Goal: Information Seeking & Learning: Learn about a topic

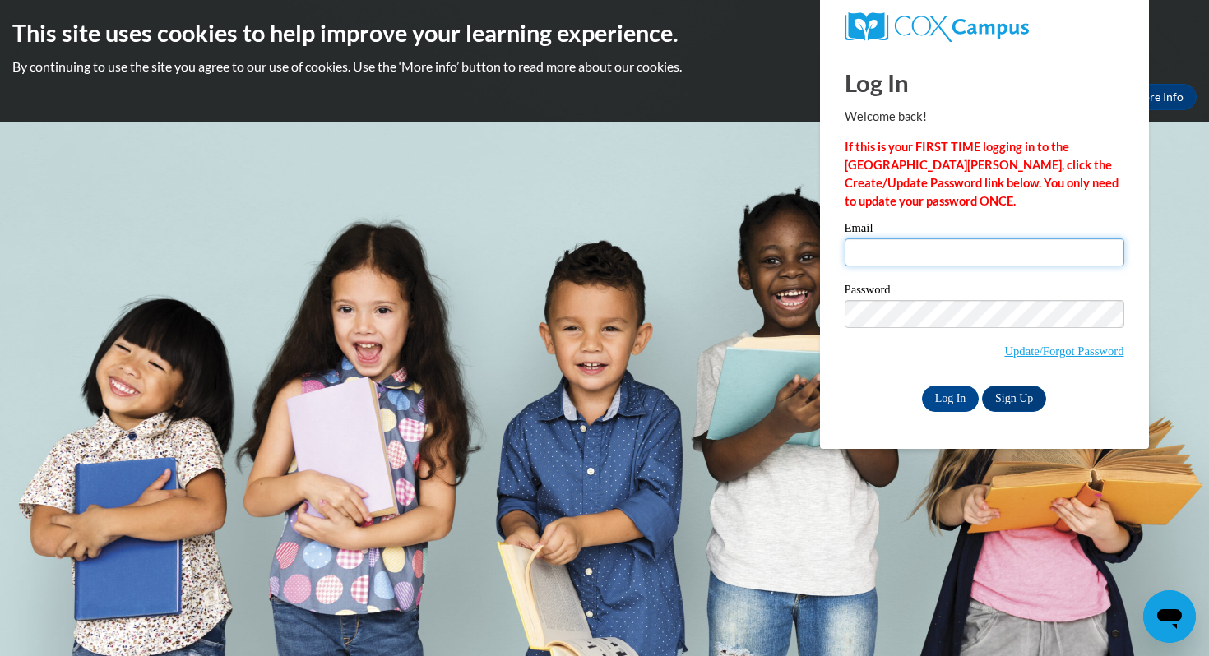
click at [987, 243] on input "Email" at bounding box center [985, 253] width 280 height 28
type input "kaitcamp@hssdschools.org"
click at [922, 386] on input "Log In" at bounding box center [951, 399] width 58 height 26
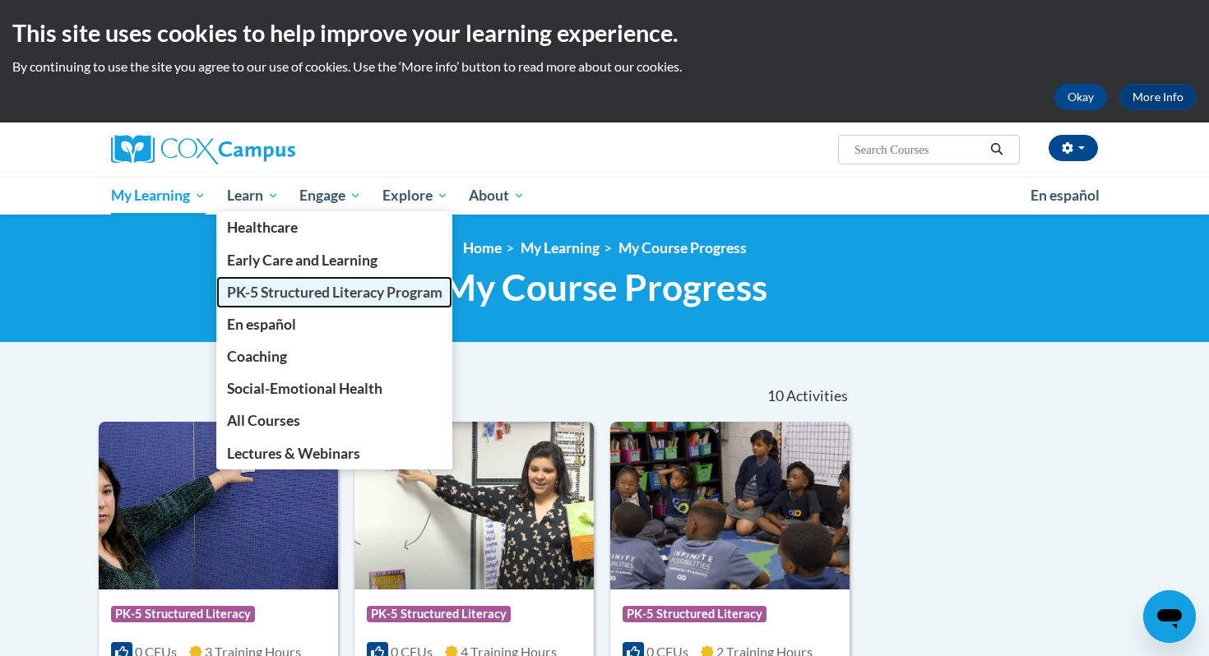
click at [281, 288] on span "PK-5 Structured Literacy Program" at bounding box center [335, 292] width 216 height 17
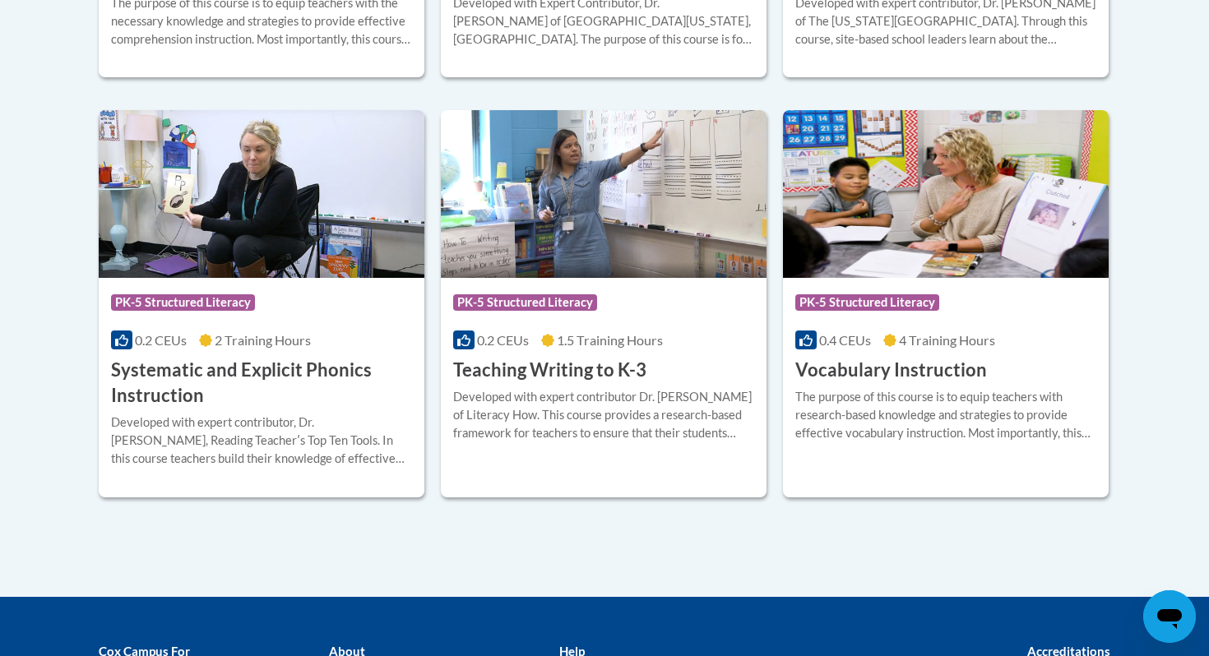
scroll to position [1916, 0]
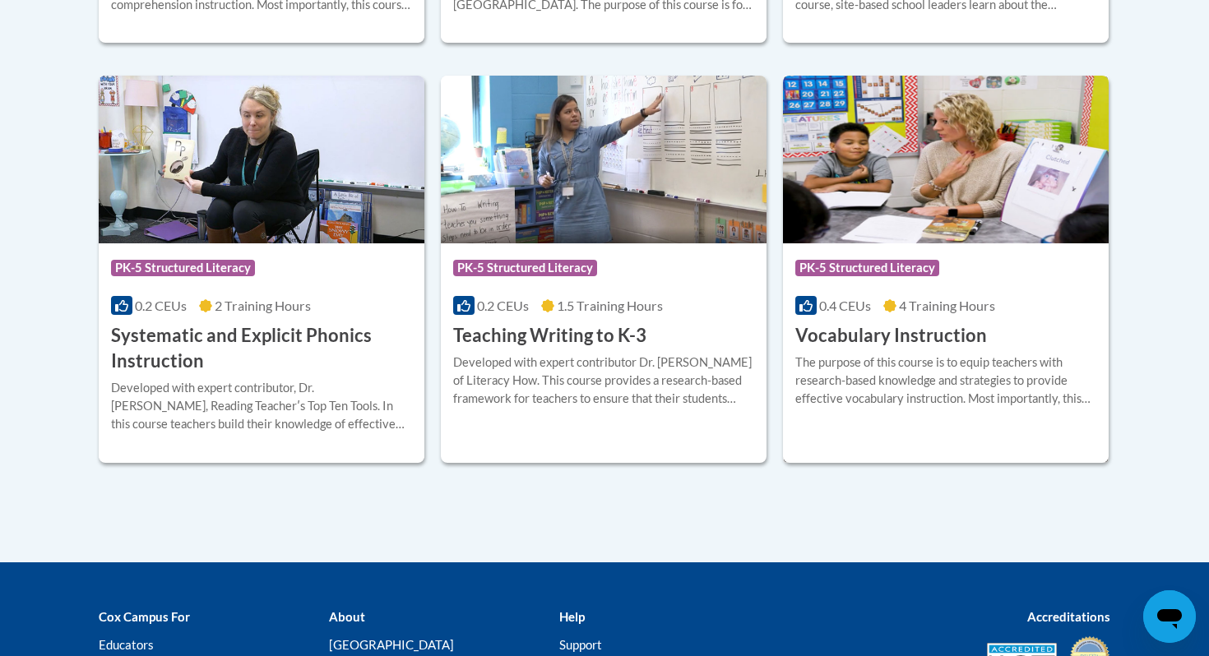
click at [897, 174] on img at bounding box center [946, 160] width 326 height 168
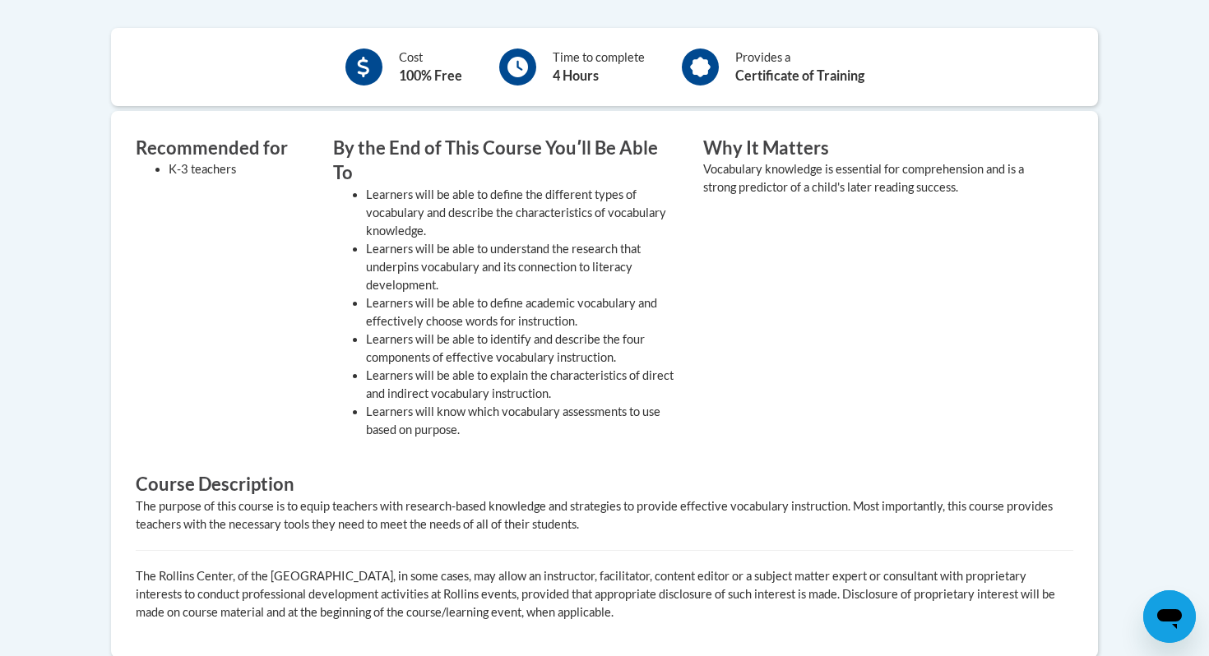
scroll to position [233, 0]
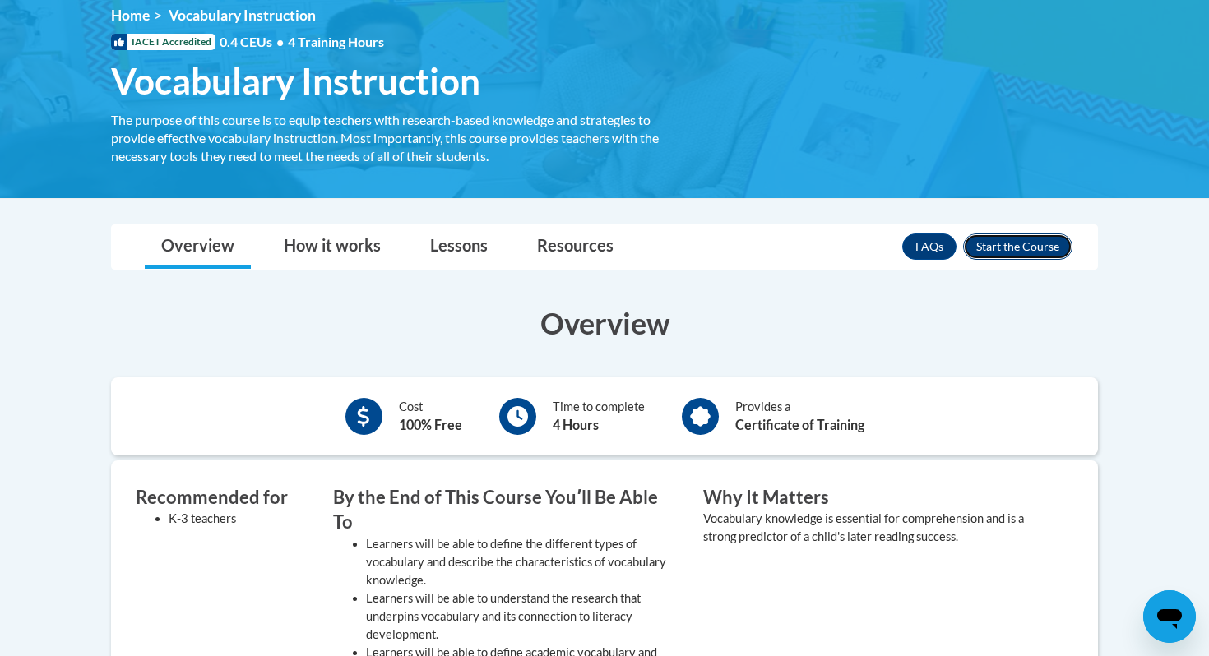
click at [1021, 243] on button "Enroll" at bounding box center [1017, 247] width 109 height 26
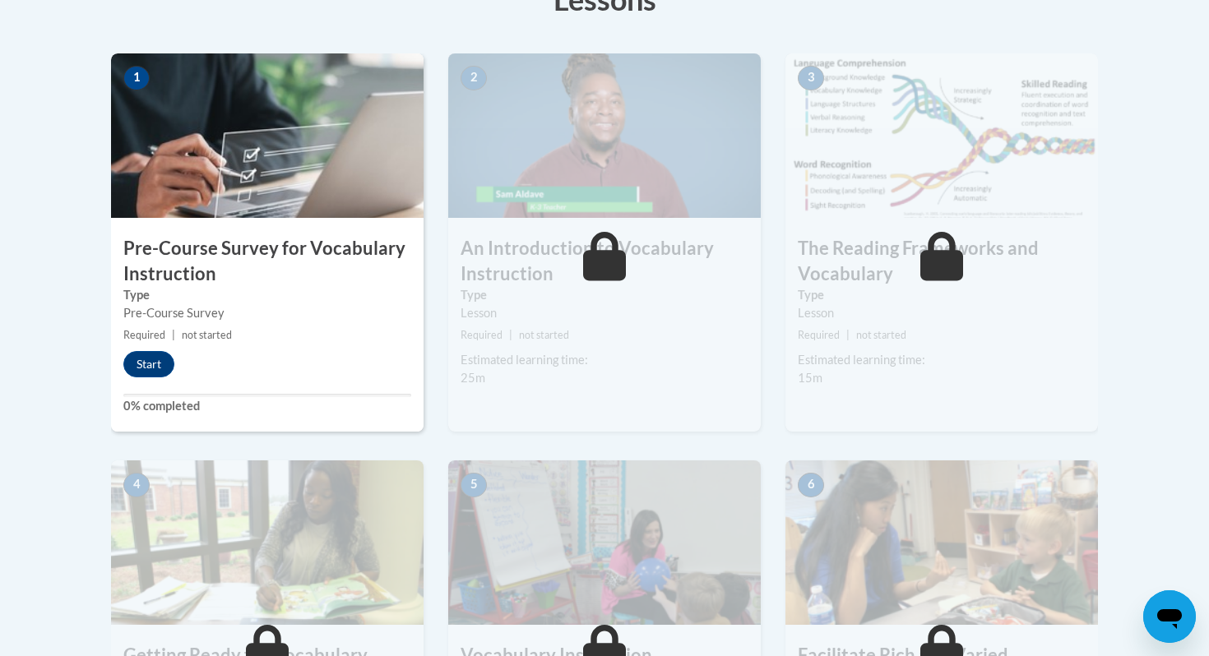
scroll to position [500, 0]
click at [154, 360] on button "Start" at bounding box center [148, 363] width 51 height 26
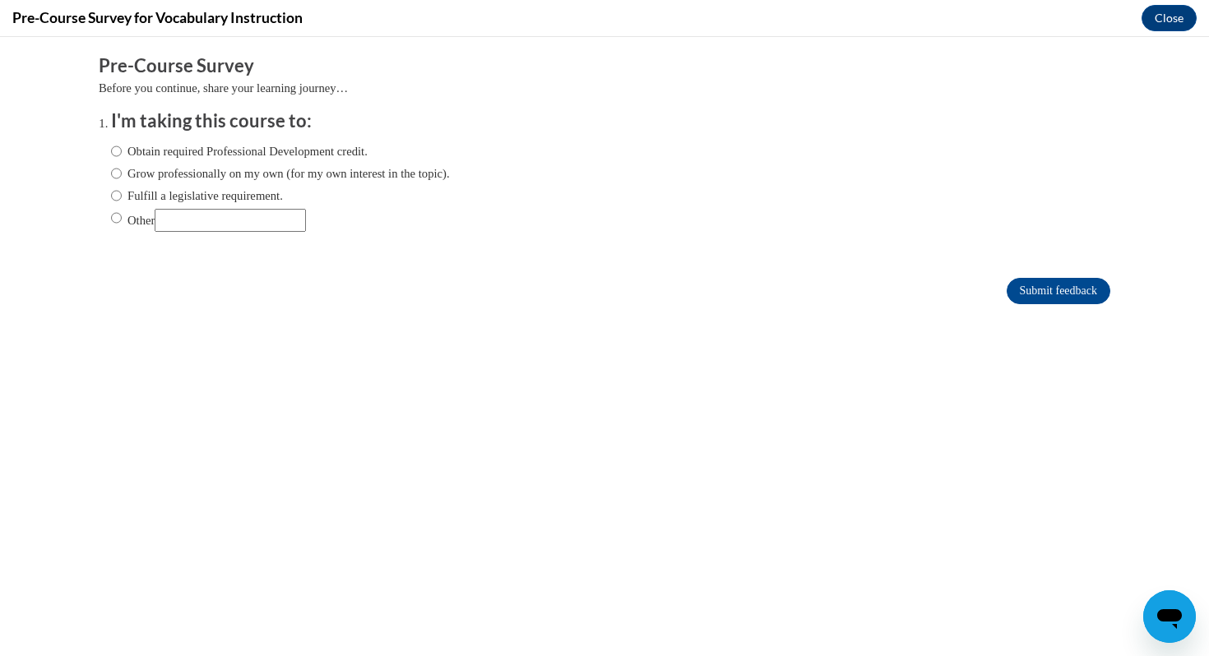
scroll to position [0, 0]
click at [236, 193] on label "Fulfill a legislative requirement." at bounding box center [197, 196] width 172 height 18
click at [122, 193] on input "Fulfill a legislative requirement." at bounding box center [116, 196] width 11 height 18
radio input "true"
click at [1083, 294] on input "Submit feedback" at bounding box center [1059, 291] width 104 height 26
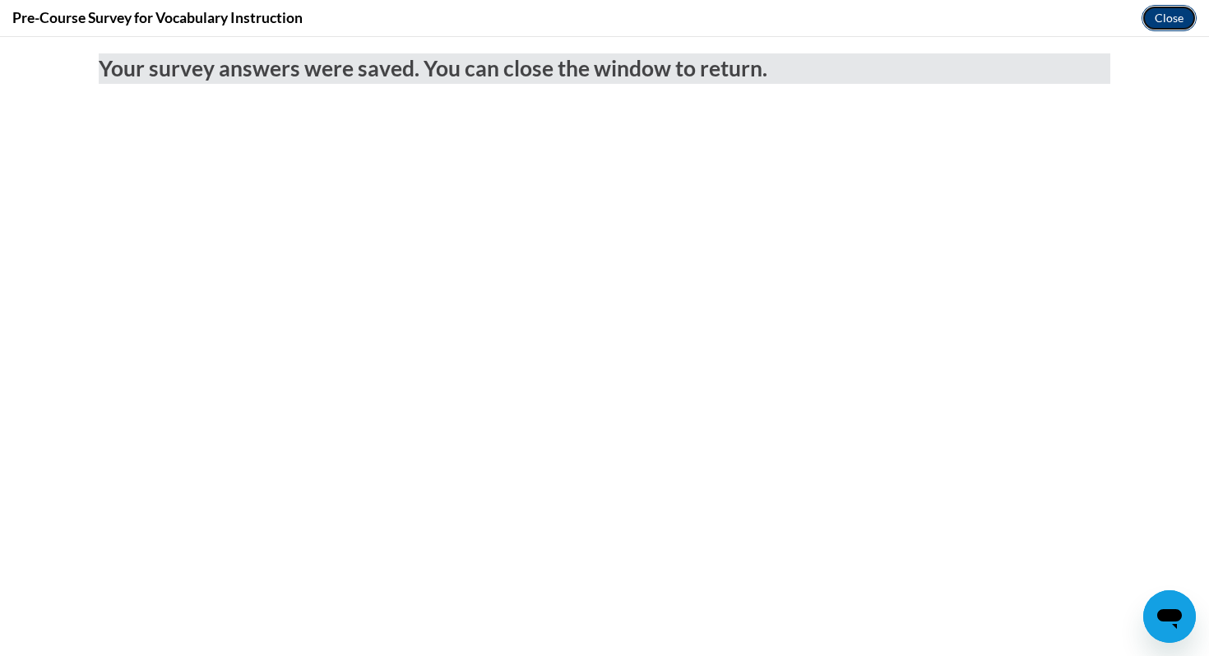
click at [1185, 25] on button "Close" at bounding box center [1169, 18] width 55 height 26
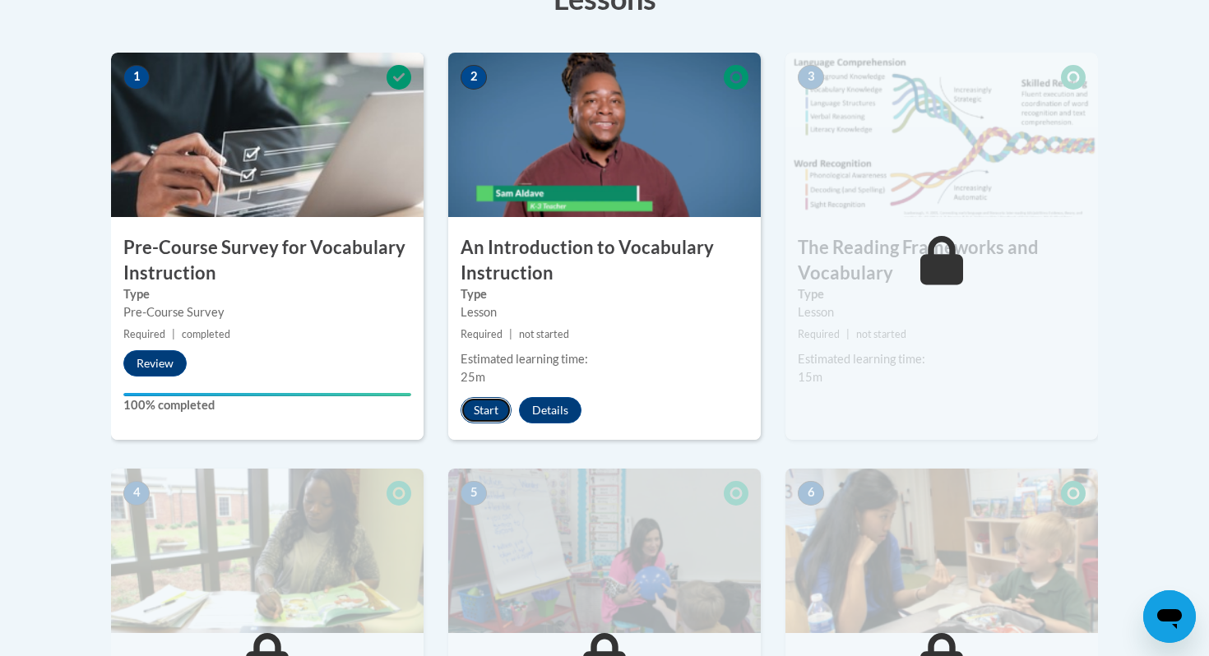
click at [483, 408] on button "Start" at bounding box center [486, 410] width 51 height 26
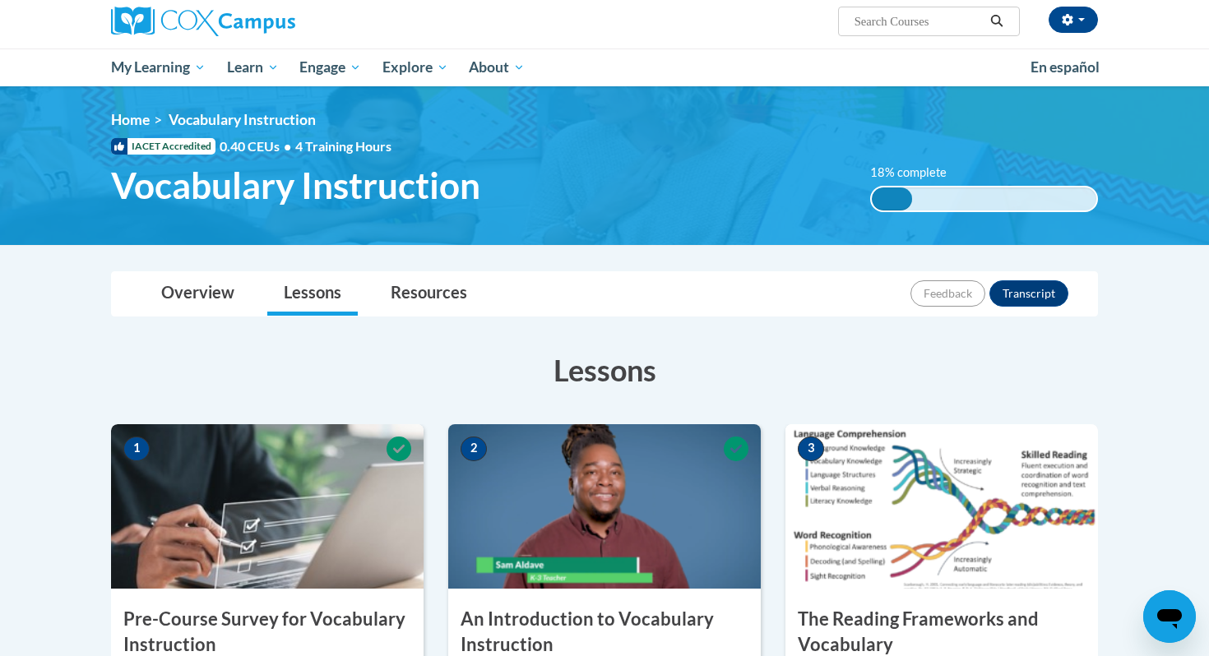
scroll to position [270, 0]
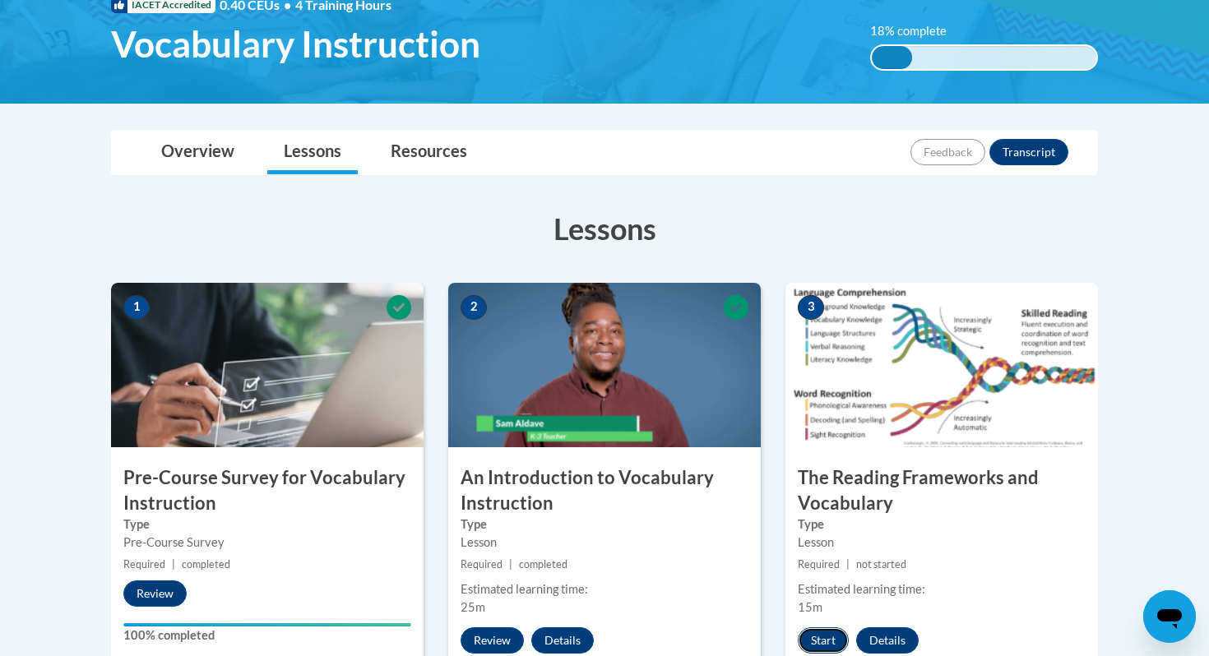
click at [828, 644] on button "Start" at bounding box center [823, 641] width 51 height 26
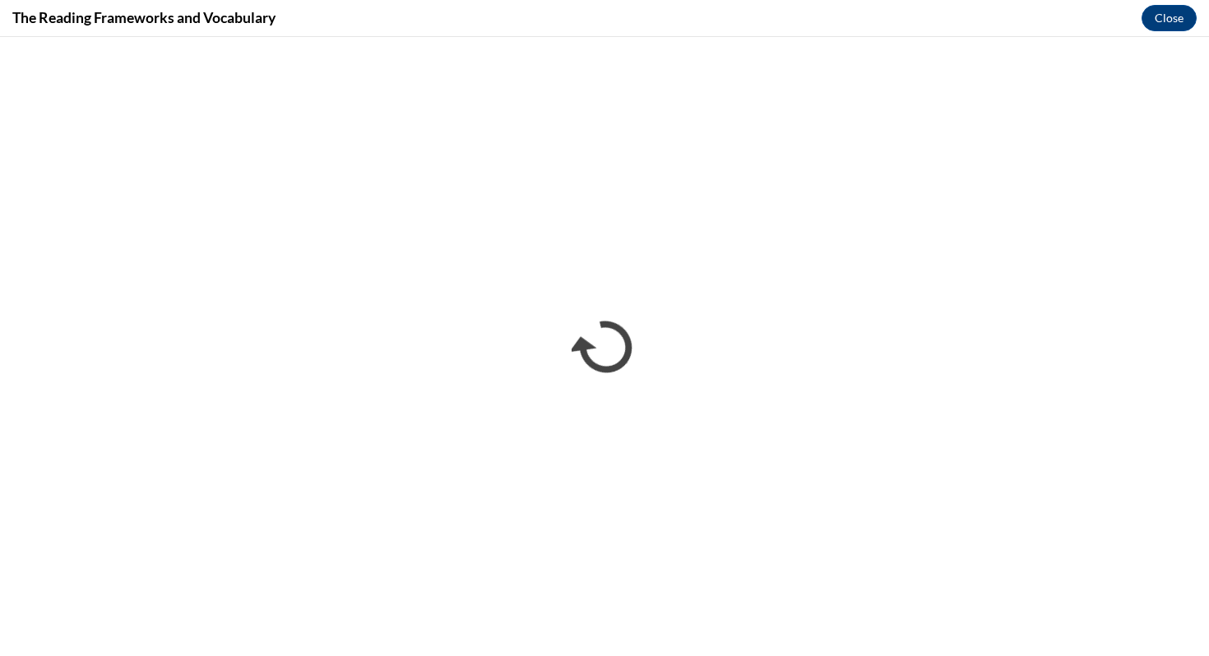
scroll to position [0, 0]
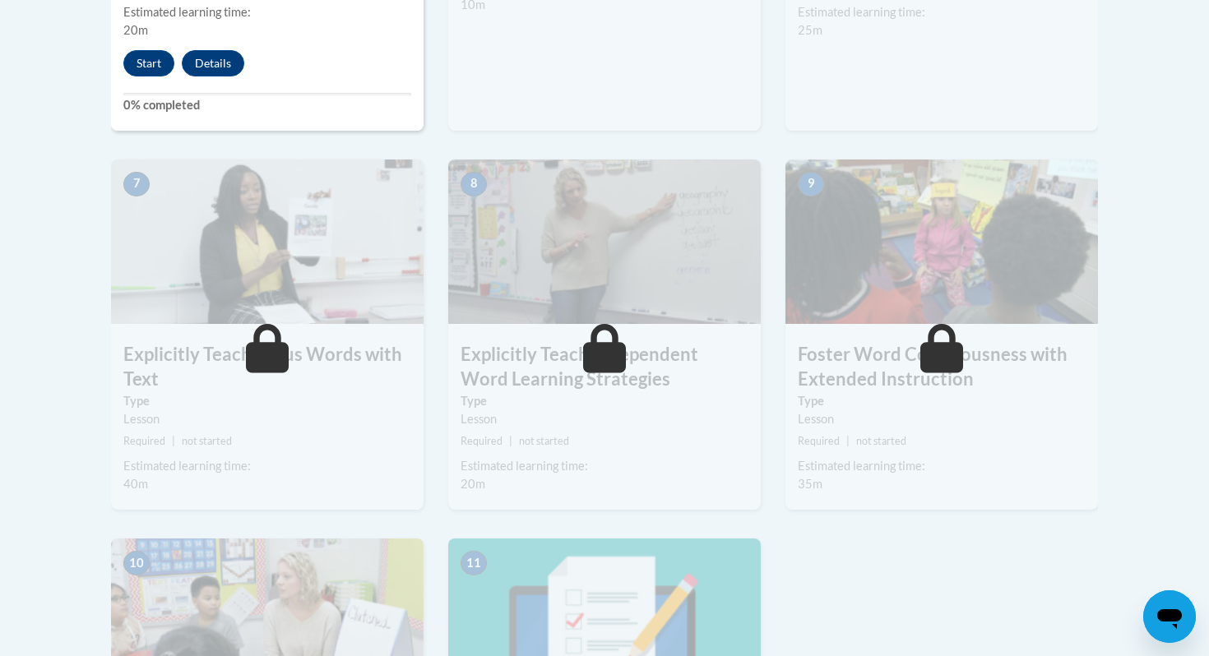
scroll to position [1232, 0]
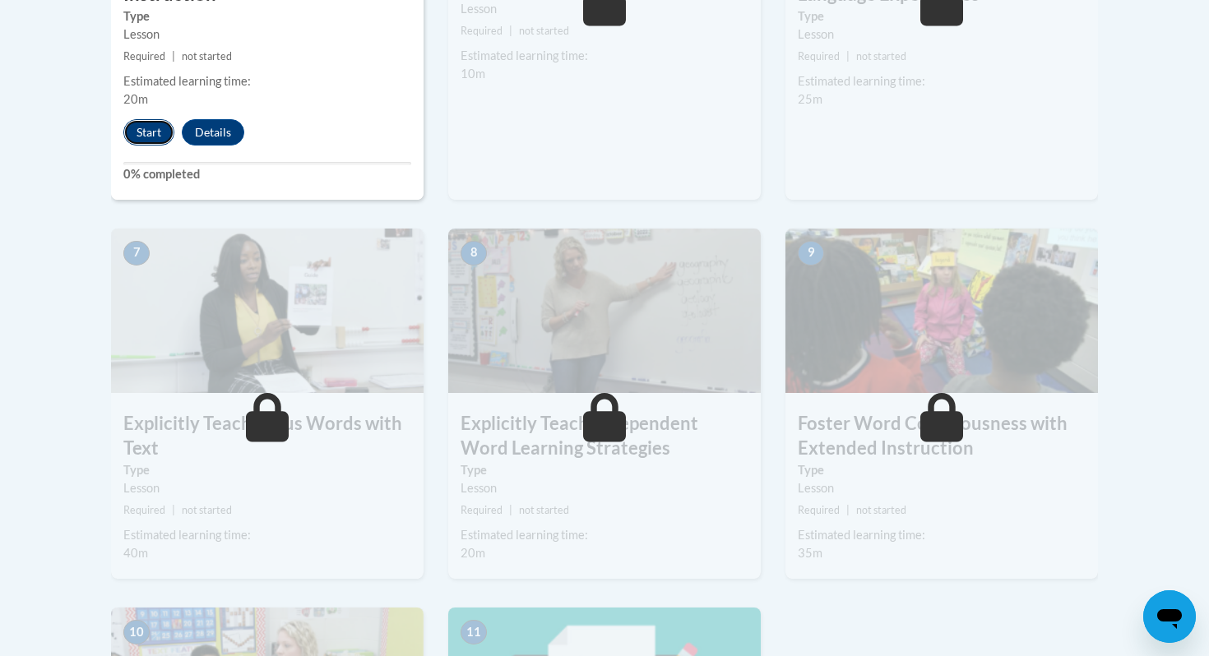
click at [161, 145] on button "Start" at bounding box center [148, 132] width 51 height 26
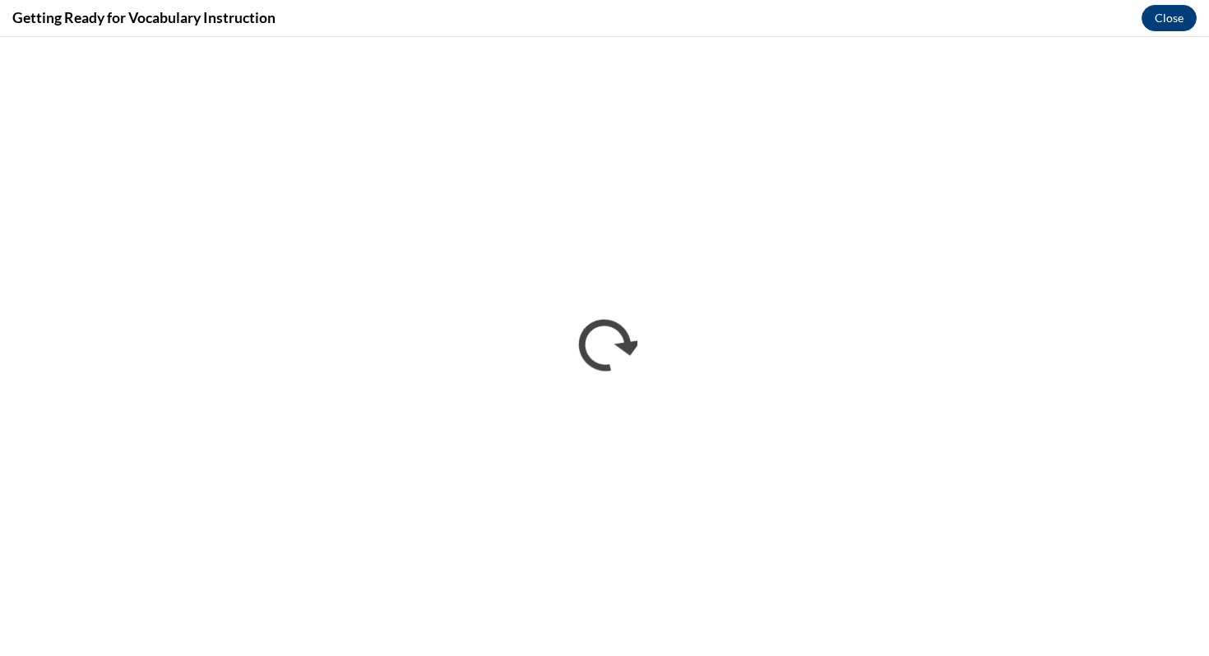
scroll to position [0, 0]
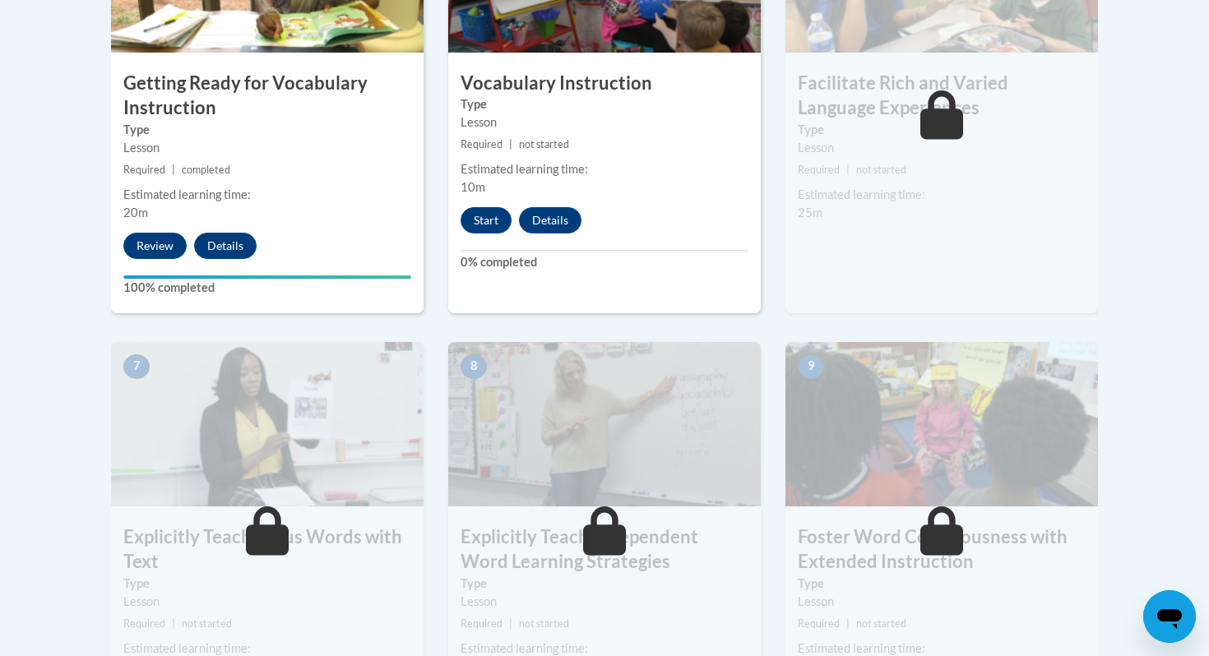
scroll to position [806, 0]
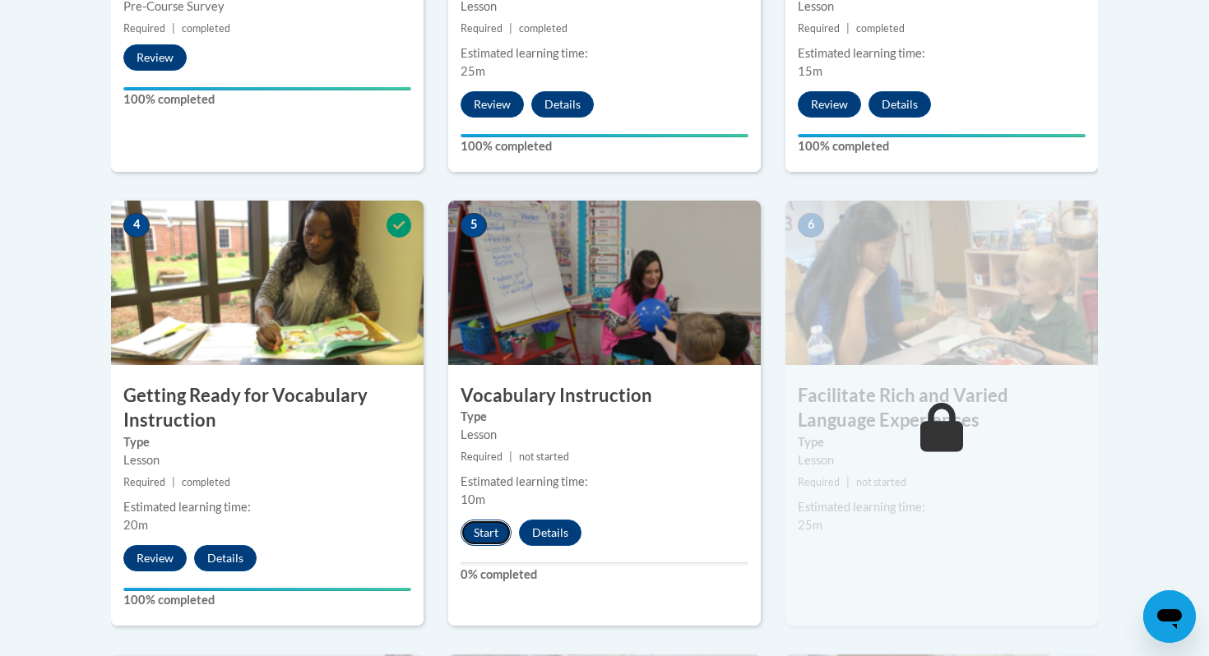
click at [483, 534] on button "Start" at bounding box center [486, 533] width 51 height 26
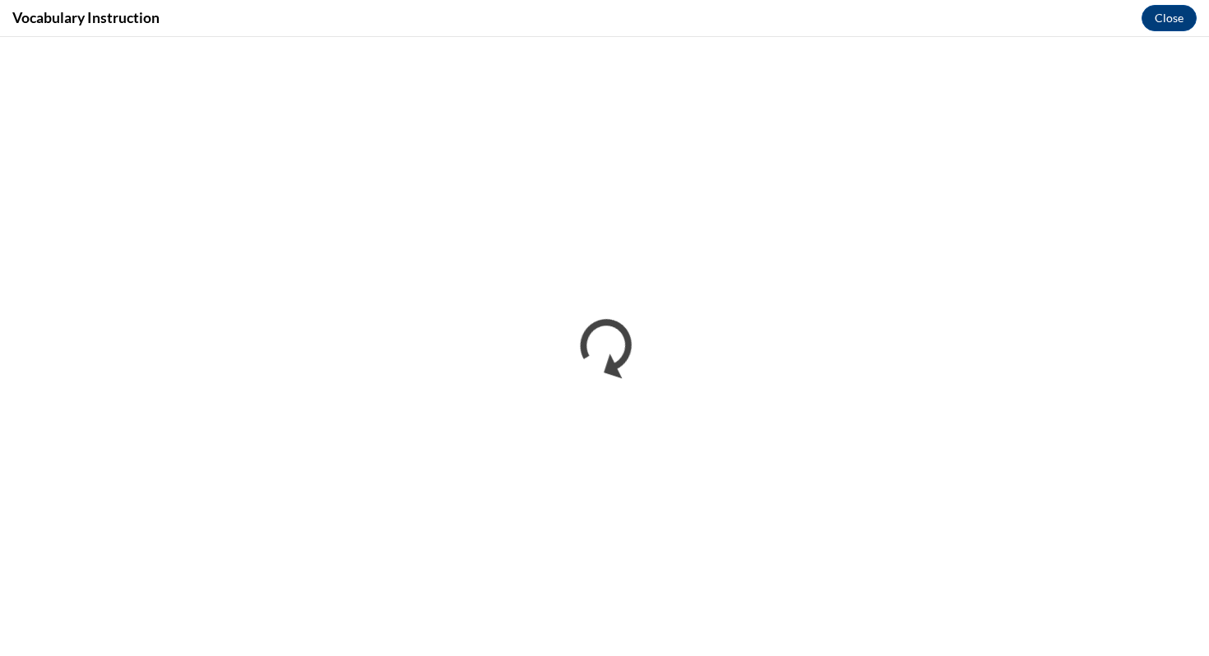
scroll to position [0, 0]
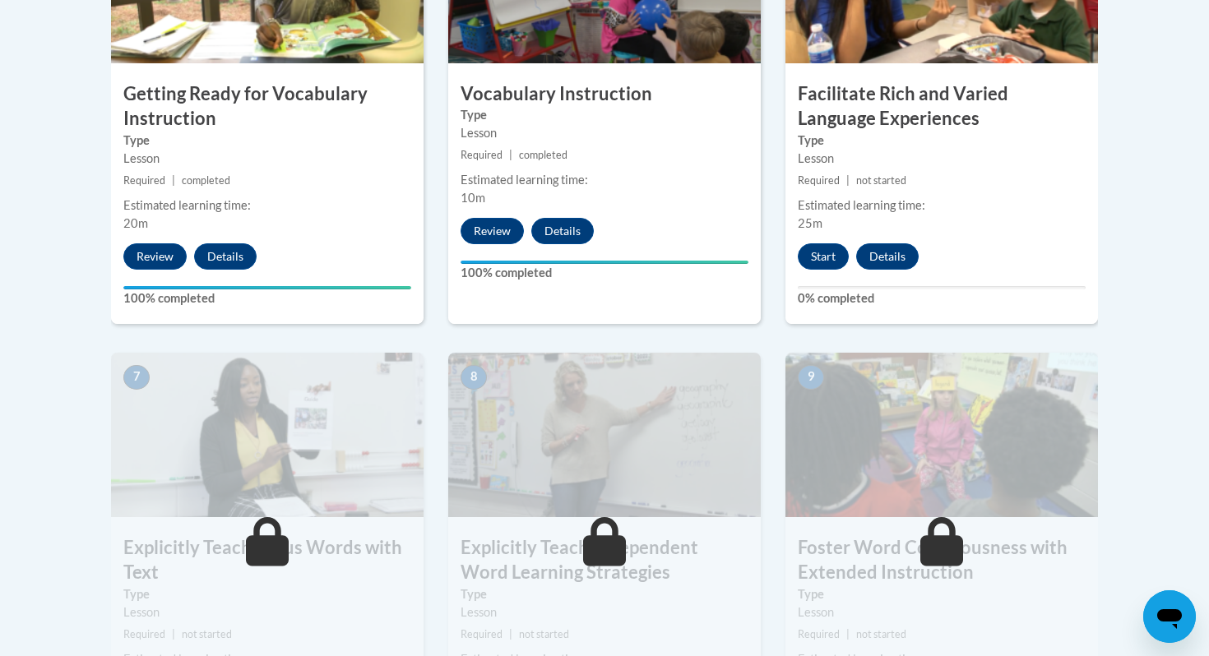
scroll to position [926, 0]
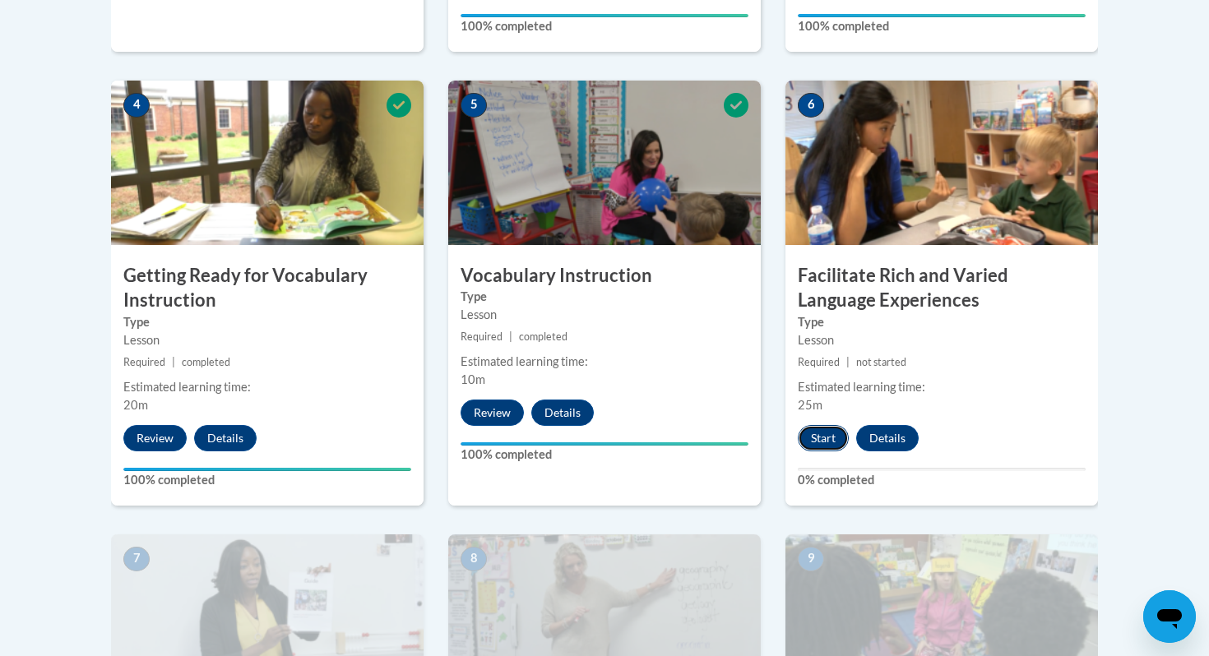
click at [826, 429] on button "Start" at bounding box center [823, 438] width 51 height 26
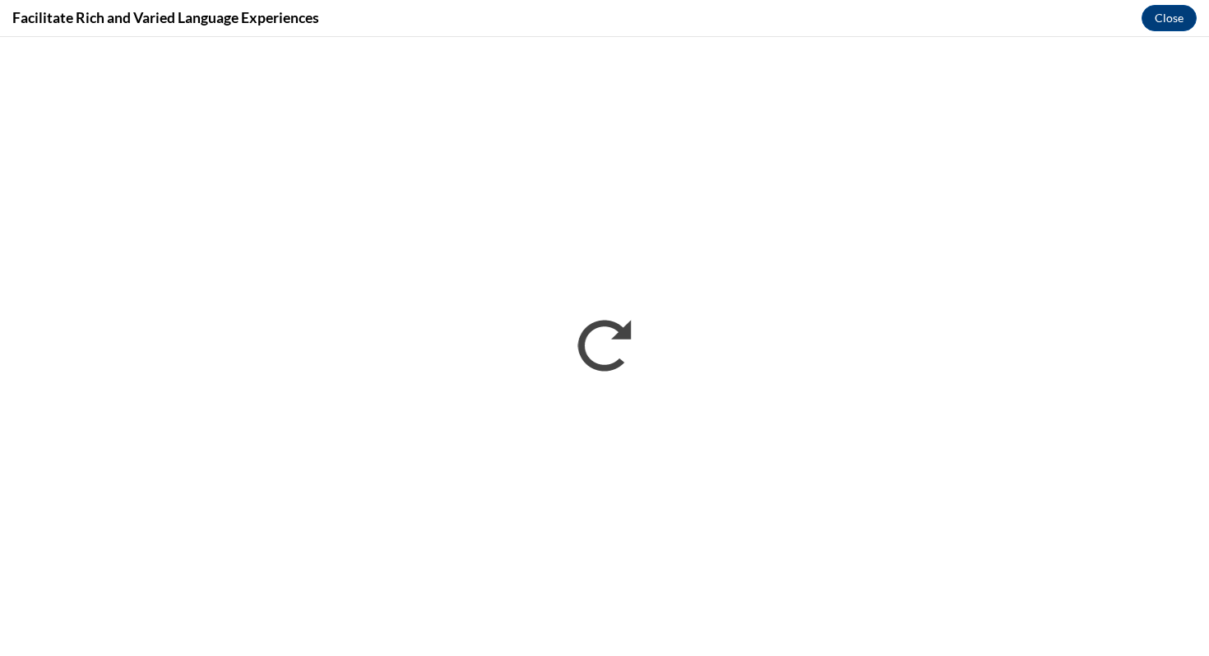
scroll to position [0, 0]
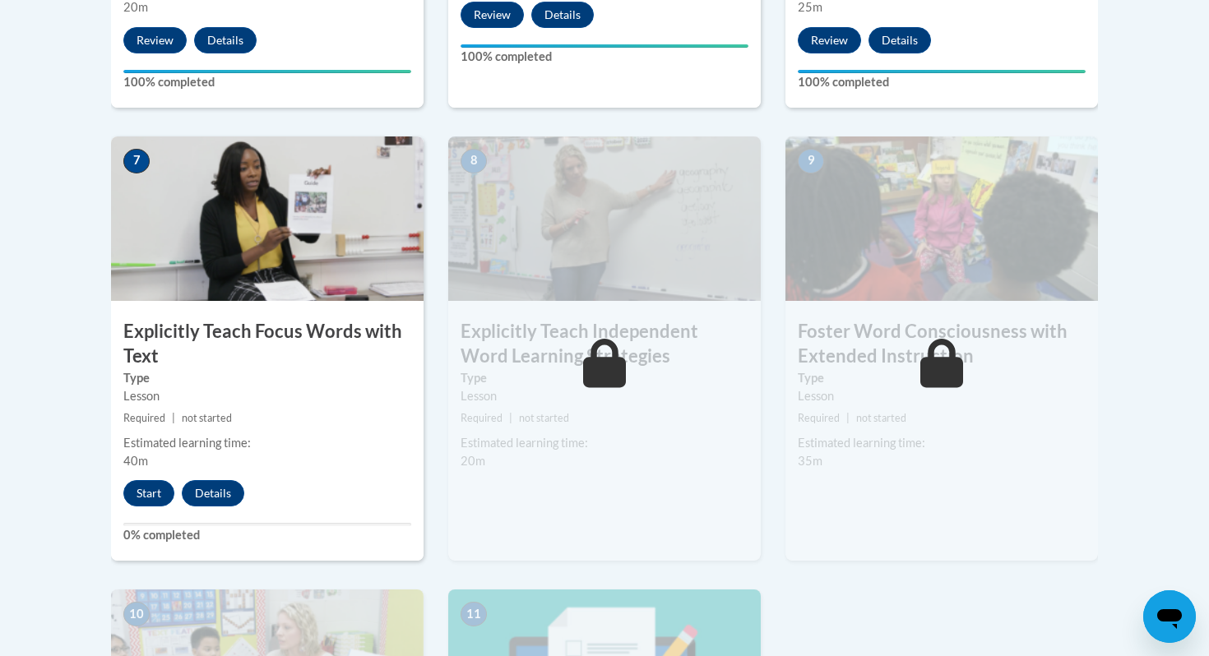
scroll to position [1338, 0]
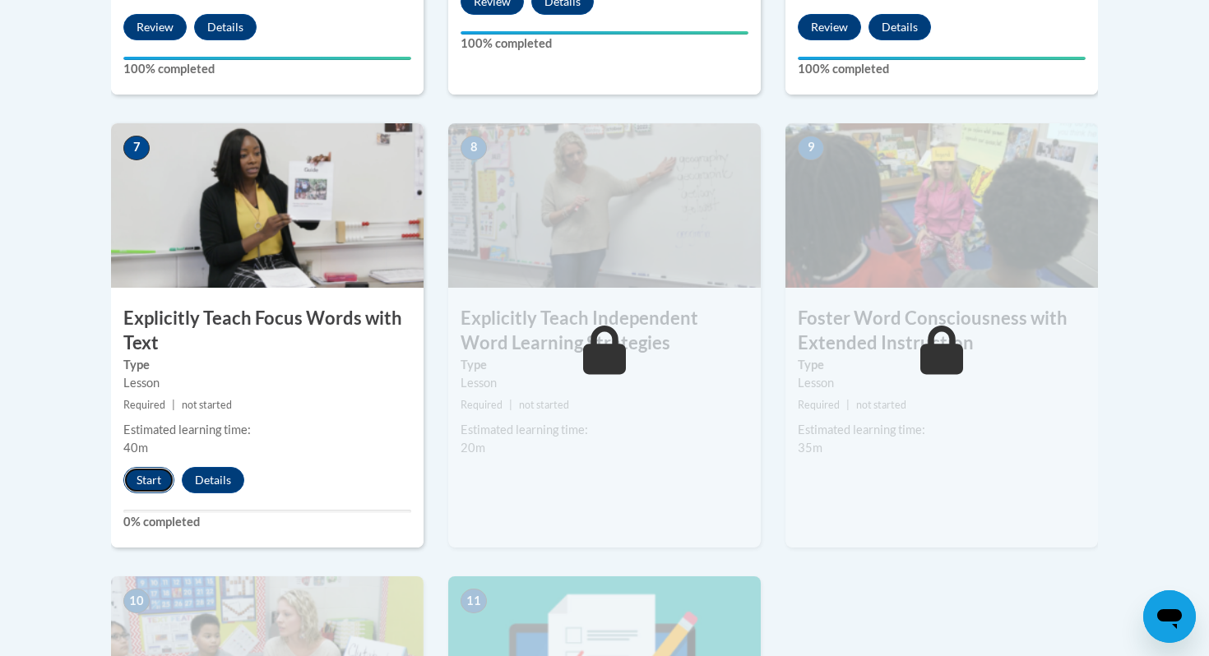
click at [137, 481] on button "Start" at bounding box center [148, 480] width 51 height 26
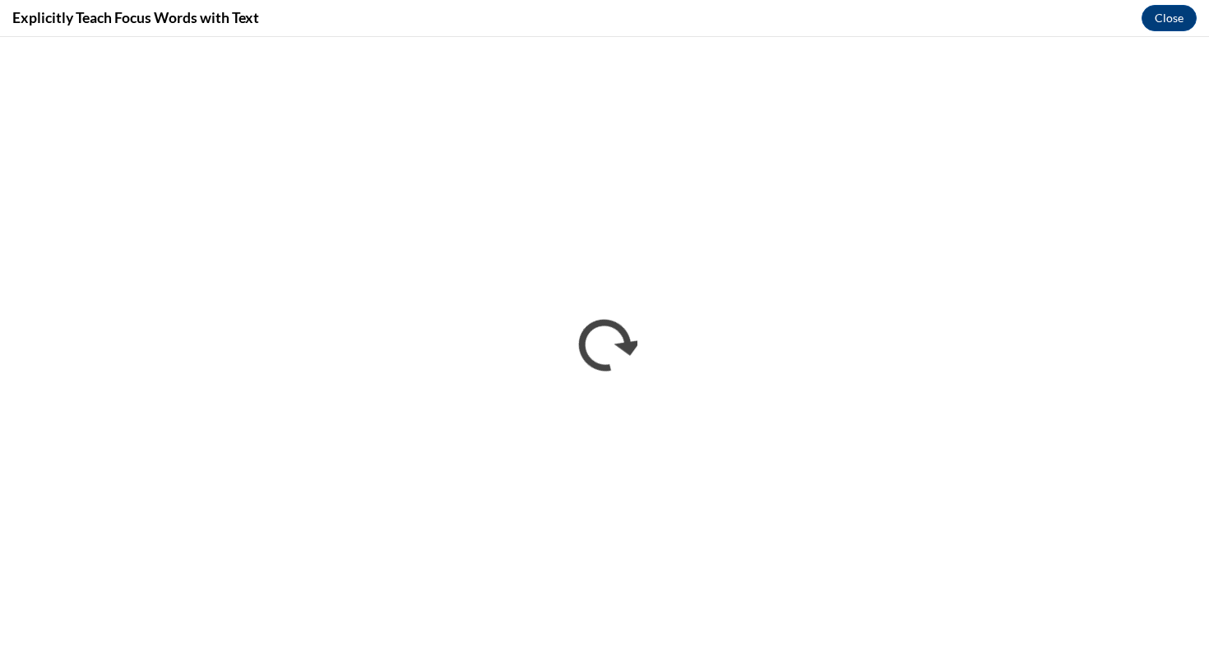
scroll to position [0, 0]
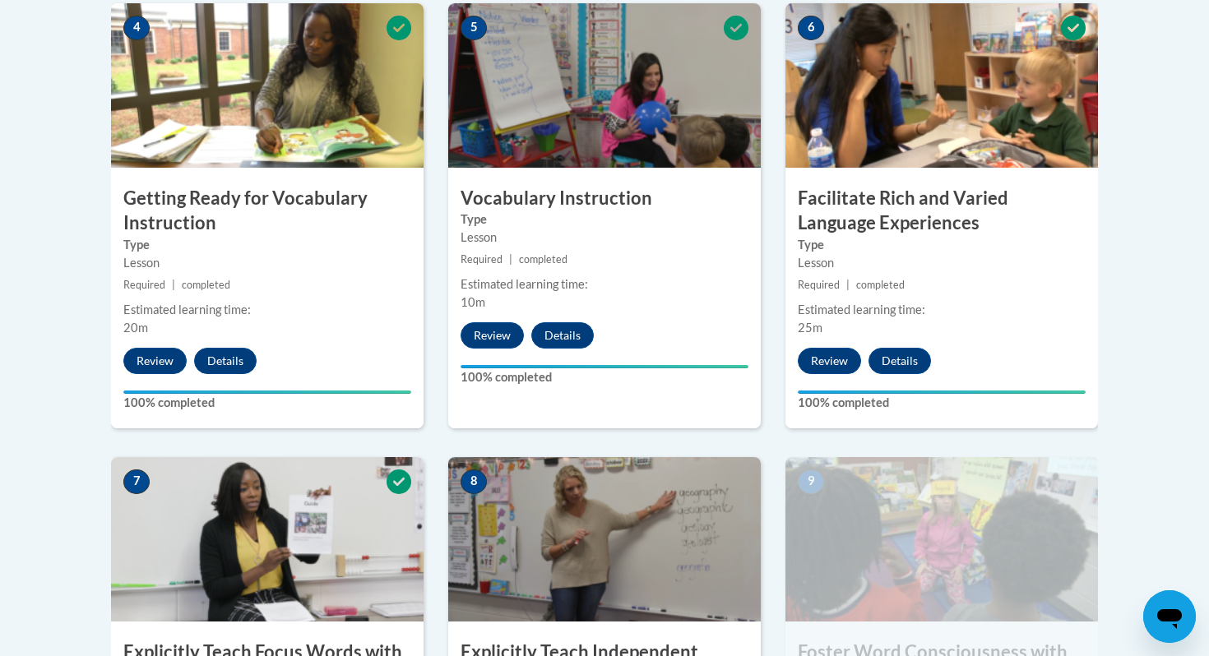
scroll to position [1268, 0]
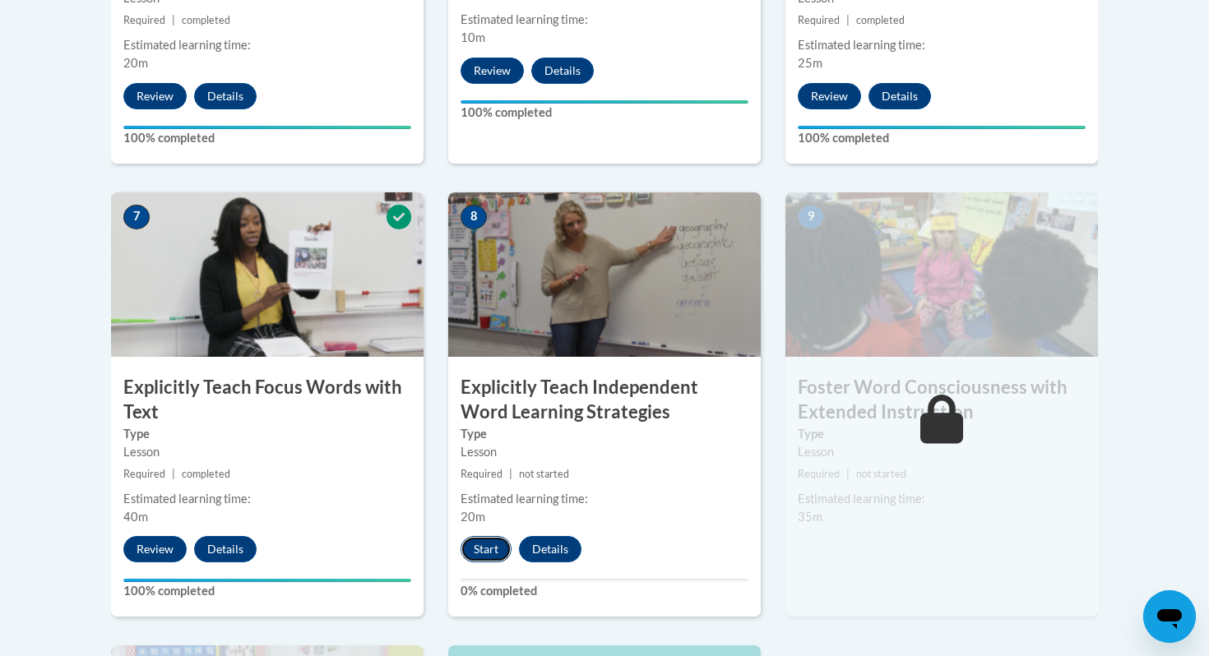
click at [480, 542] on button "Start" at bounding box center [486, 549] width 51 height 26
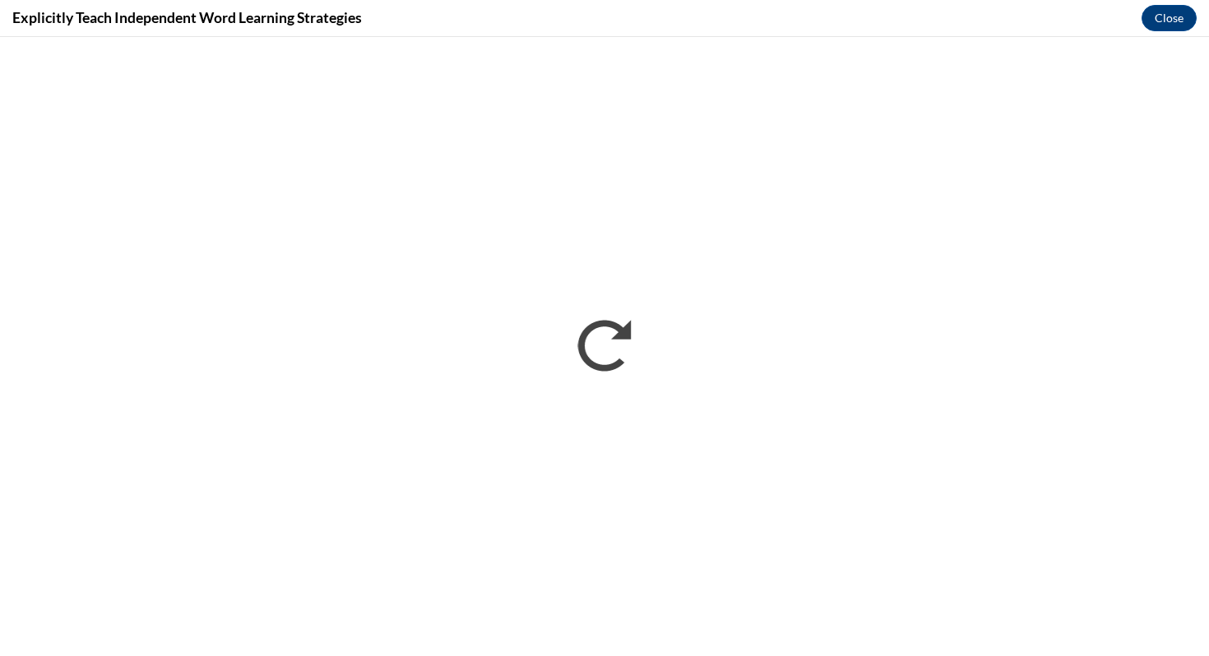
scroll to position [0, 0]
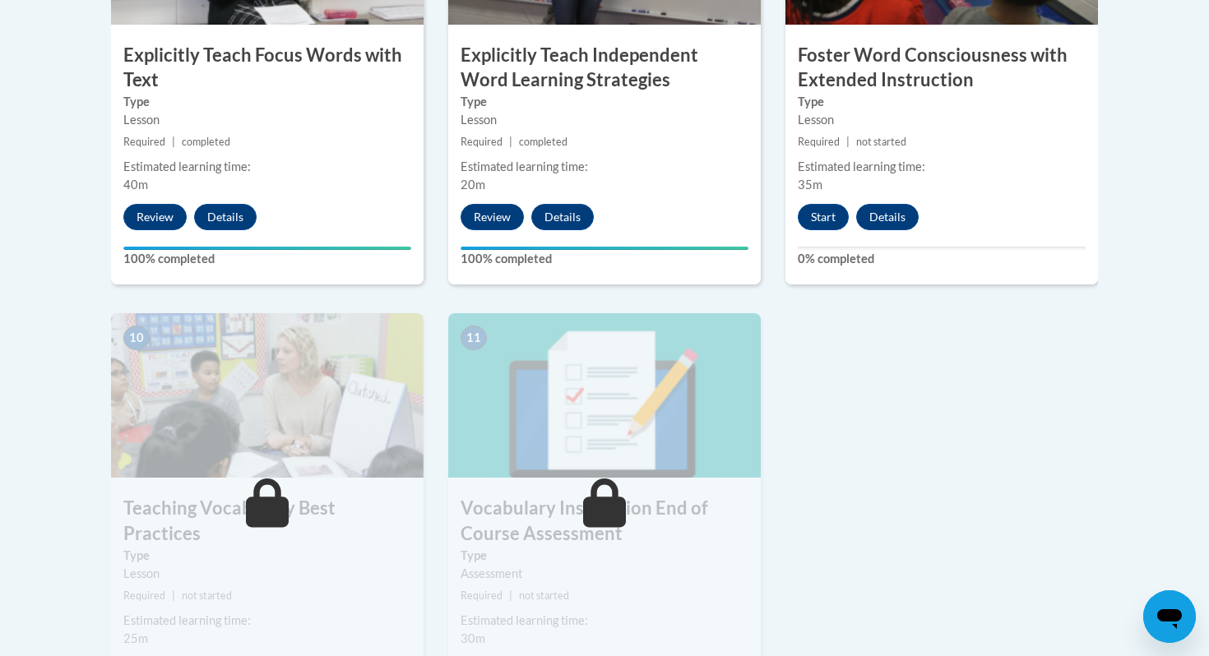
scroll to position [1627, 0]
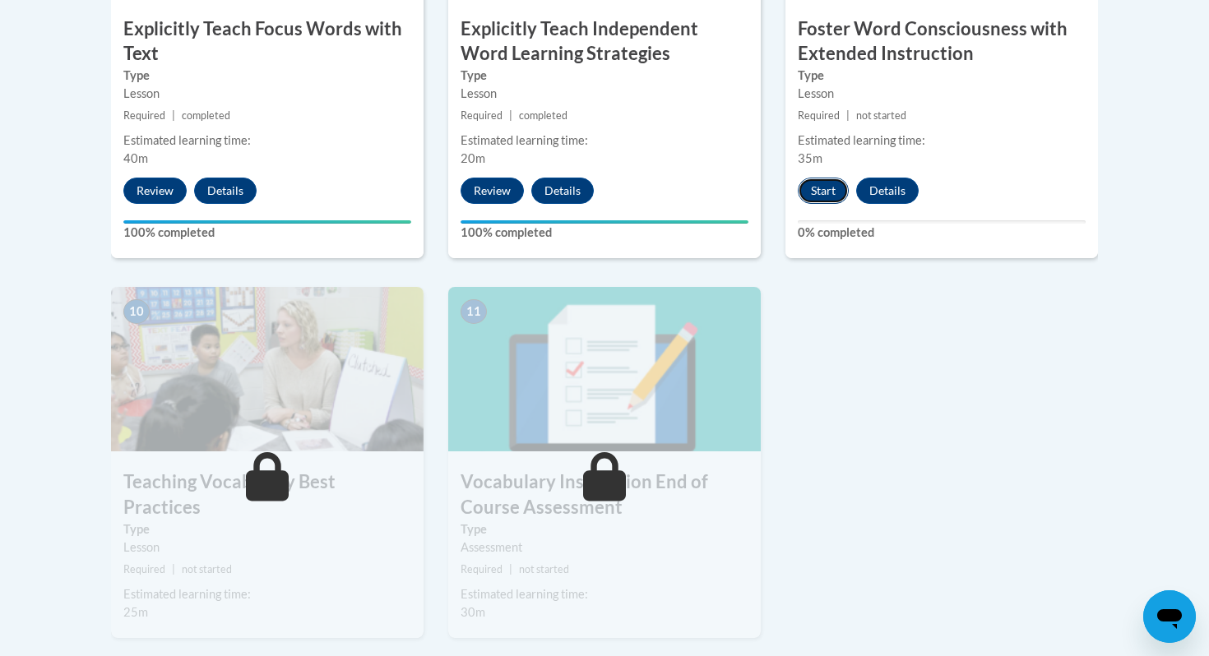
click at [828, 181] on button "Start" at bounding box center [823, 191] width 51 height 26
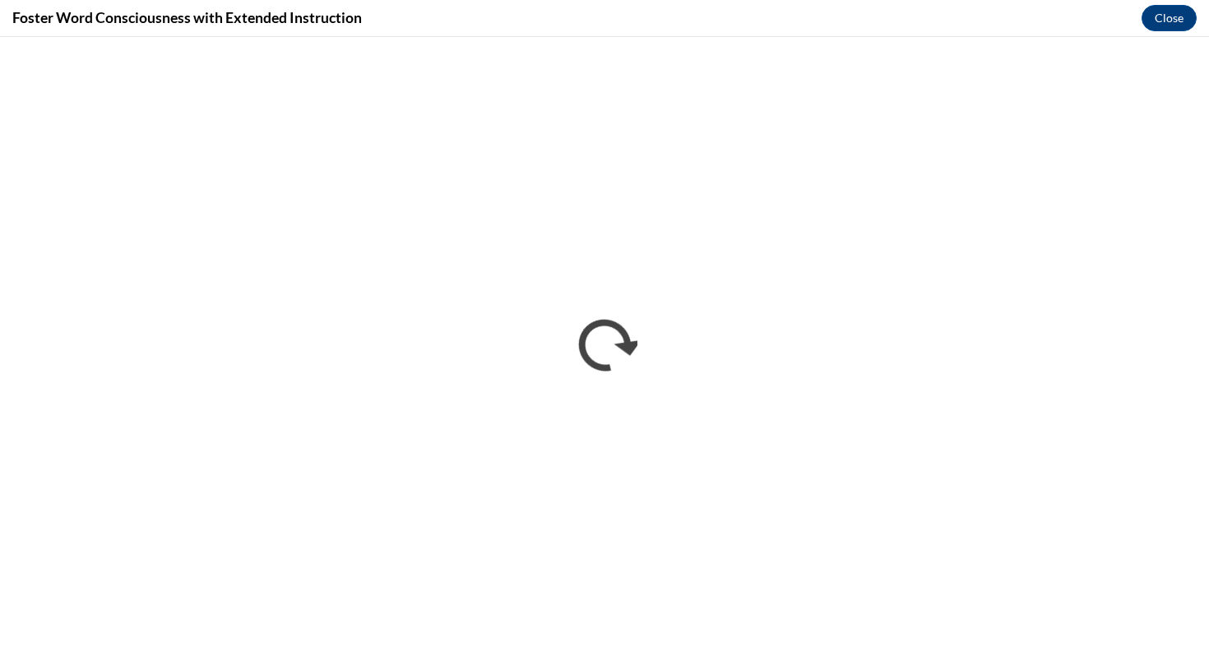
scroll to position [0, 0]
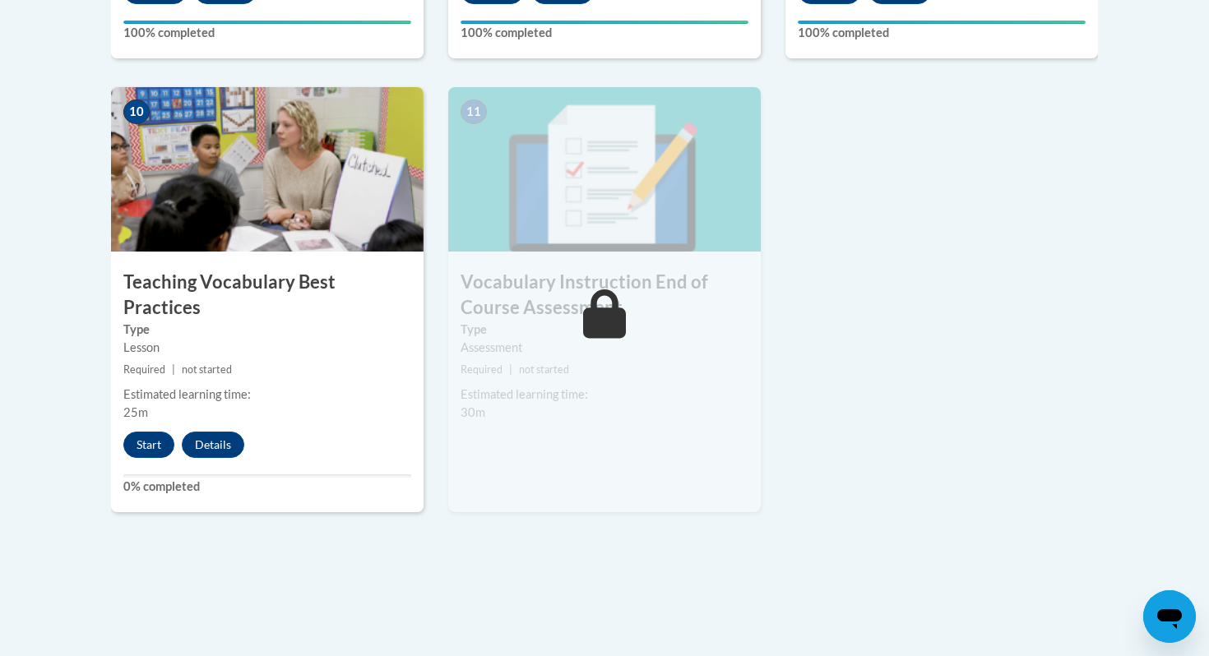
scroll to position [1801, 0]
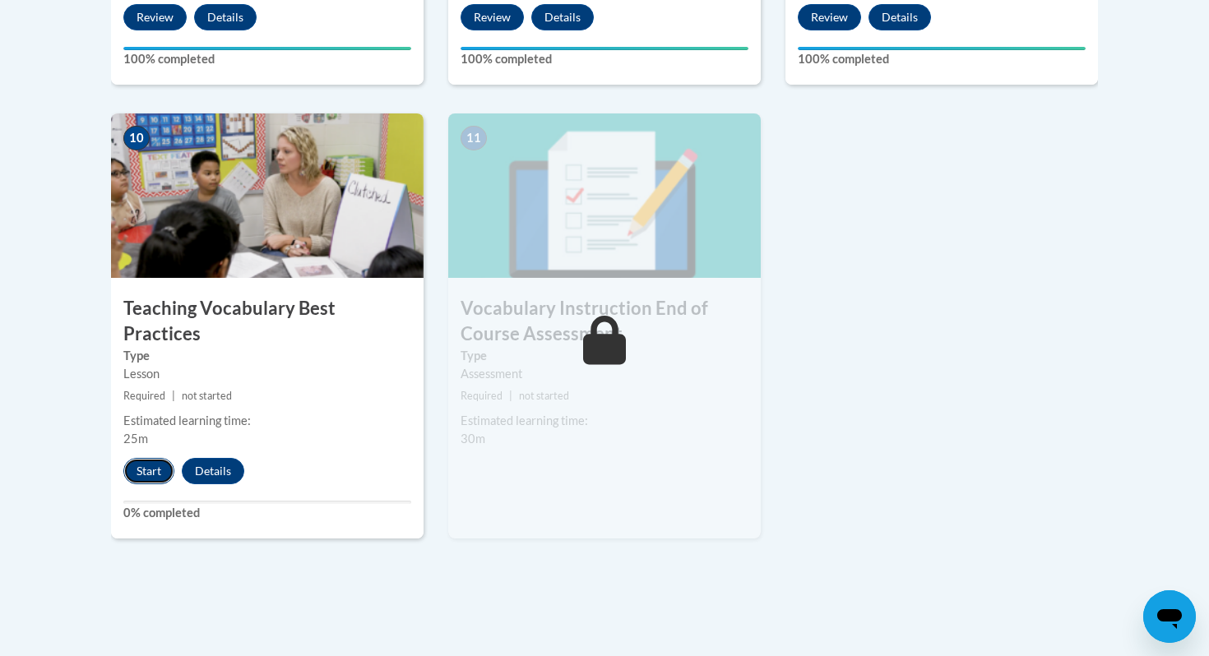
click at [152, 458] on button "Start" at bounding box center [148, 471] width 51 height 26
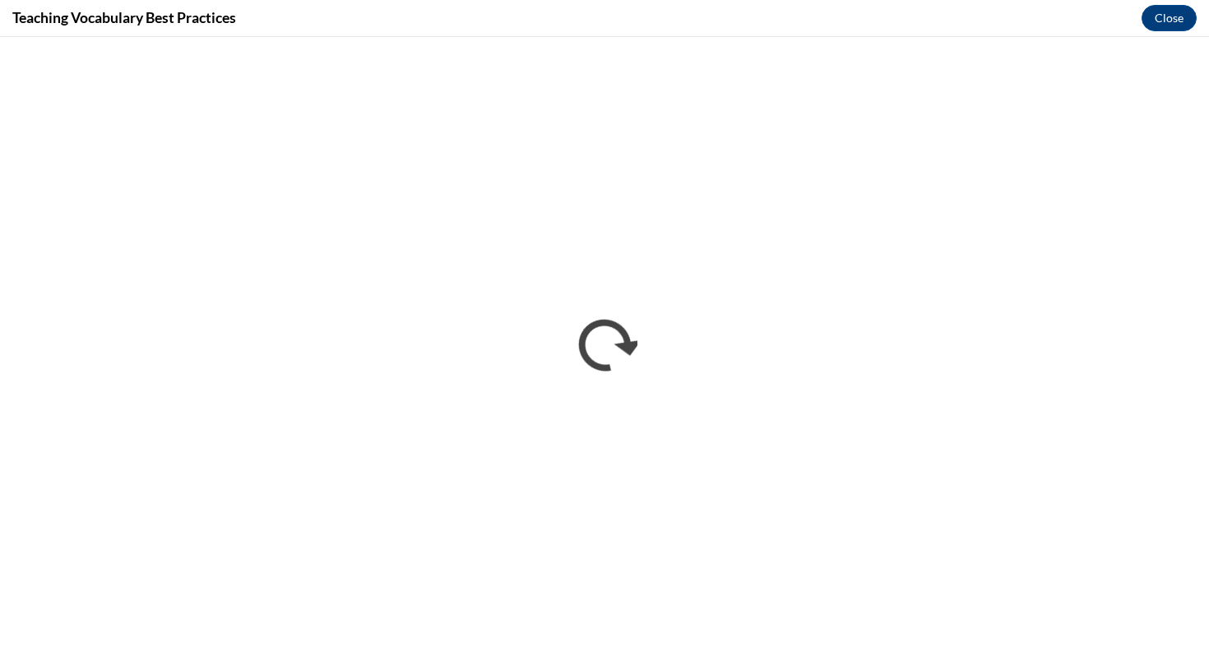
scroll to position [0, 0]
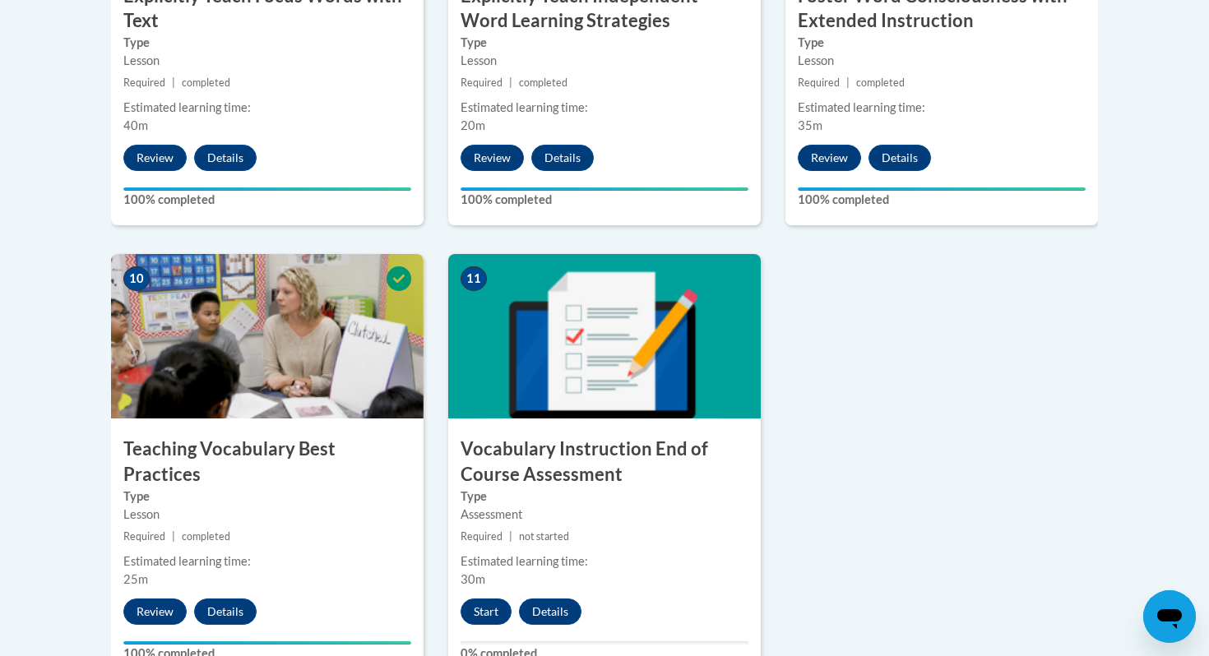
scroll to position [1683, 0]
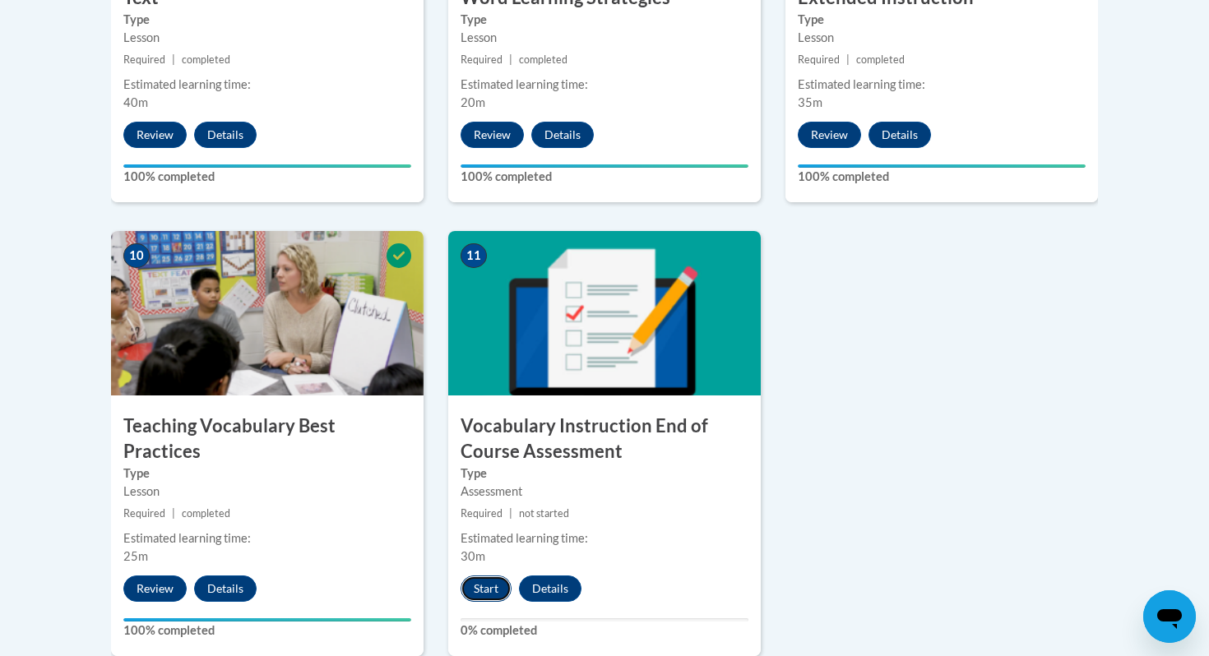
click at [492, 596] on button "Start" at bounding box center [486, 589] width 51 height 26
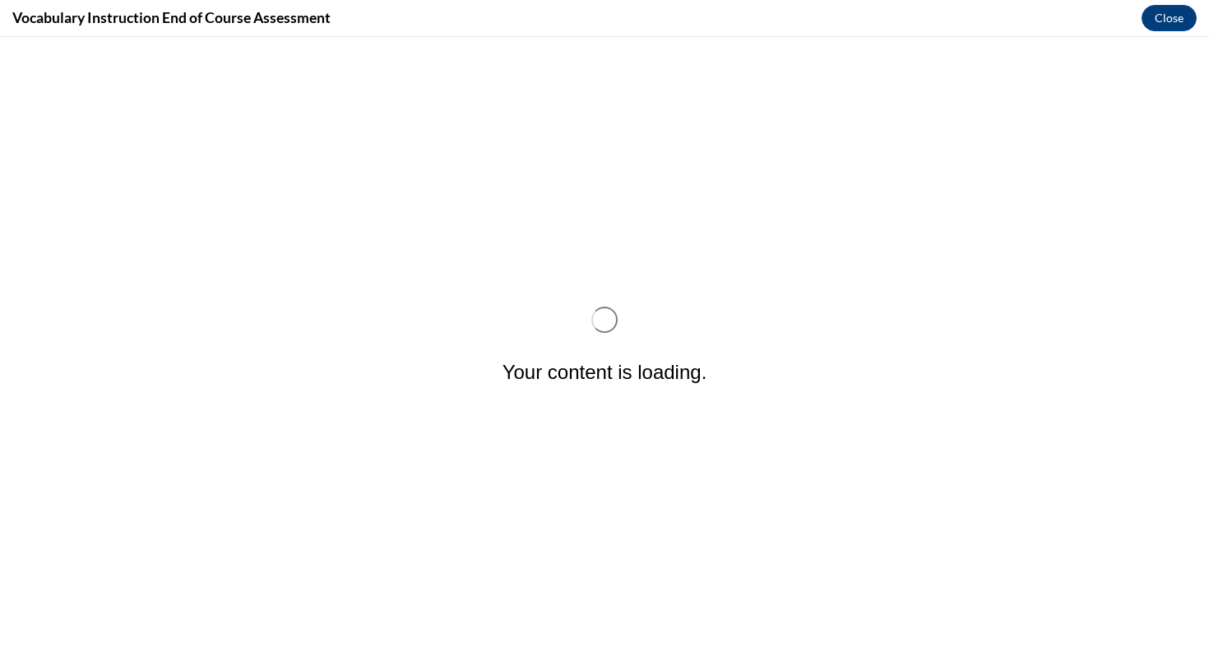
scroll to position [0, 0]
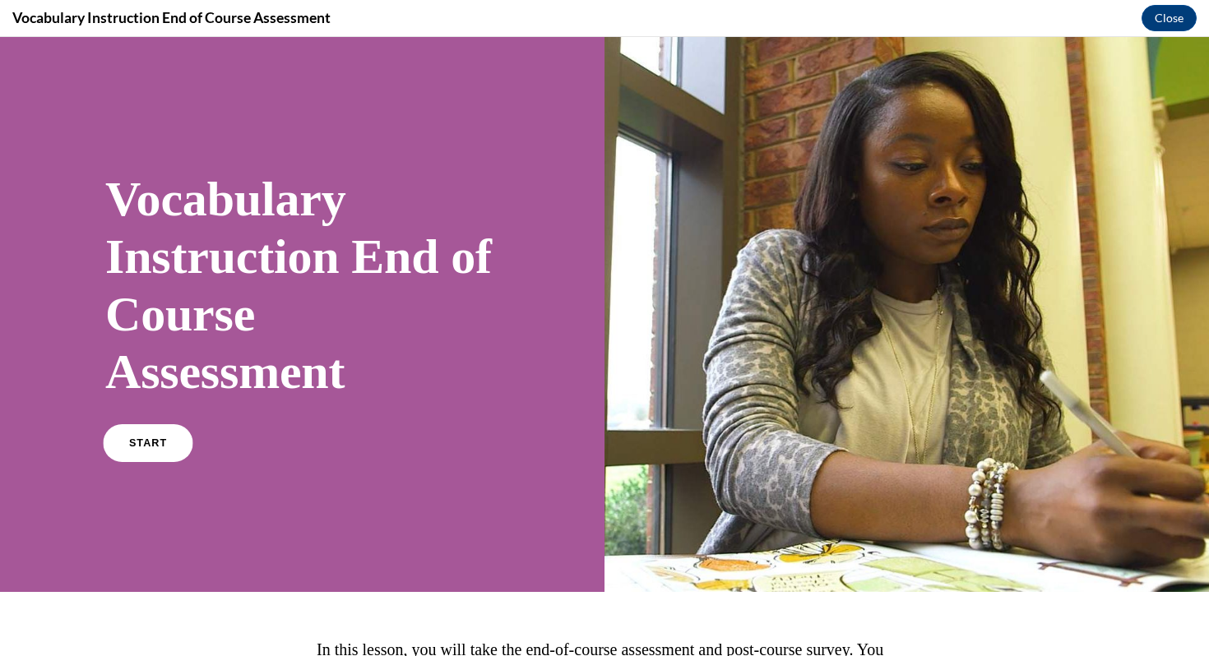
click at [169, 438] on link "START" at bounding box center [148, 443] width 90 height 38
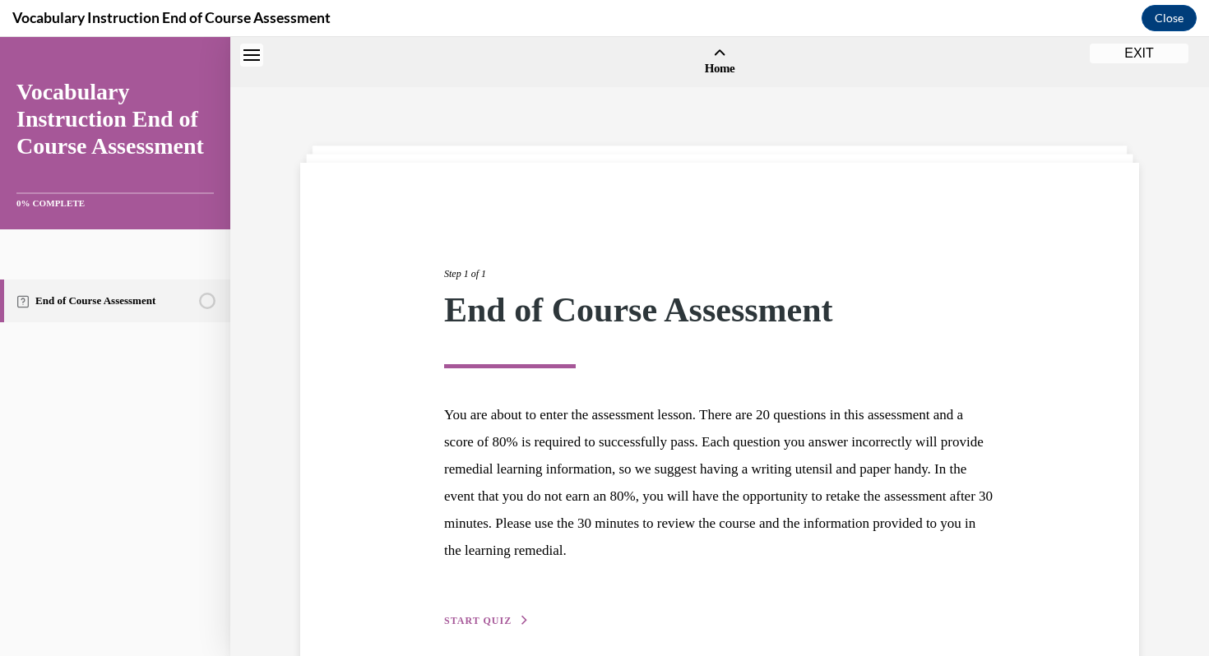
scroll to position [51, 0]
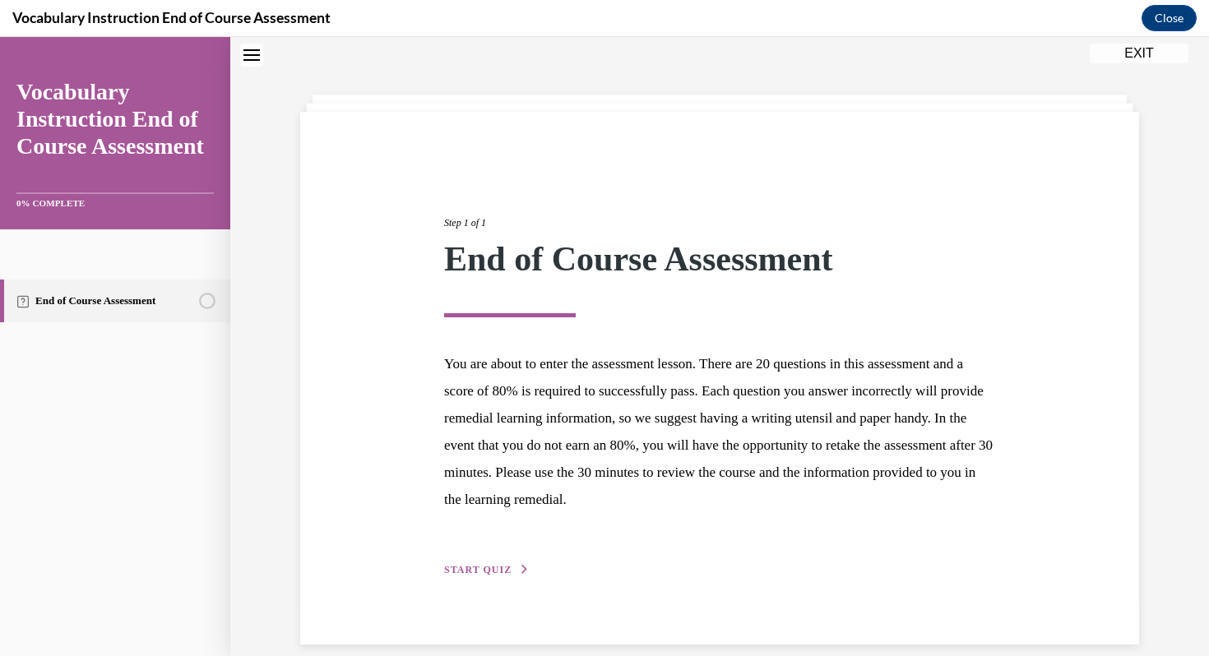
click at [506, 565] on span "START QUIZ" at bounding box center [477, 570] width 67 height 12
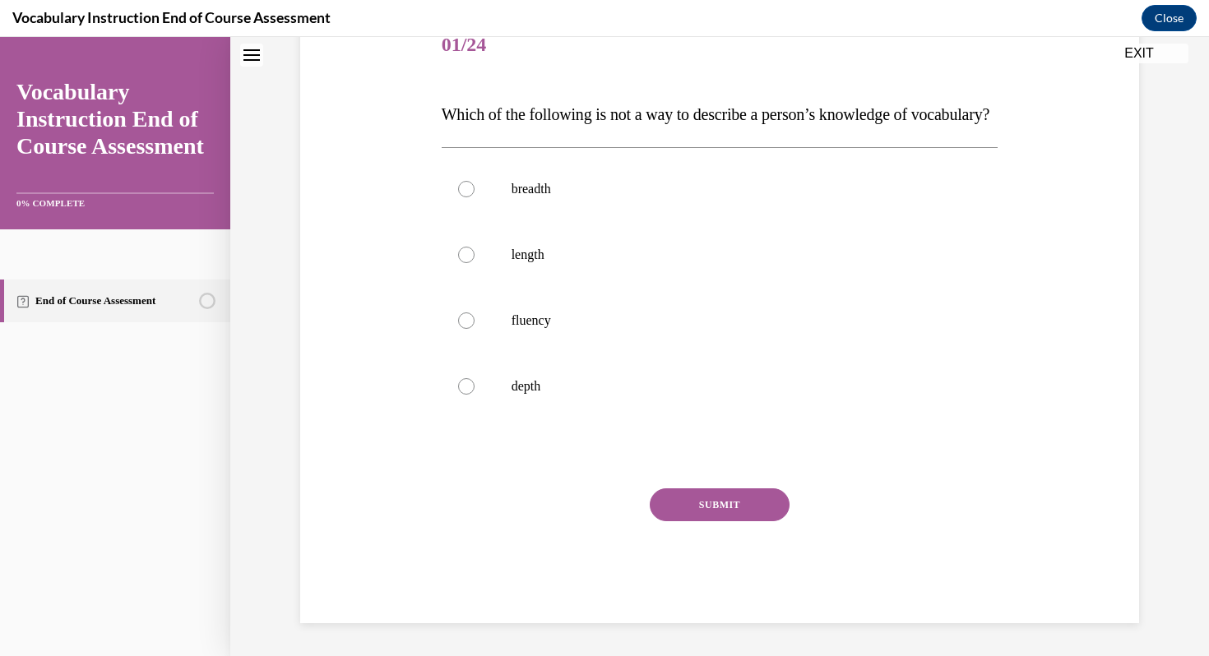
scroll to position [229, 0]
click at [491, 222] on label "breadth" at bounding box center [720, 189] width 557 height 66
click at [475, 197] on input "breadth" at bounding box center [466, 189] width 16 height 16
radio input "true"
click at [651, 253] on label "length" at bounding box center [720, 255] width 557 height 66
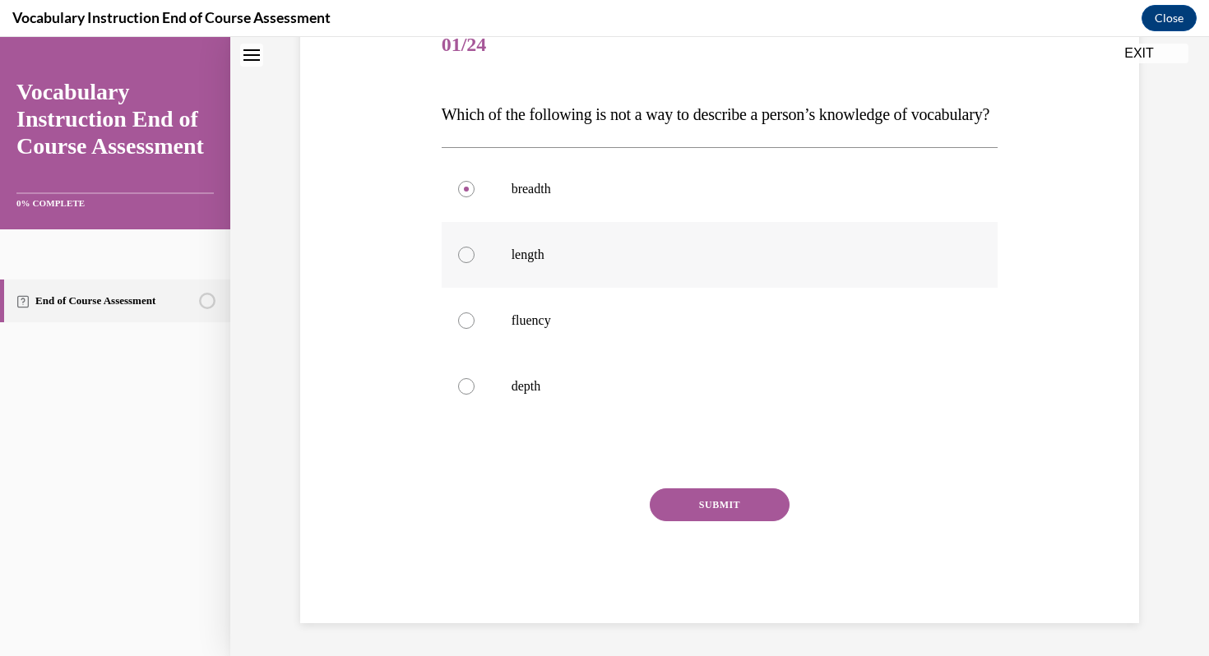
click at [475, 253] on input "length" at bounding box center [466, 255] width 16 height 16
radio input "true"
click at [689, 522] on button "SUBMIT" at bounding box center [720, 505] width 140 height 33
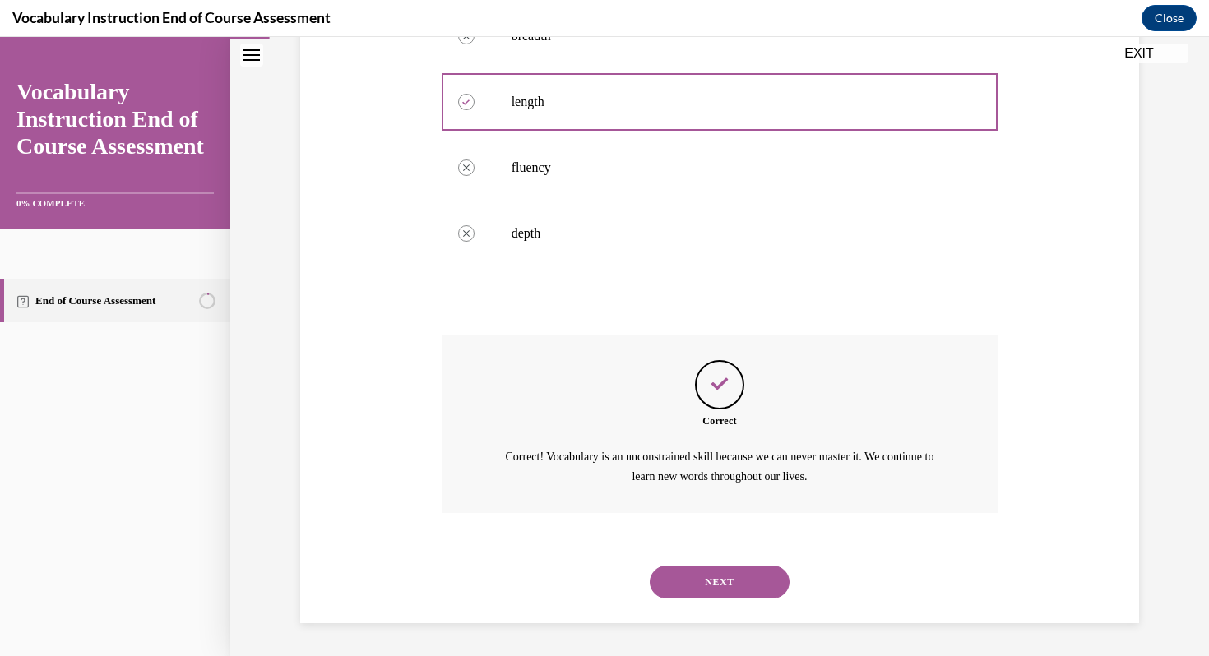
click at [696, 568] on button "NEXT" at bounding box center [720, 582] width 140 height 33
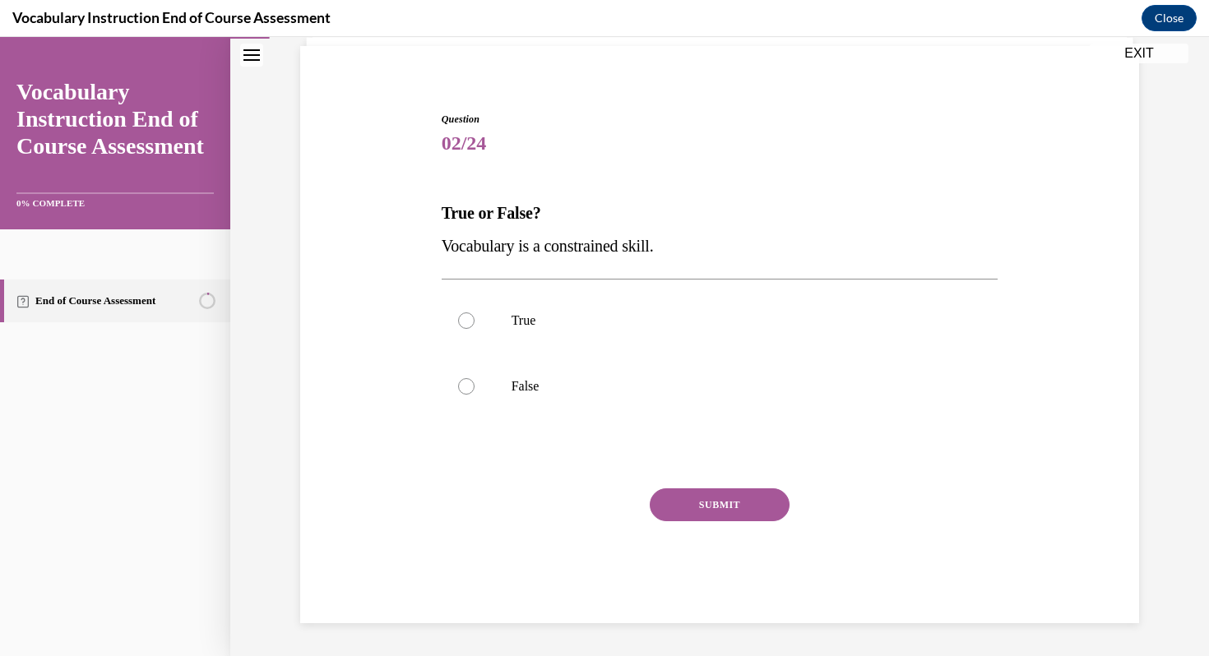
scroll to position [117, 0]
click at [701, 392] on p "False" at bounding box center [735, 386] width 446 height 16
click at [475, 392] on input "False" at bounding box center [466, 386] width 16 height 16
radio input "true"
click at [711, 517] on button "SUBMIT" at bounding box center [720, 505] width 140 height 33
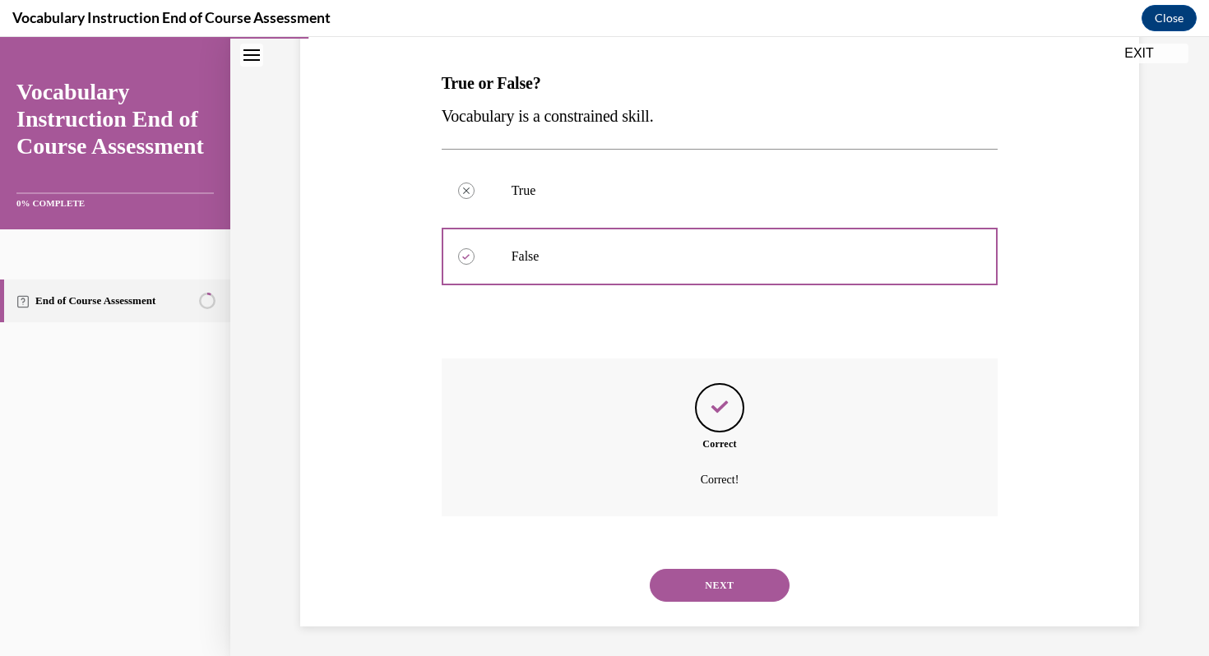
scroll to position [250, 0]
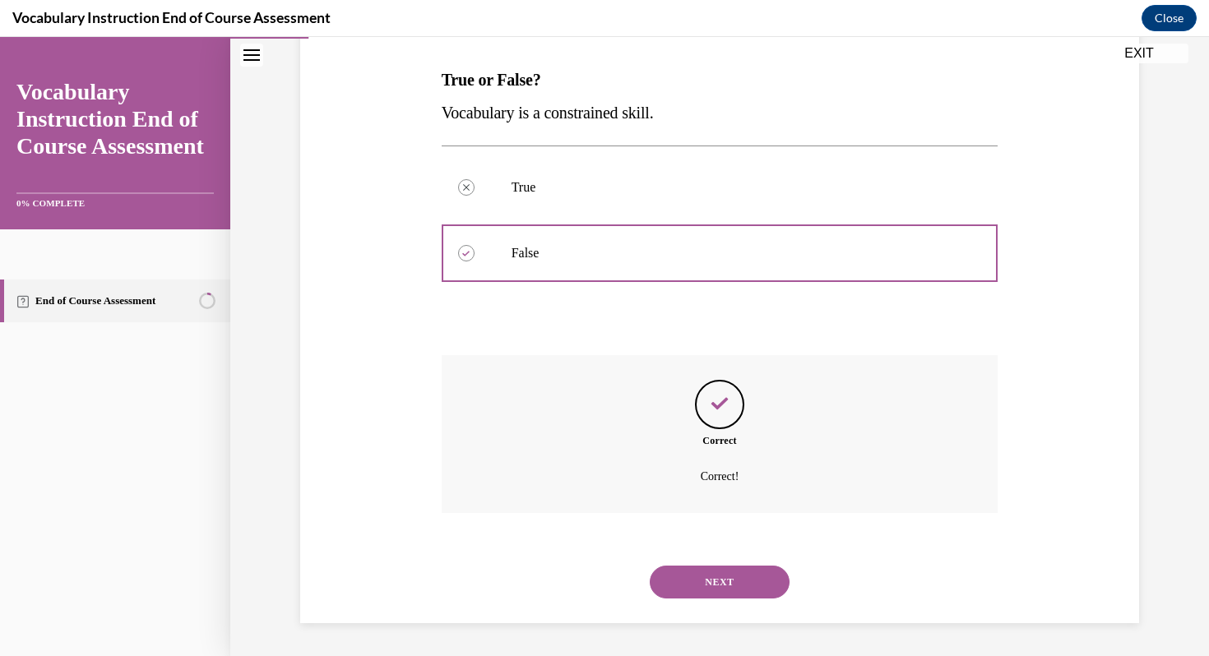
click at [723, 601] on div "NEXT" at bounding box center [720, 582] width 557 height 66
click at [722, 584] on button "NEXT" at bounding box center [720, 582] width 140 height 33
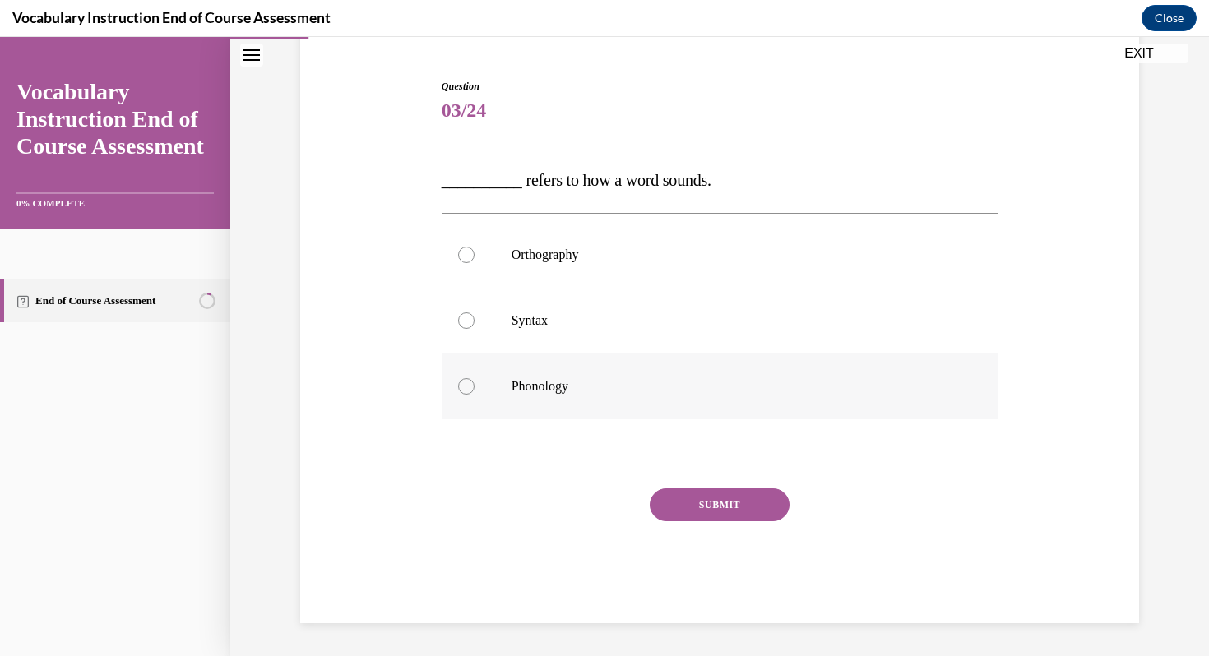
click at [732, 386] on p "Phonology" at bounding box center [735, 386] width 446 height 16
click at [475, 386] on input "Phonology" at bounding box center [466, 386] width 16 height 16
radio input "true"
click at [736, 516] on button "SUBMIT" at bounding box center [720, 505] width 140 height 33
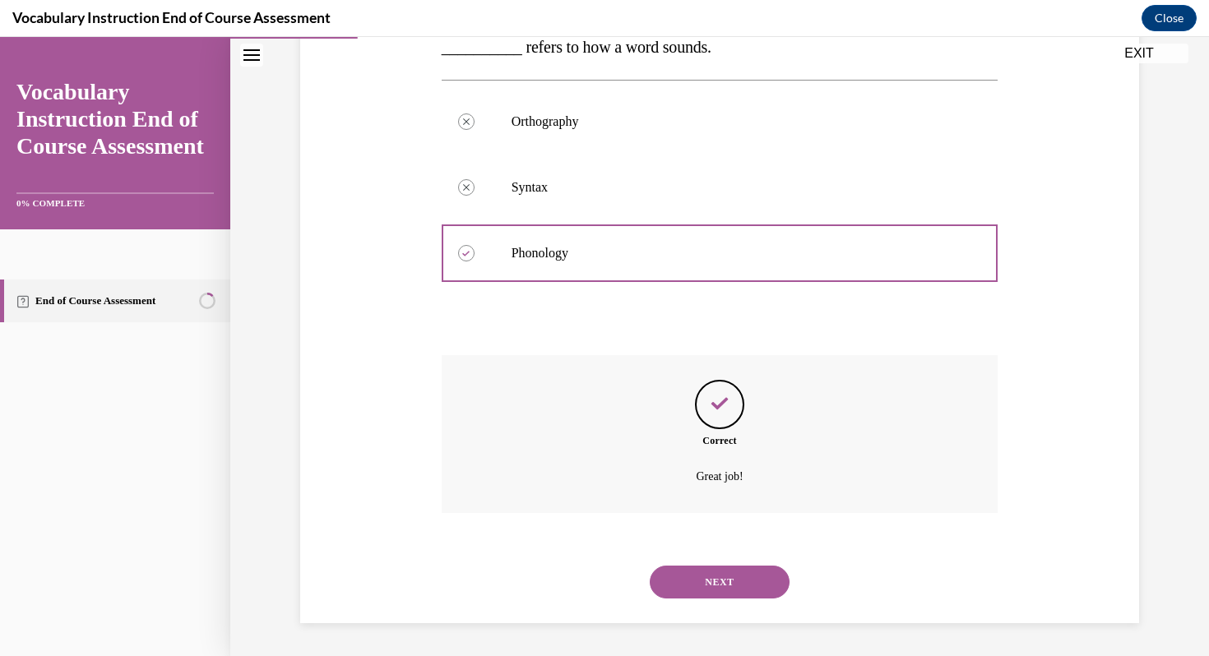
click at [747, 593] on button "NEXT" at bounding box center [720, 582] width 140 height 33
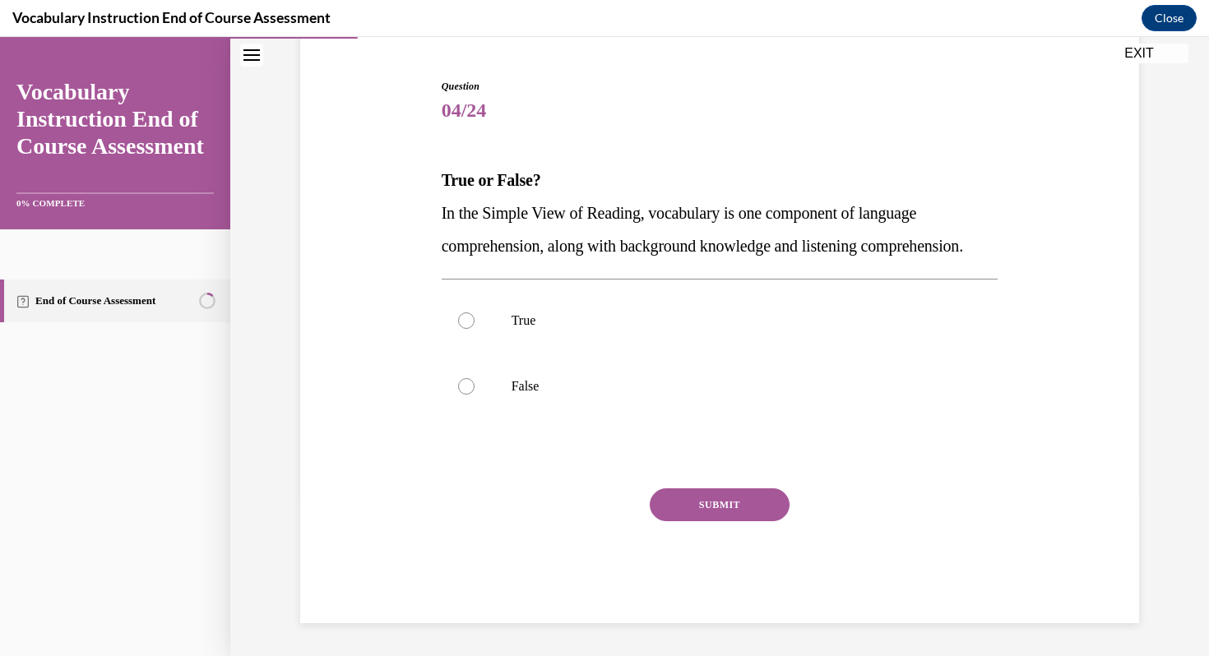
scroll to position [183, 0]
click at [675, 336] on label "True" at bounding box center [720, 321] width 557 height 66
click at [475, 329] on input "True" at bounding box center [466, 321] width 16 height 16
radio input "true"
click at [704, 508] on button "SUBMIT" at bounding box center [720, 505] width 140 height 33
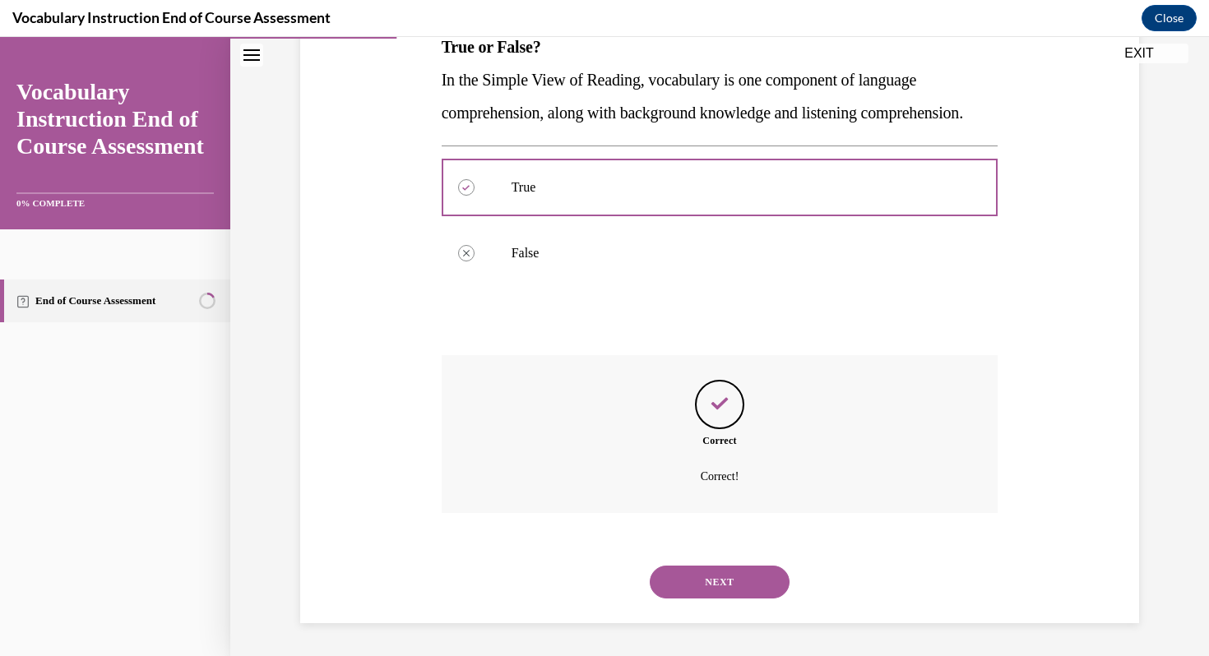
click at [715, 589] on button "NEXT" at bounding box center [720, 582] width 140 height 33
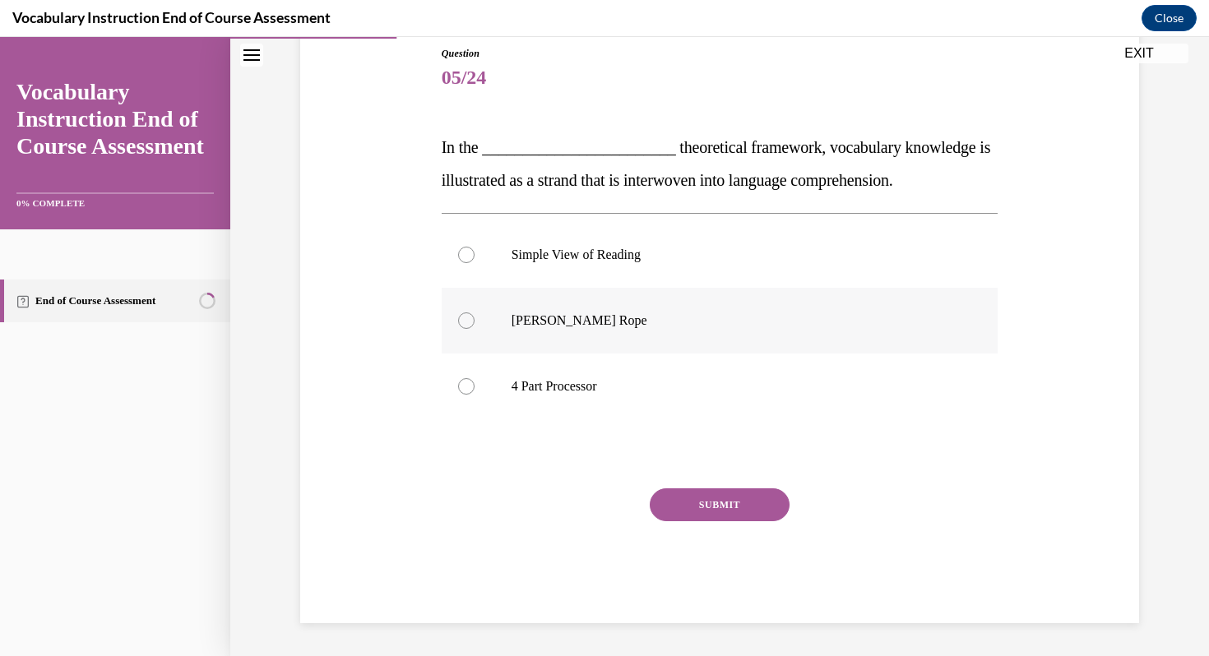
click at [619, 325] on p "Scarborough's Rope" at bounding box center [735, 321] width 446 height 16
click at [475, 325] on input "Scarborough's Rope" at bounding box center [466, 321] width 16 height 16
radio input "true"
click at [708, 498] on button "SUBMIT" at bounding box center [720, 505] width 140 height 33
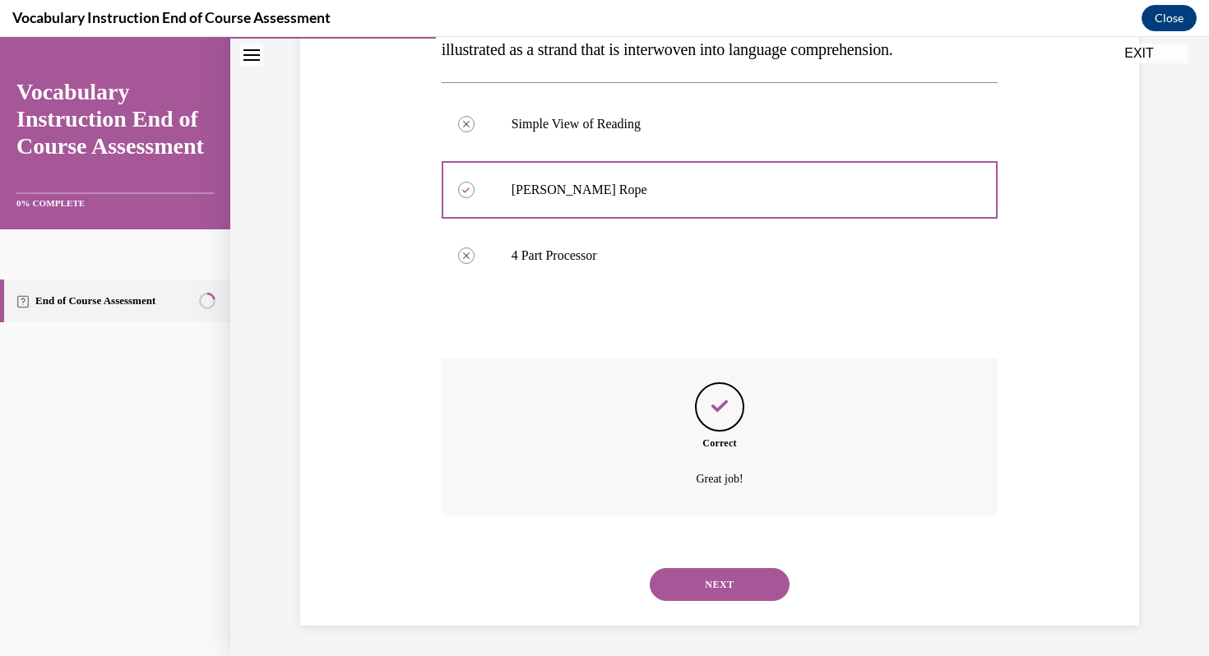
scroll to position [316, 0]
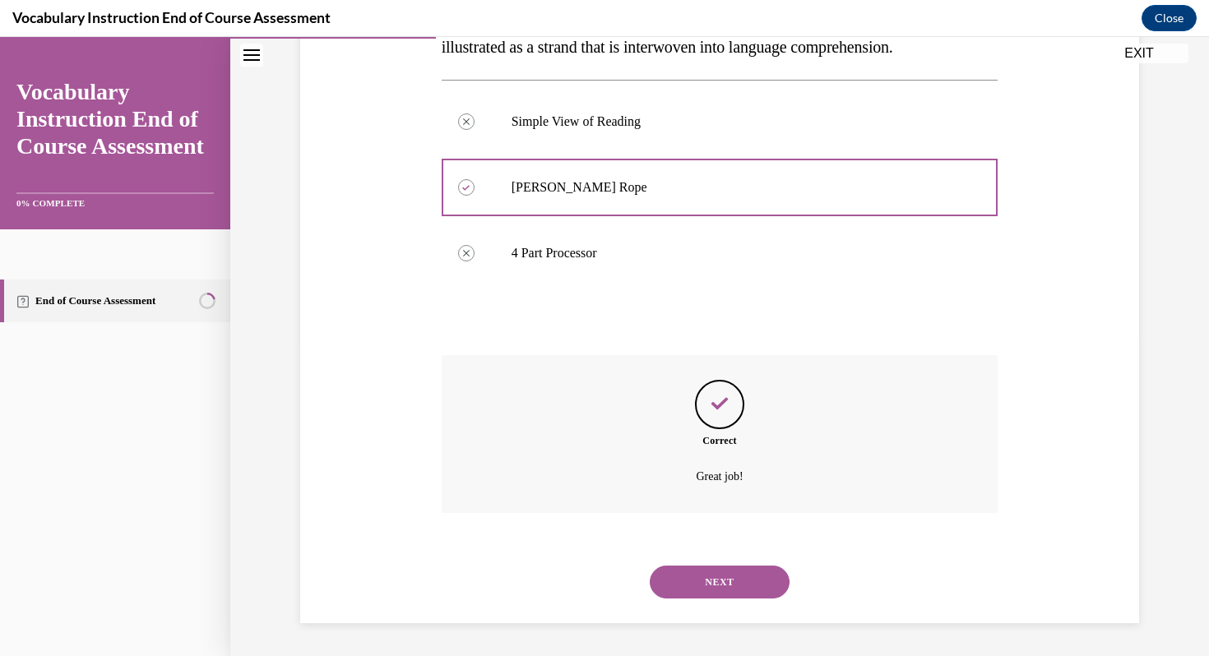
click at [719, 585] on button "NEXT" at bounding box center [720, 582] width 140 height 33
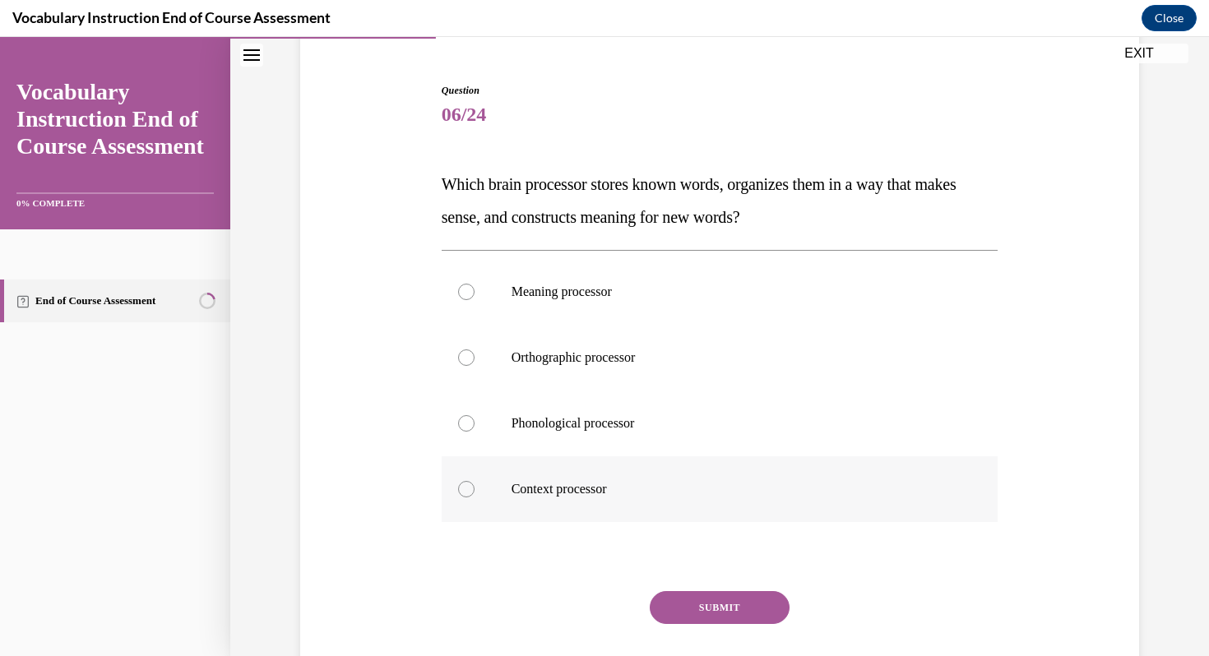
scroll to position [149, 0]
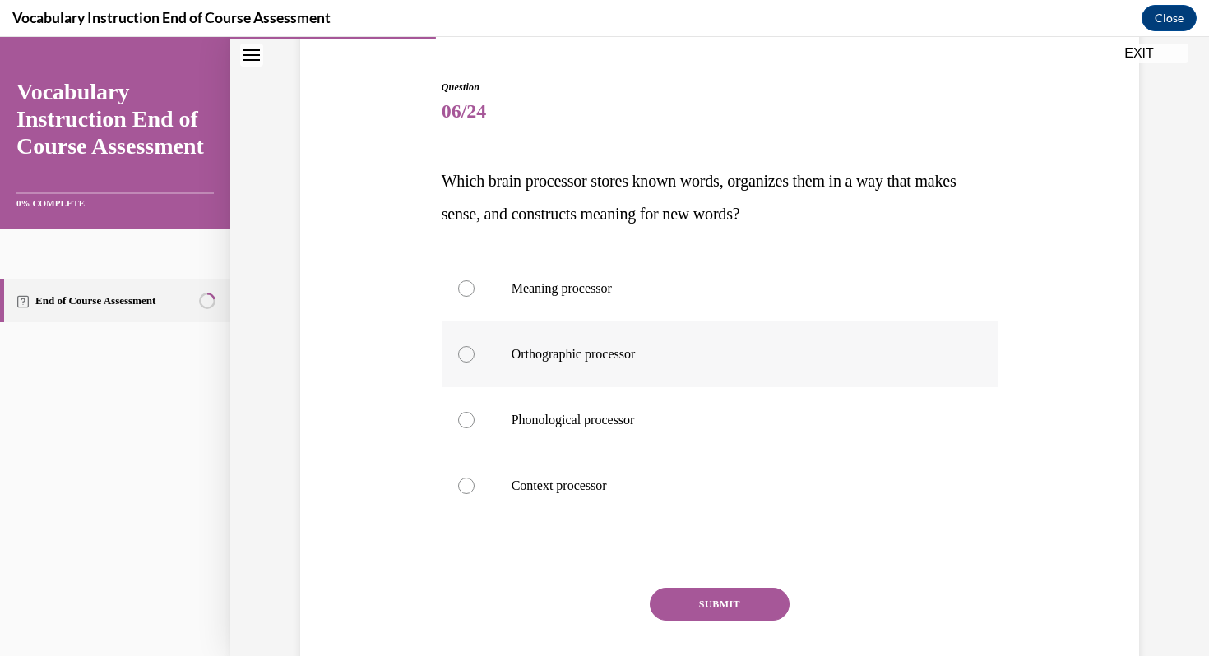
click at [709, 322] on label "Orthographic processor" at bounding box center [720, 355] width 557 height 66
click at [475, 346] on input "Orthographic processor" at bounding box center [466, 354] width 16 height 16
radio input "true"
click at [711, 294] on p "Meaning processor" at bounding box center [735, 289] width 446 height 16
click at [475, 294] on input "Meaning processor" at bounding box center [466, 289] width 16 height 16
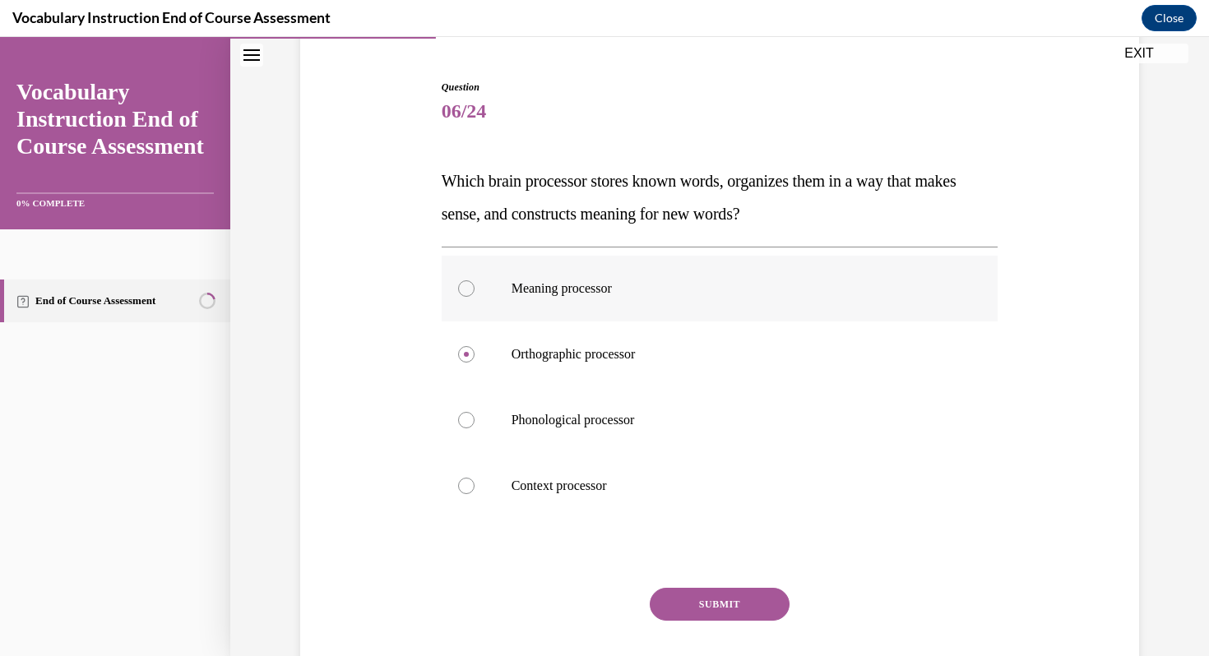
radio input "true"
click at [736, 595] on button "SUBMIT" at bounding box center [720, 604] width 140 height 33
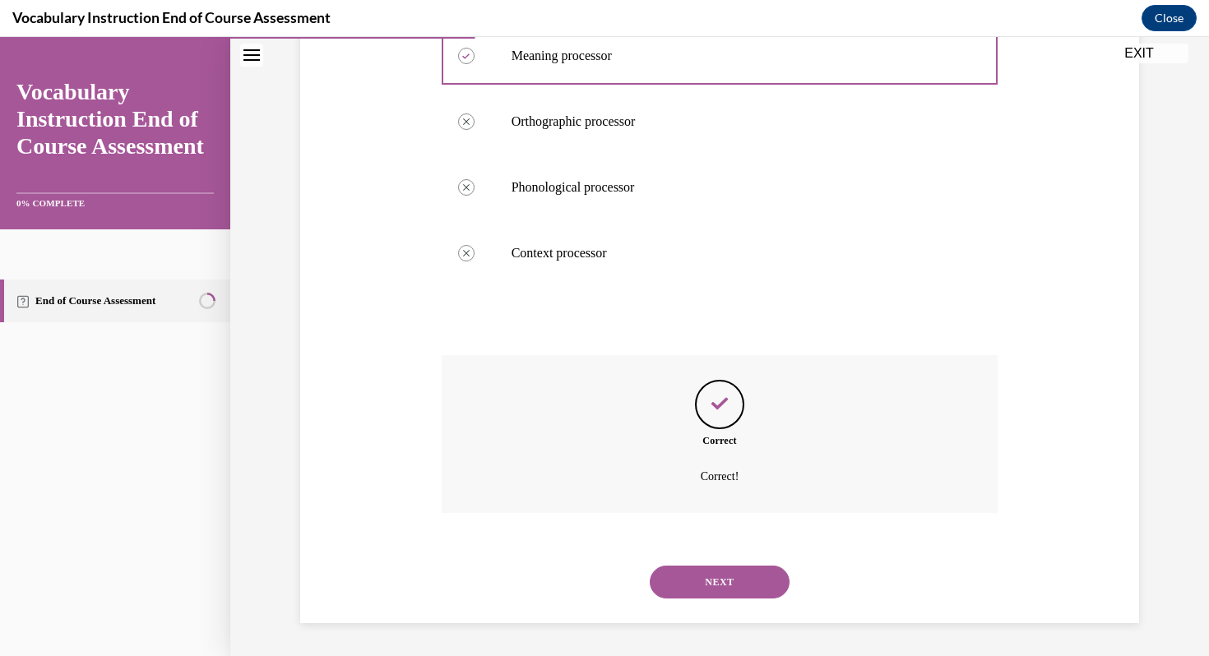
click at [737, 596] on button "NEXT" at bounding box center [720, 582] width 140 height 33
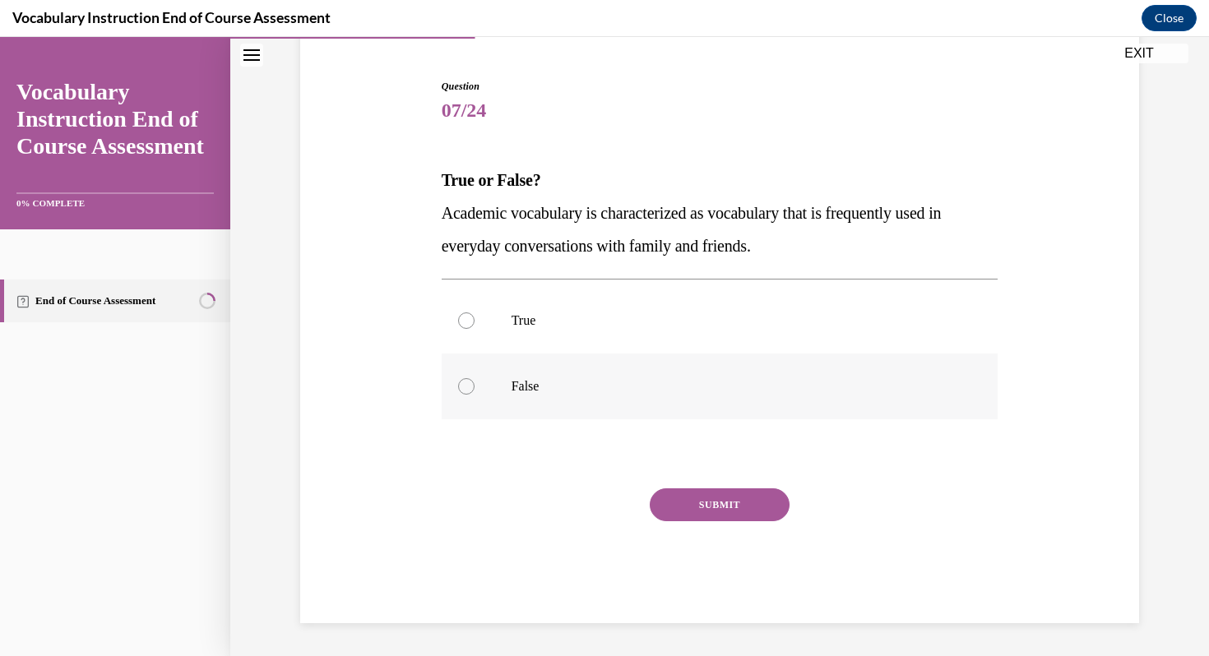
click at [724, 361] on label "False" at bounding box center [720, 387] width 557 height 66
click at [475, 378] on input "False" at bounding box center [466, 386] width 16 height 16
radio input "true"
click at [719, 510] on button "SUBMIT" at bounding box center [720, 505] width 140 height 33
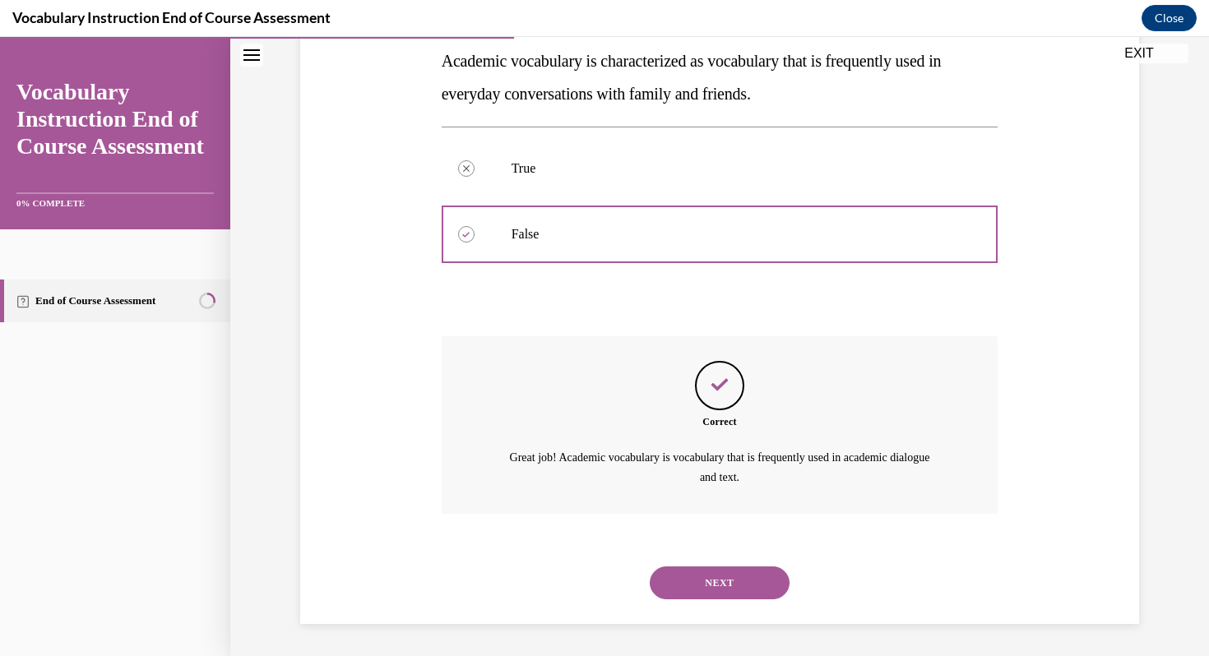
click at [717, 574] on button "NEXT" at bounding box center [720, 583] width 140 height 33
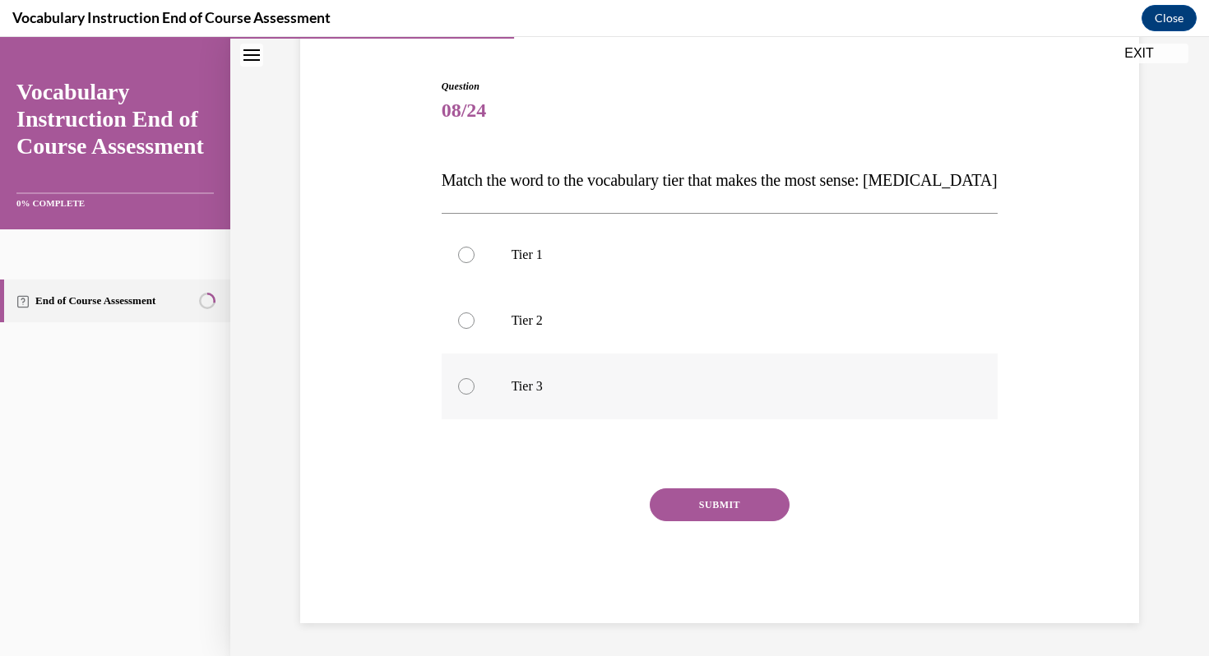
click at [670, 367] on label "Tier 3" at bounding box center [720, 387] width 557 height 66
click at [475, 378] on input "Tier 3" at bounding box center [466, 386] width 16 height 16
radio input "true"
click at [722, 512] on button "SUBMIT" at bounding box center [720, 505] width 140 height 33
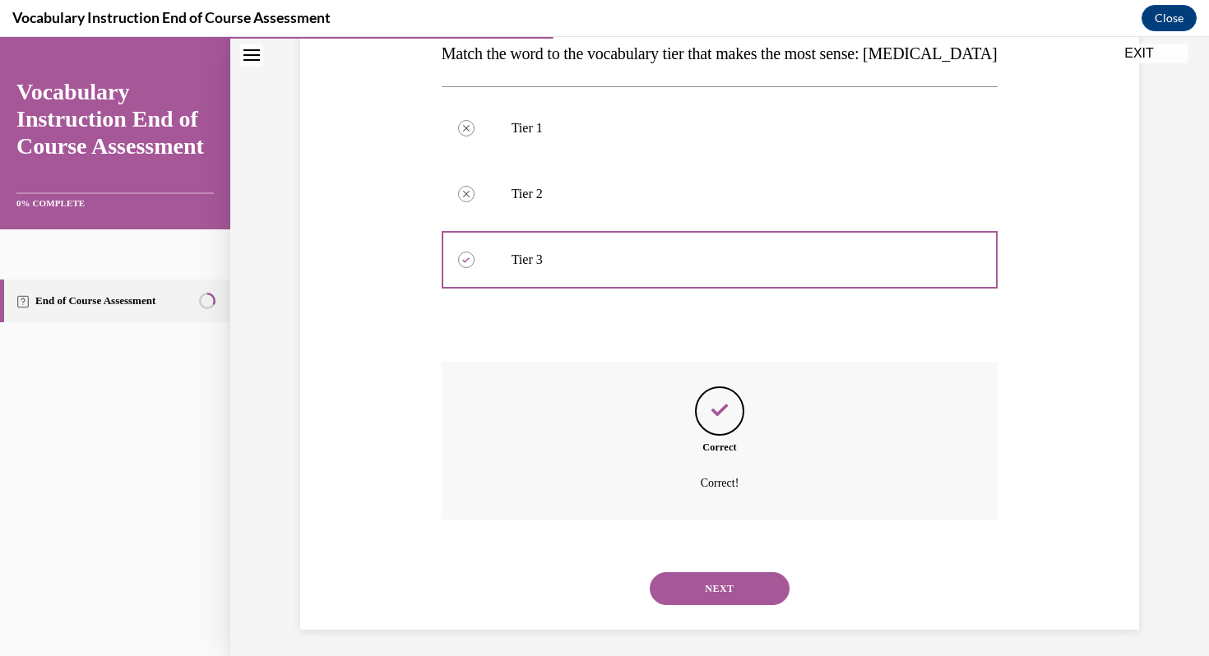
scroll to position [283, 0]
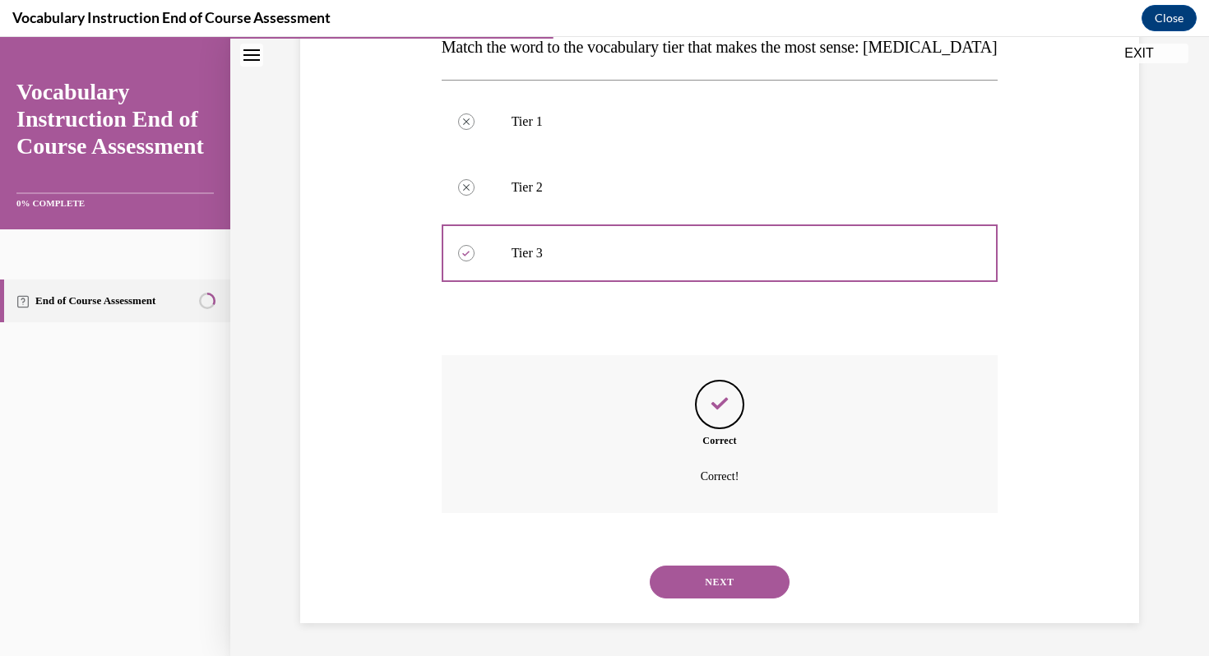
click at [747, 600] on div "NEXT" at bounding box center [720, 582] width 557 height 66
click at [728, 582] on button "NEXT" at bounding box center [720, 582] width 140 height 33
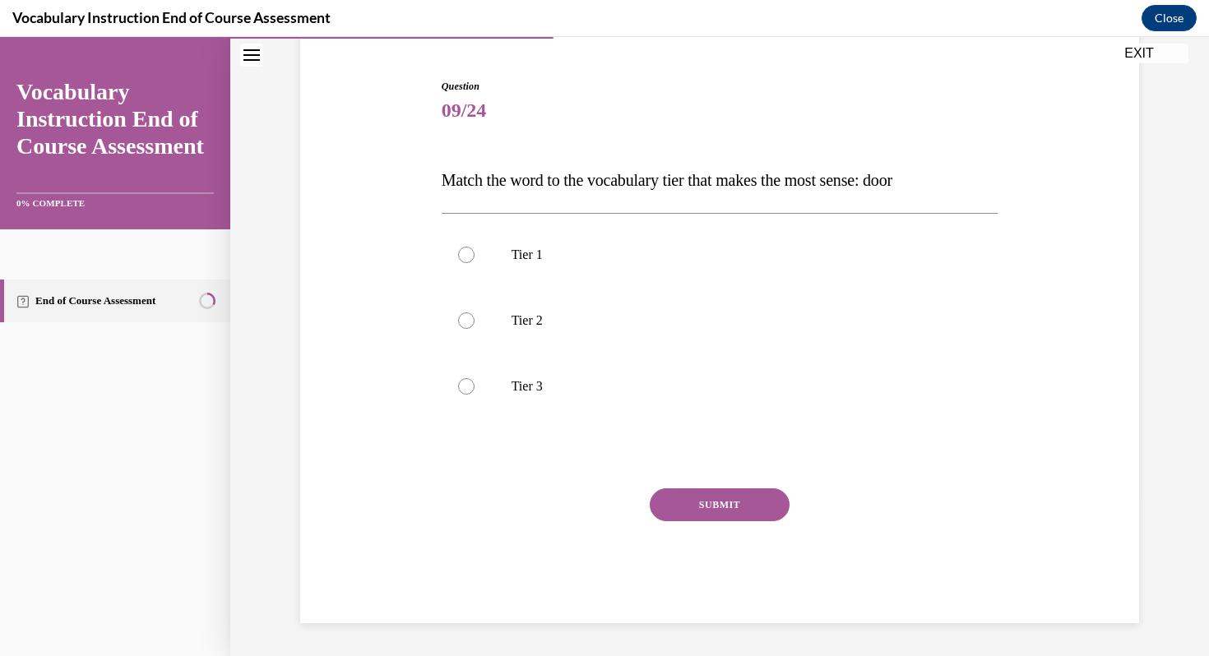
scroll to position [150, 0]
click at [693, 290] on label "Tier 2" at bounding box center [720, 321] width 557 height 66
click at [475, 313] on input "Tier 2" at bounding box center [466, 321] width 16 height 16
radio input "true"
click at [693, 250] on p "Tier 1" at bounding box center [735, 255] width 446 height 16
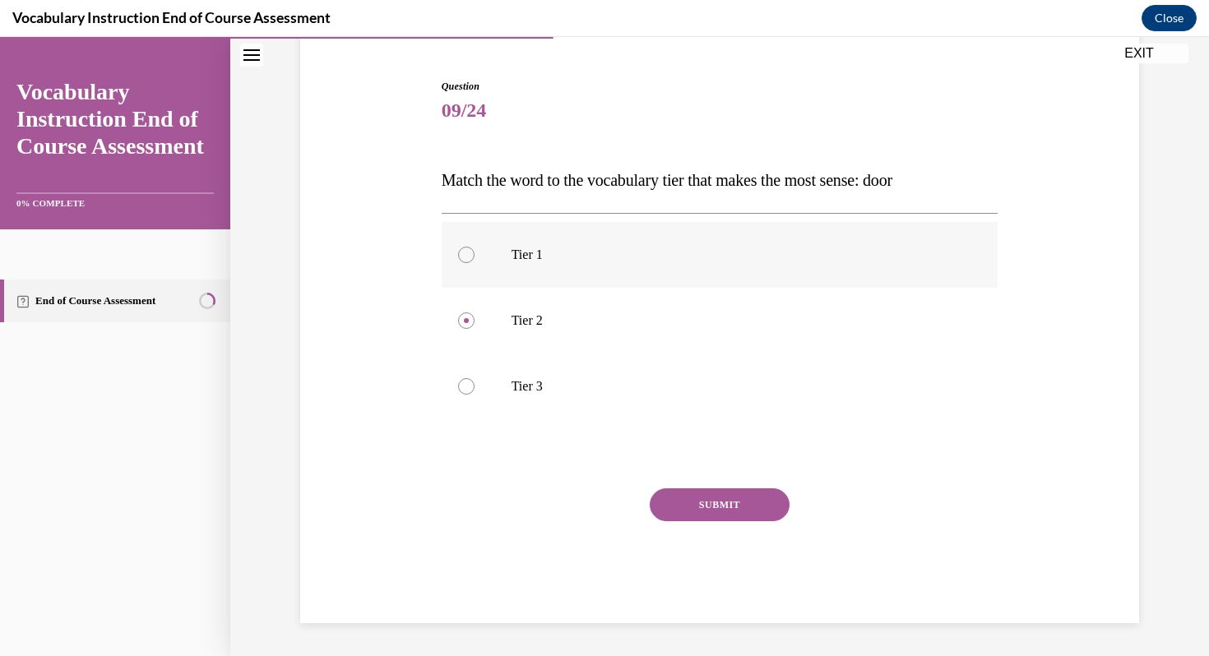
click at [475, 250] on input "Tier 1" at bounding box center [466, 255] width 16 height 16
radio input "true"
click at [735, 508] on button "SUBMIT" at bounding box center [720, 505] width 140 height 33
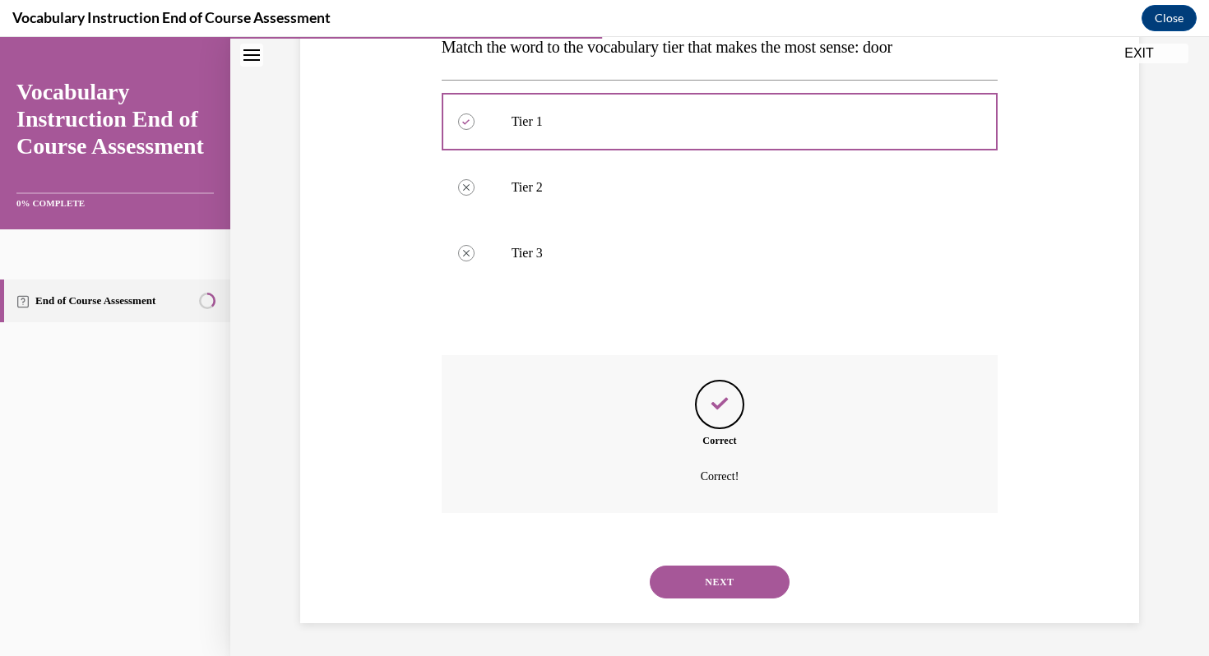
click at [727, 594] on button "NEXT" at bounding box center [720, 582] width 140 height 33
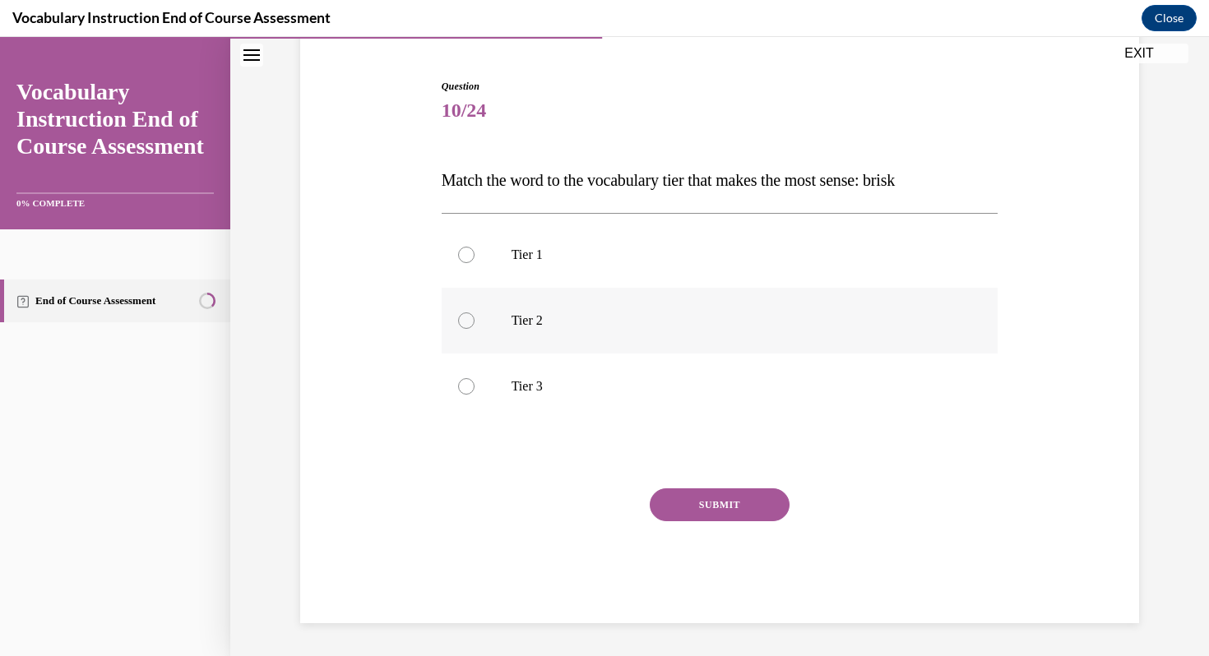
click at [680, 326] on p "Tier 2" at bounding box center [735, 321] width 446 height 16
click at [475, 326] on input "Tier 2" at bounding box center [466, 321] width 16 height 16
radio input "true"
click at [721, 499] on button "SUBMIT" at bounding box center [720, 505] width 140 height 33
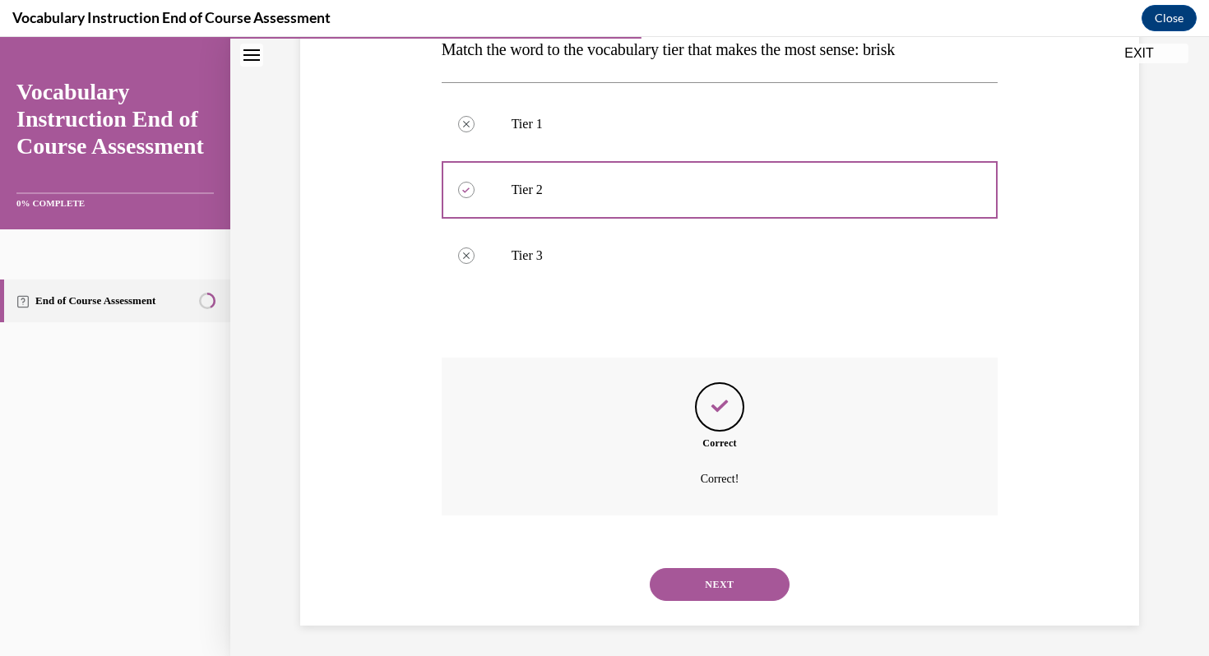
scroll to position [283, 0]
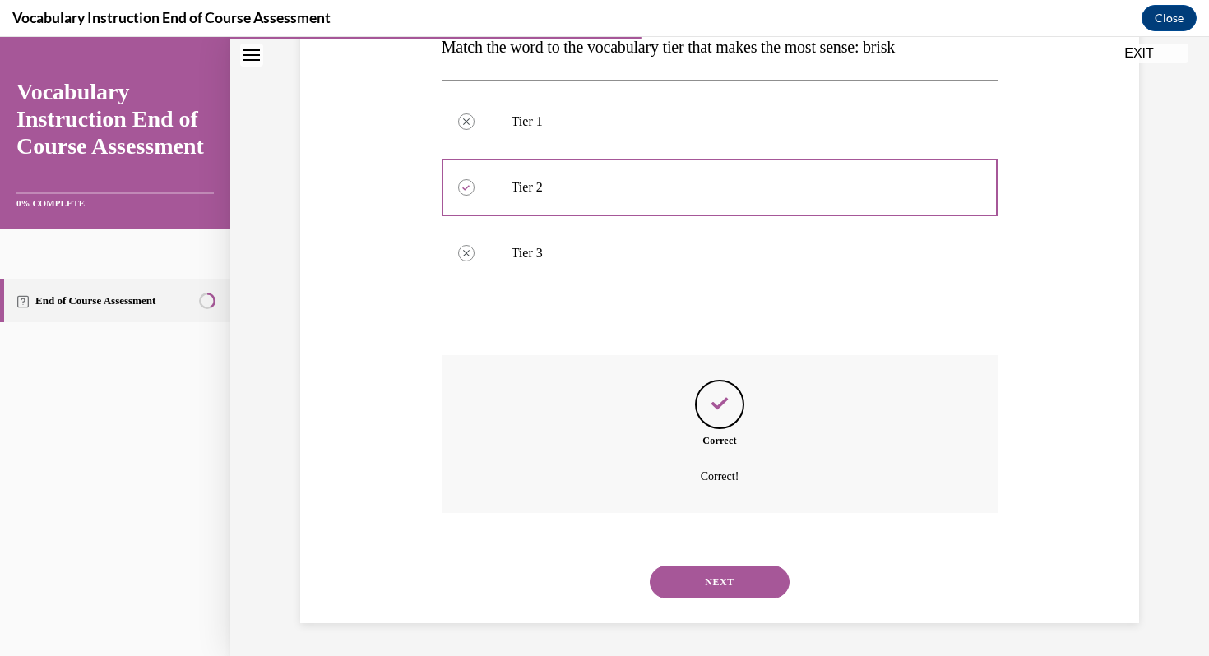
click at [716, 573] on button "NEXT" at bounding box center [720, 582] width 140 height 33
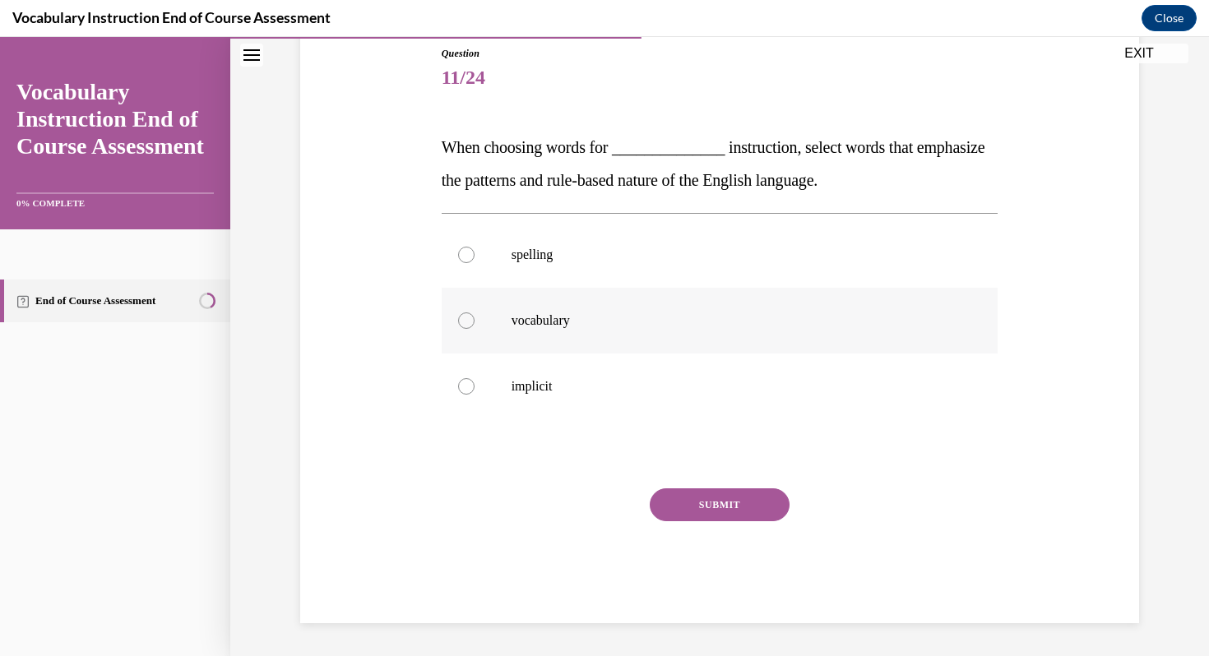
click at [657, 328] on p "vocabulary" at bounding box center [735, 321] width 446 height 16
click at [475, 328] on input "vocabulary" at bounding box center [466, 321] width 16 height 16
radio input "true"
click at [660, 258] on p "spelling" at bounding box center [735, 255] width 446 height 16
click at [475, 258] on input "spelling" at bounding box center [466, 255] width 16 height 16
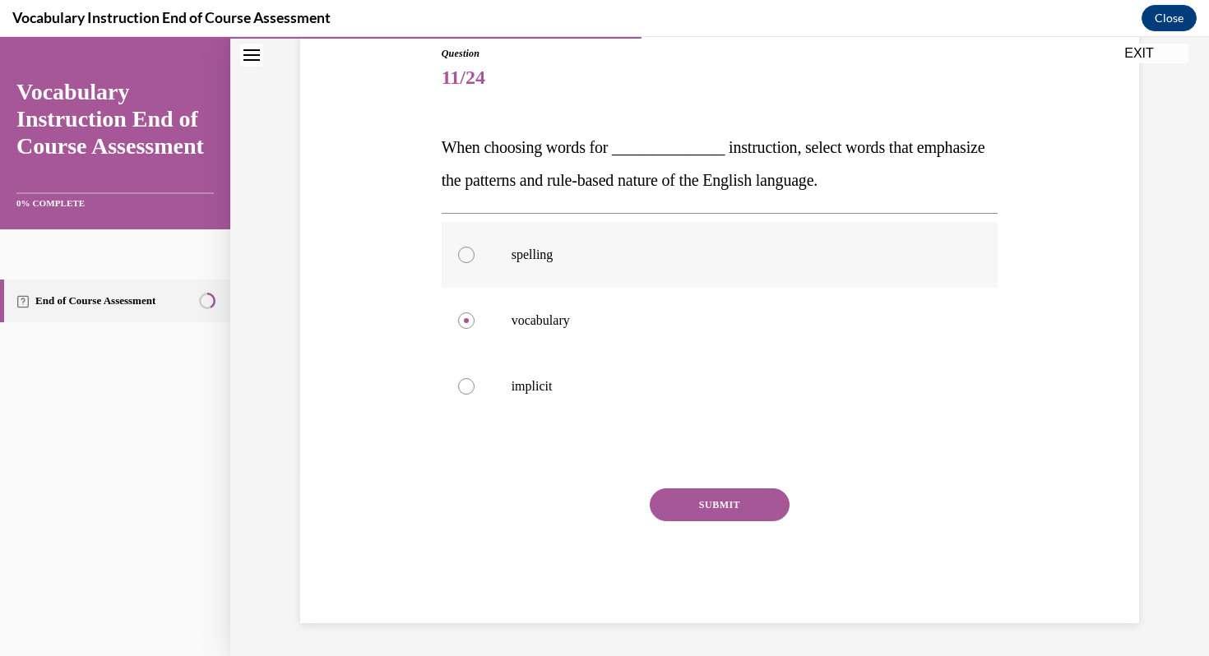
radio input "true"
click at [740, 506] on button "SUBMIT" at bounding box center [720, 505] width 140 height 33
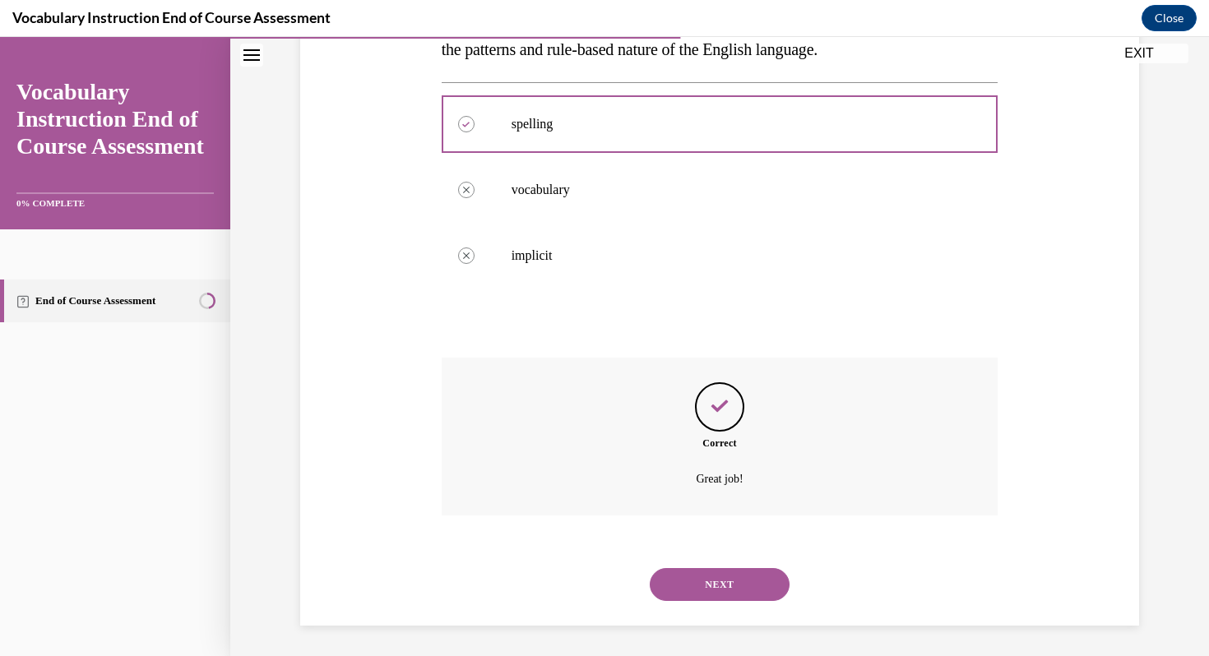
scroll to position [316, 0]
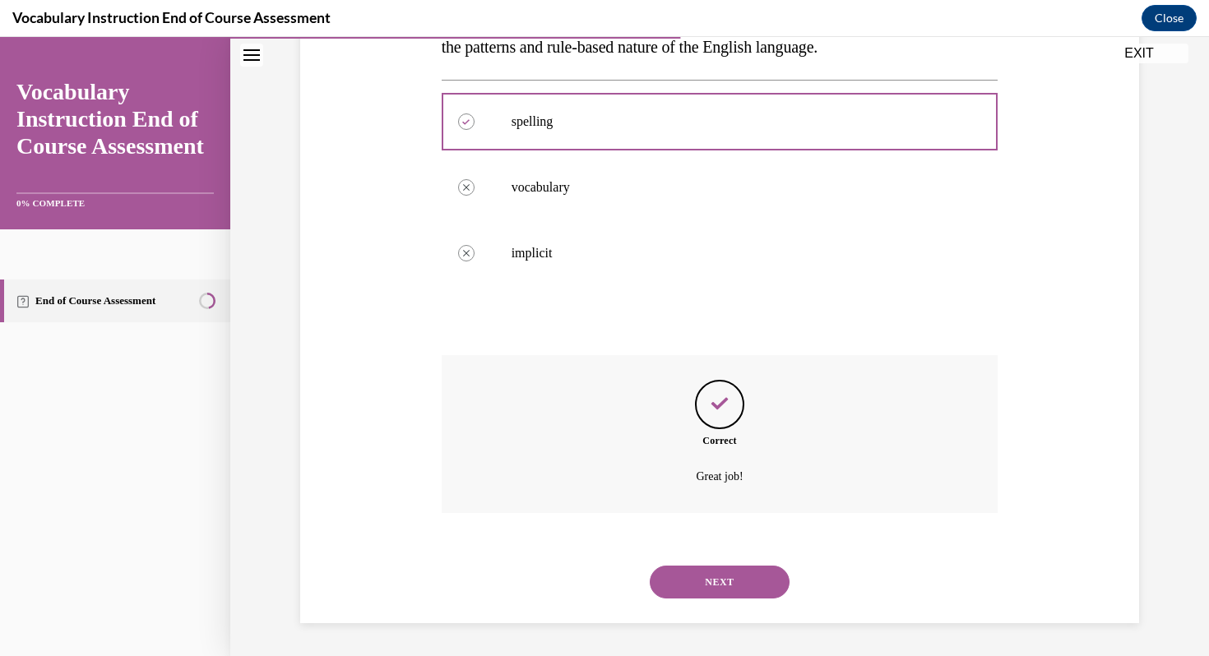
click at [732, 562] on div "NEXT" at bounding box center [720, 582] width 557 height 66
click at [730, 585] on button "NEXT" at bounding box center [720, 582] width 140 height 33
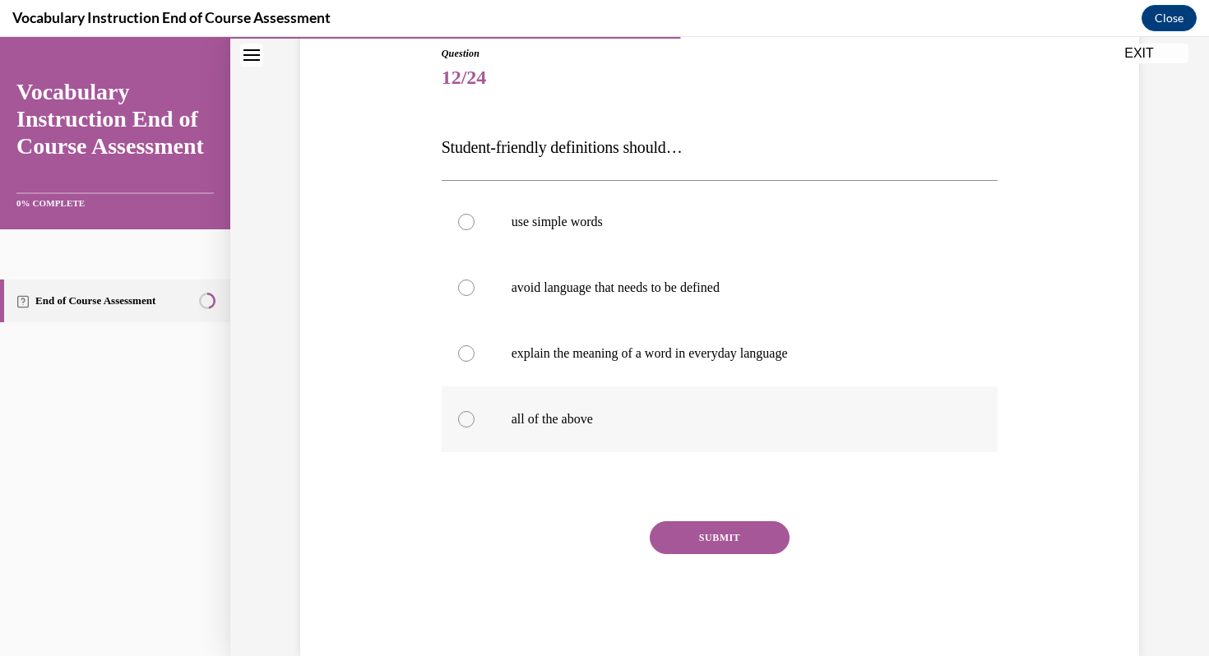
click at [556, 403] on label "all of the above" at bounding box center [720, 420] width 557 height 66
click at [475, 411] on input "all of the above" at bounding box center [466, 419] width 16 height 16
radio input "true"
click at [713, 542] on button "SUBMIT" at bounding box center [720, 538] width 140 height 33
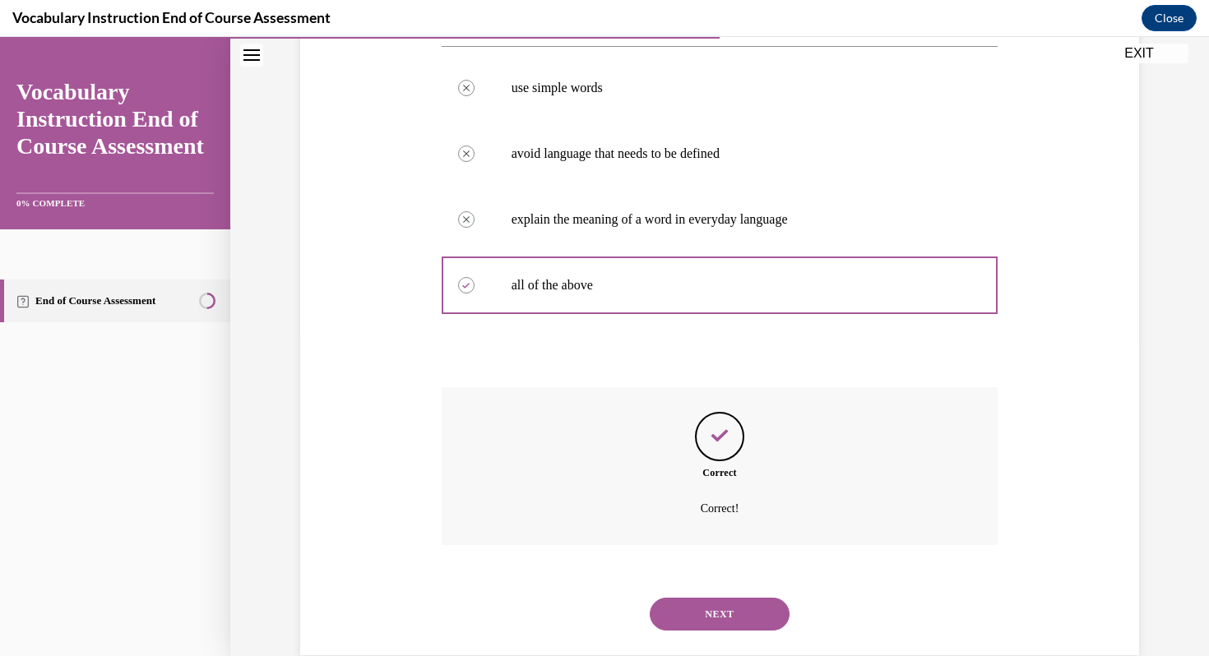
scroll to position [349, 0]
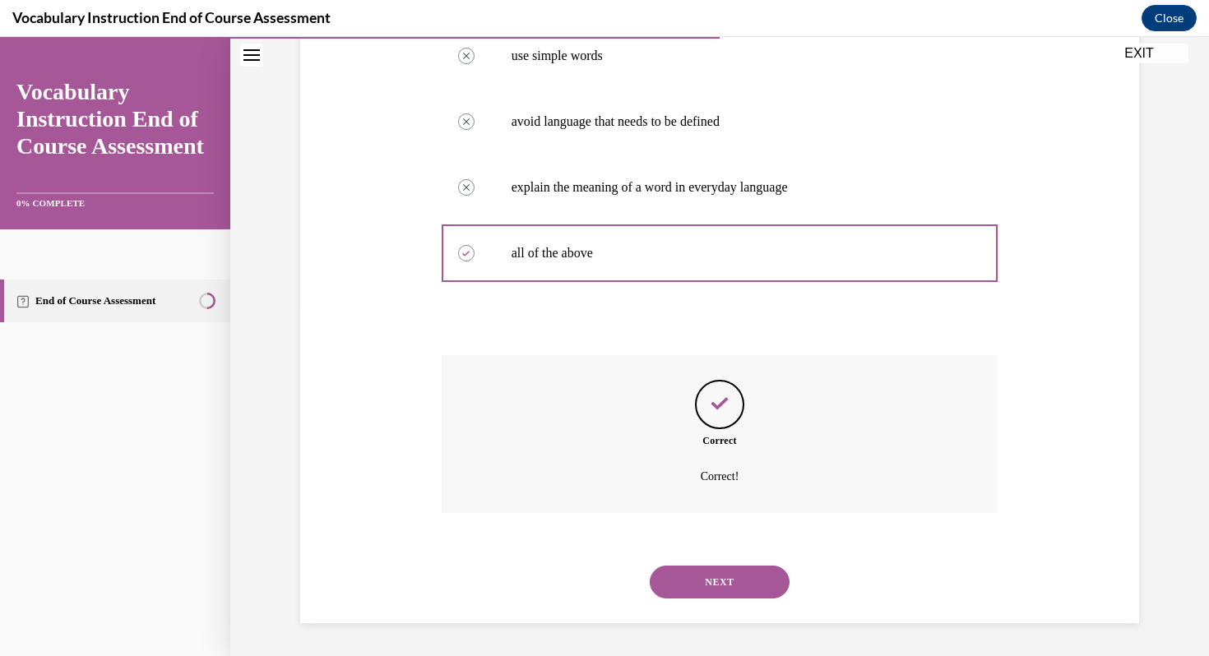
click at [700, 579] on button "NEXT" at bounding box center [720, 582] width 140 height 33
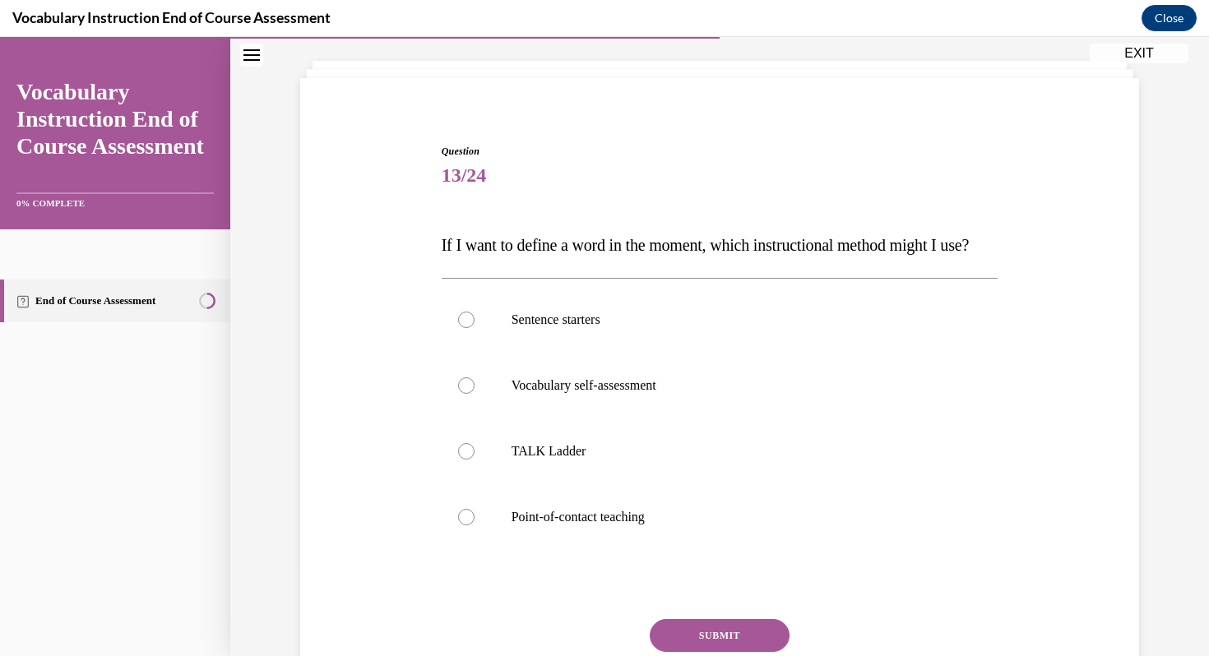
scroll to position [81, 0]
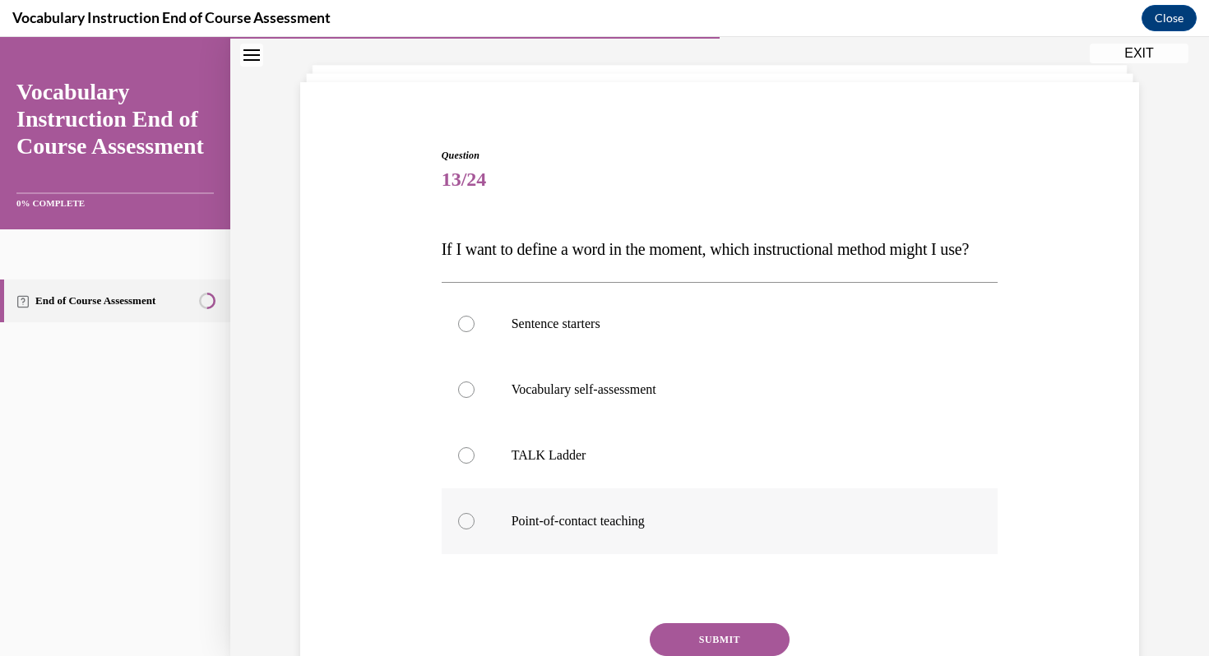
click at [669, 530] on p "Point-of-contact teaching" at bounding box center [735, 521] width 446 height 16
click at [475, 530] on input "Point-of-contact teaching" at bounding box center [466, 521] width 16 height 16
radio input "true"
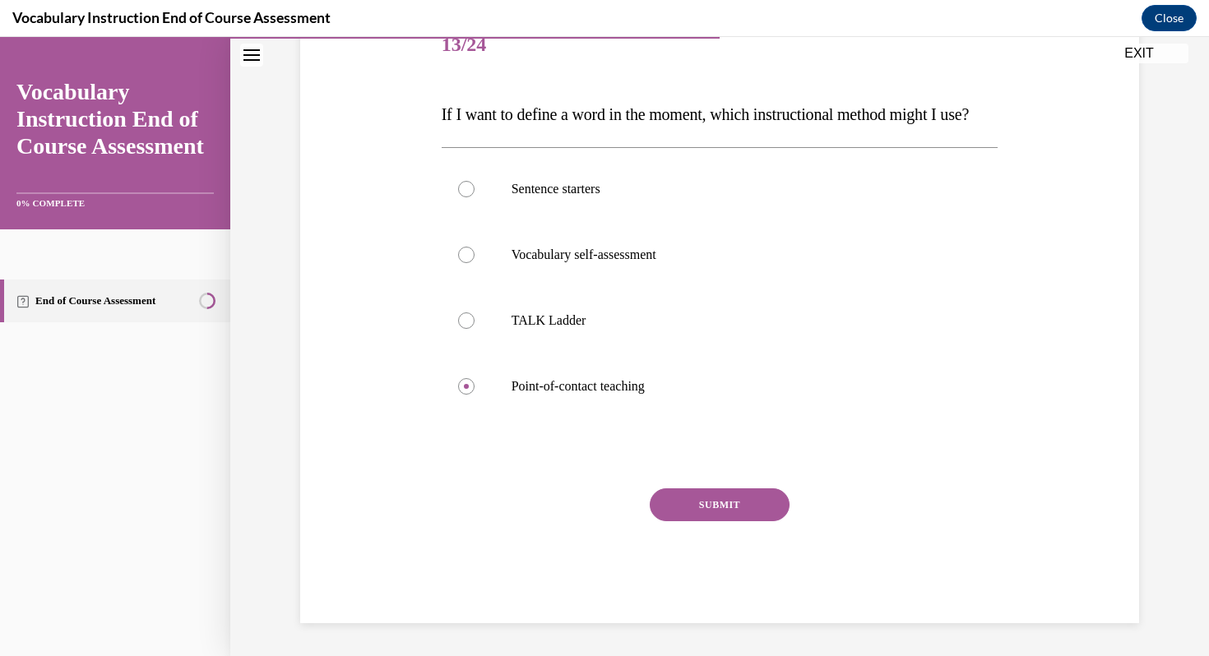
click at [713, 502] on button "SUBMIT" at bounding box center [720, 505] width 140 height 33
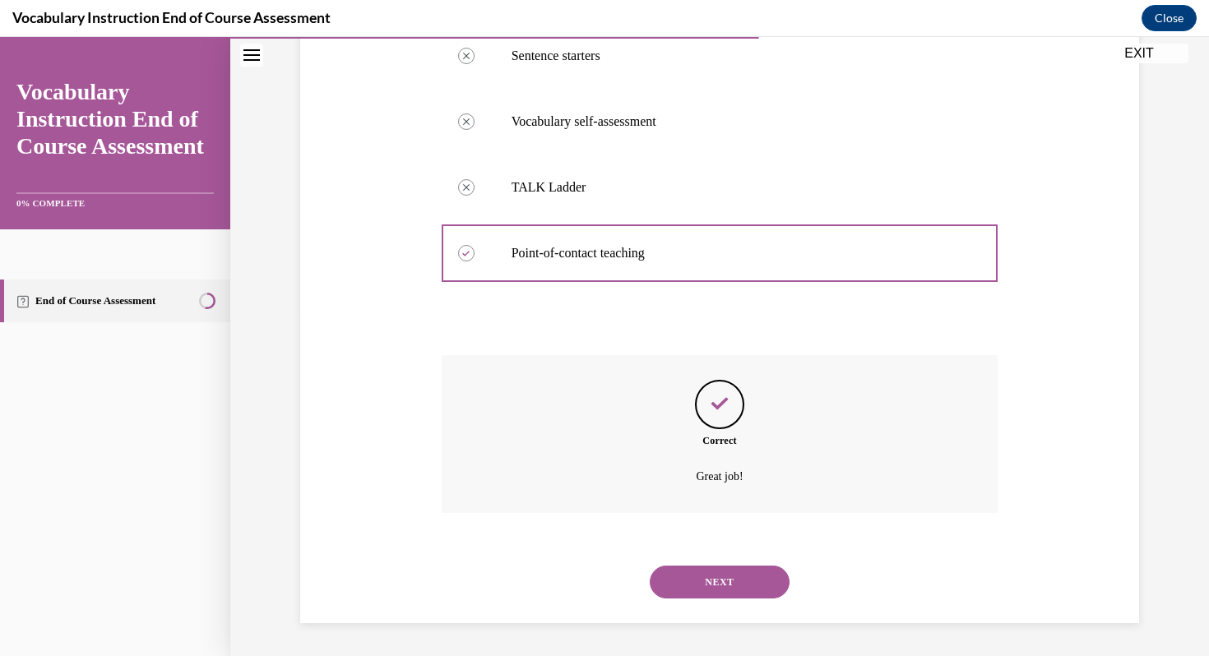
scroll to position [382, 0]
click at [721, 569] on button "NEXT" at bounding box center [720, 582] width 140 height 33
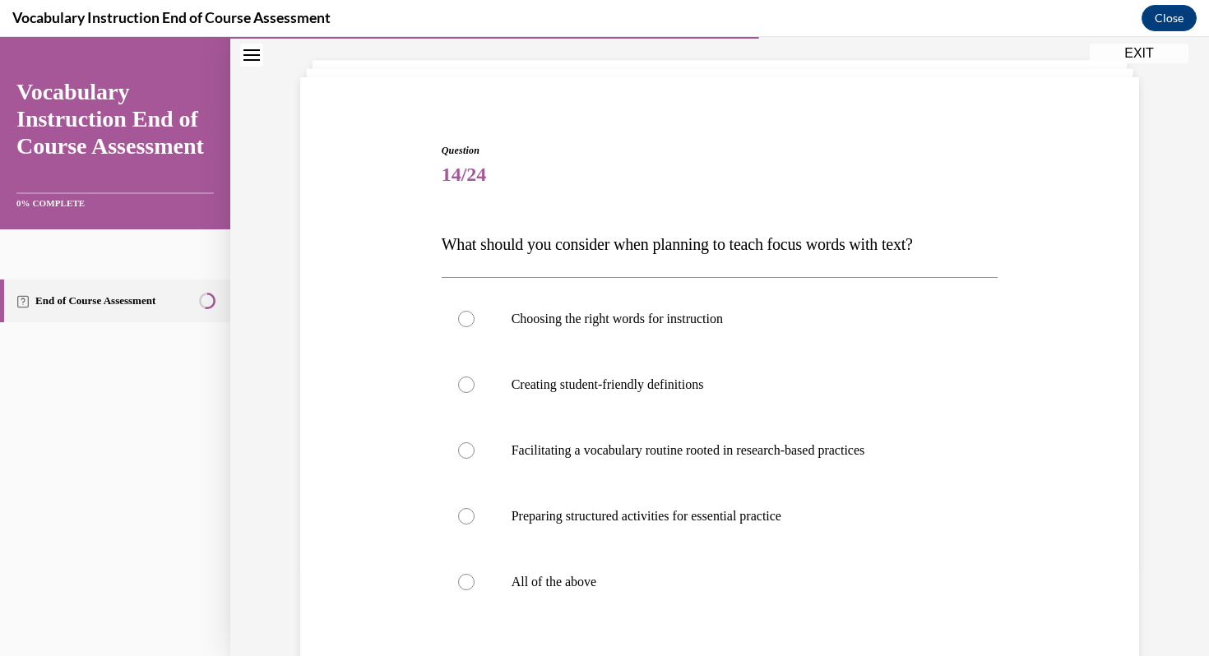
scroll to position [98, 0]
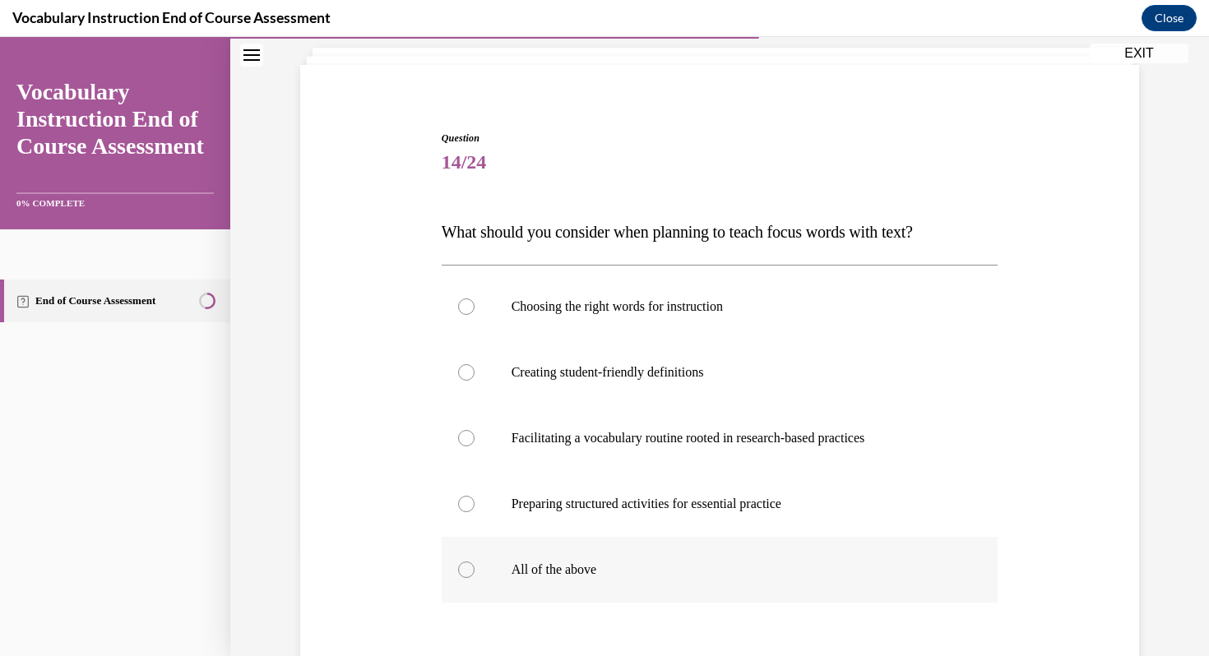
click at [698, 596] on label "All of the above" at bounding box center [720, 570] width 557 height 66
click at [475, 578] on input "All of the above" at bounding box center [466, 570] width 16 height 16
radio input "true"
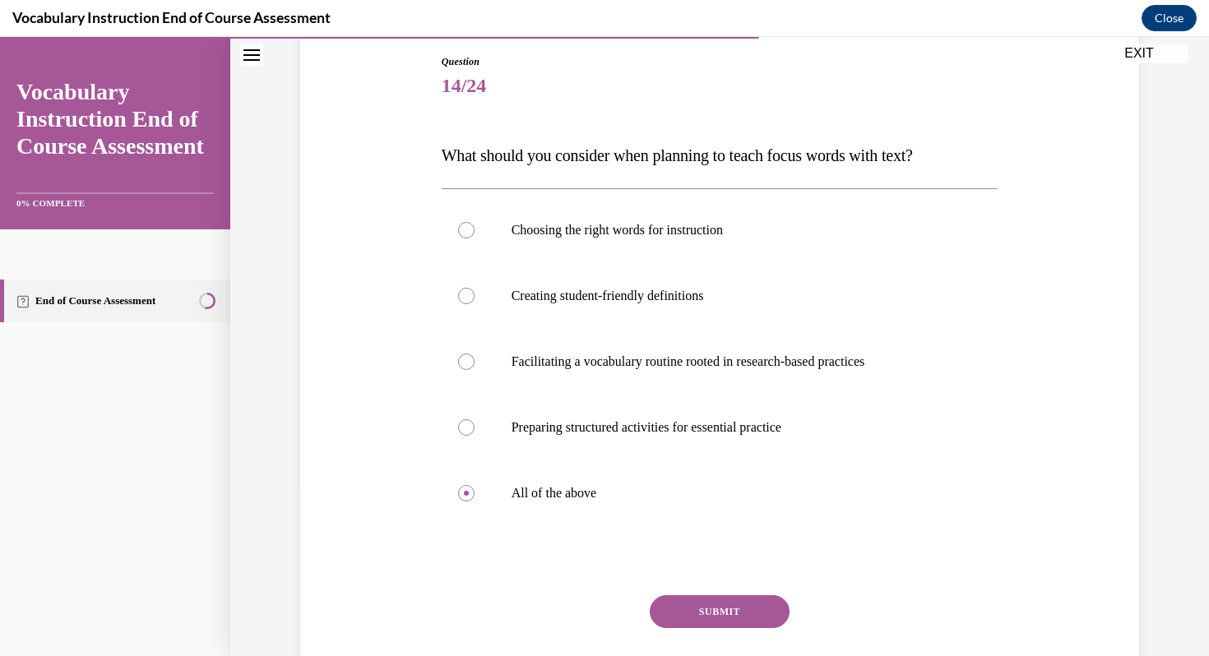
click at [730, 640] on div "SUBMIT" at bounding box center [720, 637] width 557 height 82
click at [727, 608] on button "SUBMIT" at bounding box center [720, 612] width 140 height 33
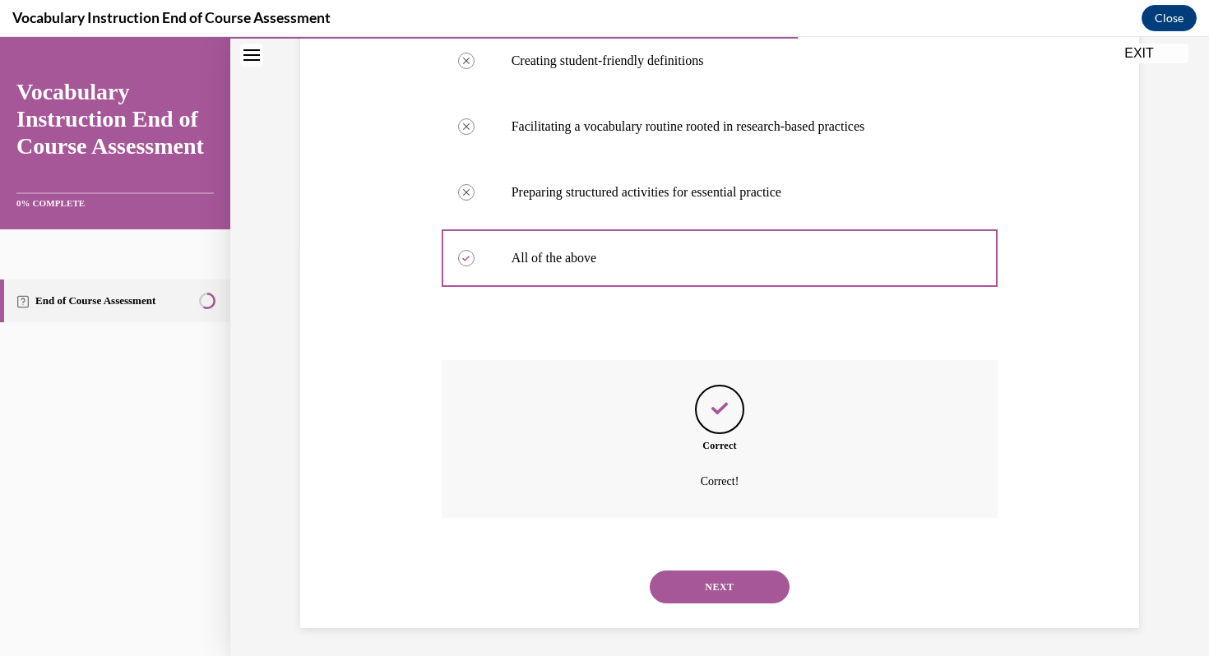
scroll to position [415, 0]
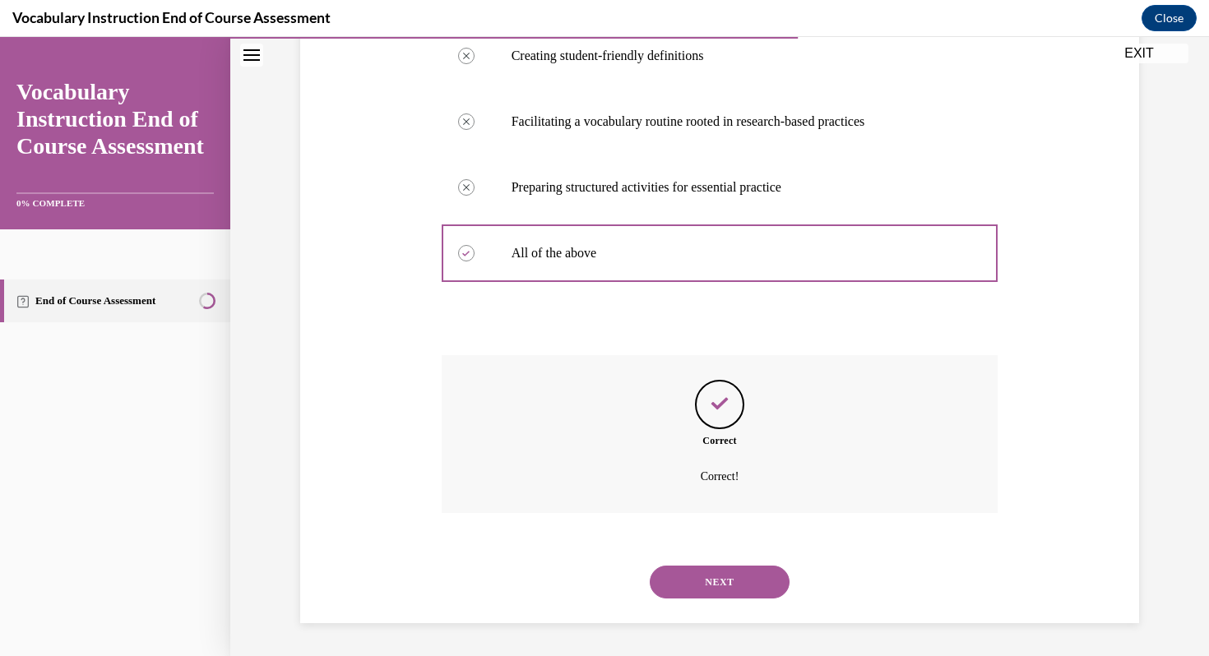
click at [726, 606] on div "NEXT" at bounding box center [720, 582] width 557 height 66
click at [725, 572] on button "NEXT" at bounding box center [720, 582] width 140 height 33
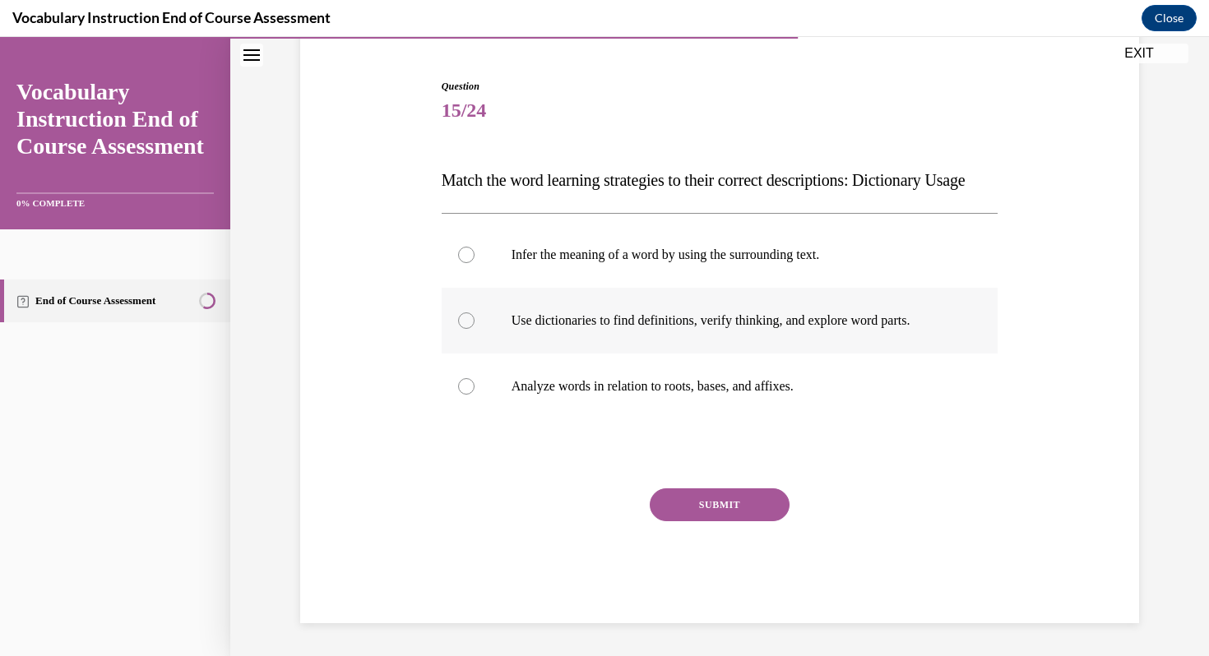
click at [781, 350] on label "Use dictionaries to find definitions, verify thinking, and explore word parts." at bounding box center [720, 321] width 557 height 66
click at [475, 329] on input "Use dictionaries to find definitions, verify thinking, and explore word parts." at bounding box center [466, 321] width 16 height 16
radio input "true"
click at [752, 494] on button "SUBMIT" at bounding box center [720, 505] width 140 height 33
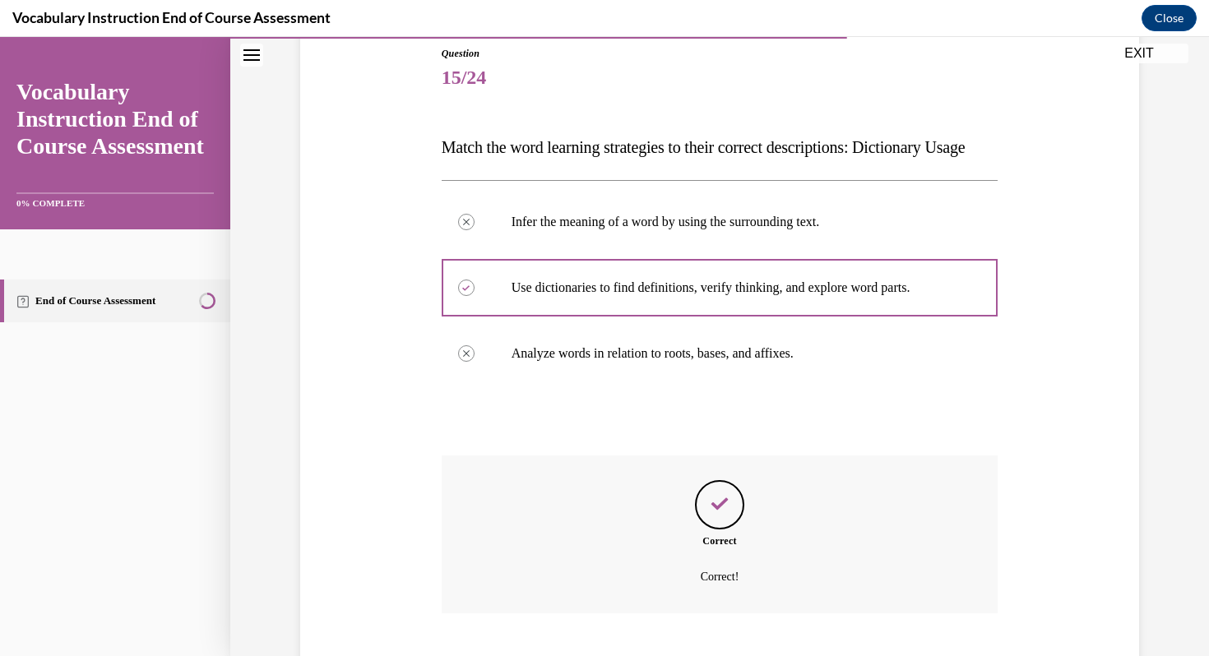
scroll to position [316, 0]
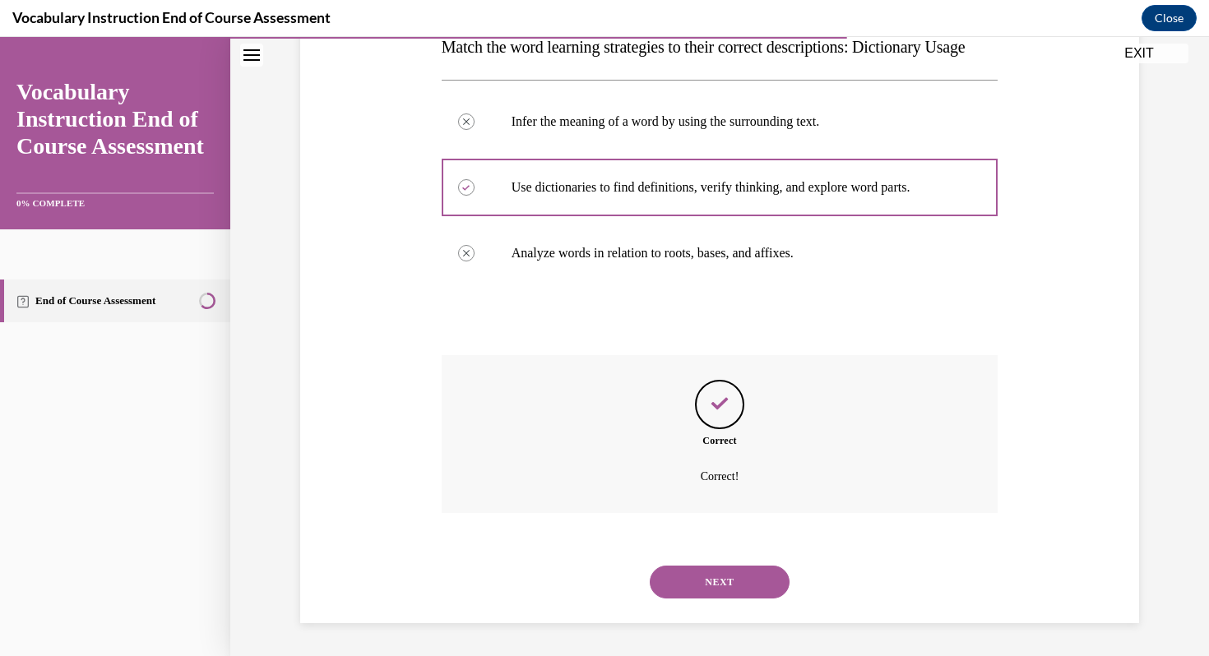
click at [700, 574] on button "NEXT" at bounding box center [720, 582] width 140 height 33
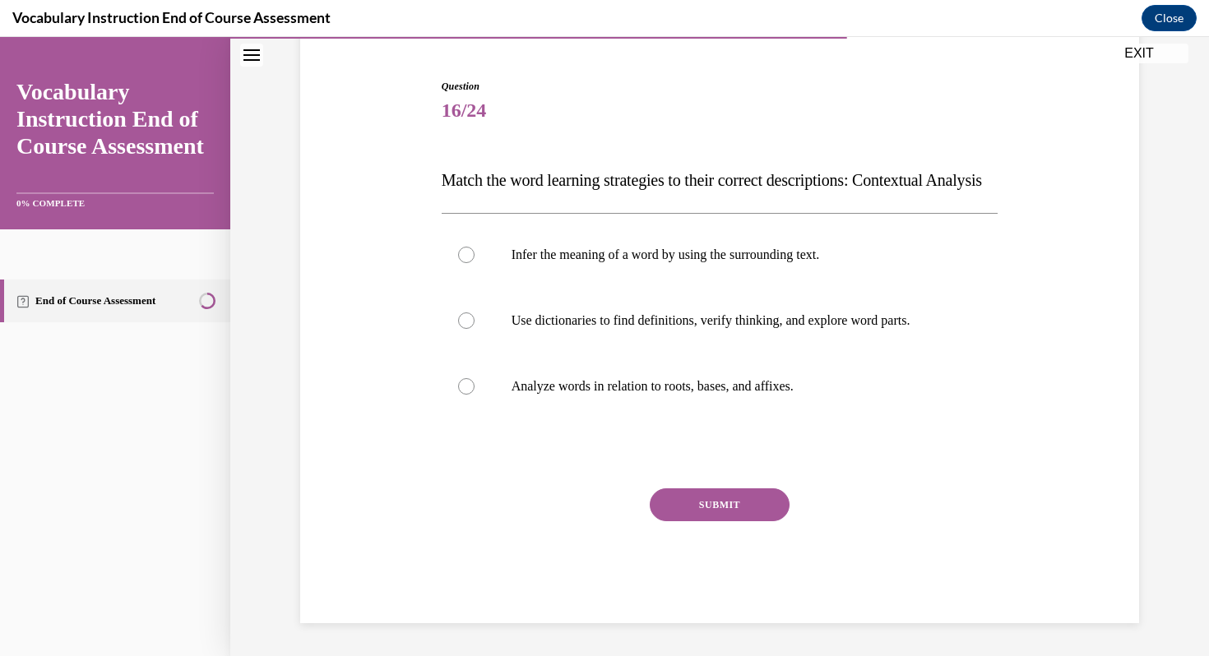
scroll to position [183, 0]
click at [651, 257] on p "Infer the meaning of a word by using the surrounding text." at bounding box center [735, 255] width 446 height 16
click at [475, 257] on input "Infer the meaning of a word by using the surrounding text." at bounding box center [466, 255] width 16 height 16
radio input "true"
click at [705, 502] on button "SUBMIT" at bounding box center [720, 505] width 140 height 33
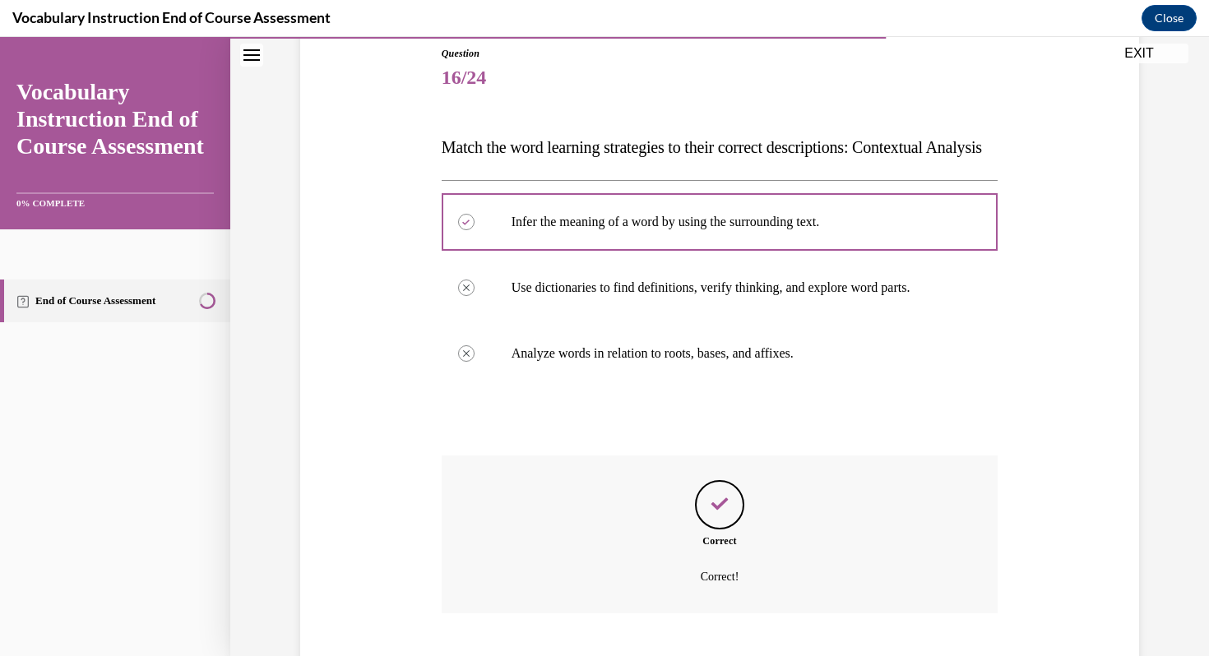
scroll to position [316, 0]
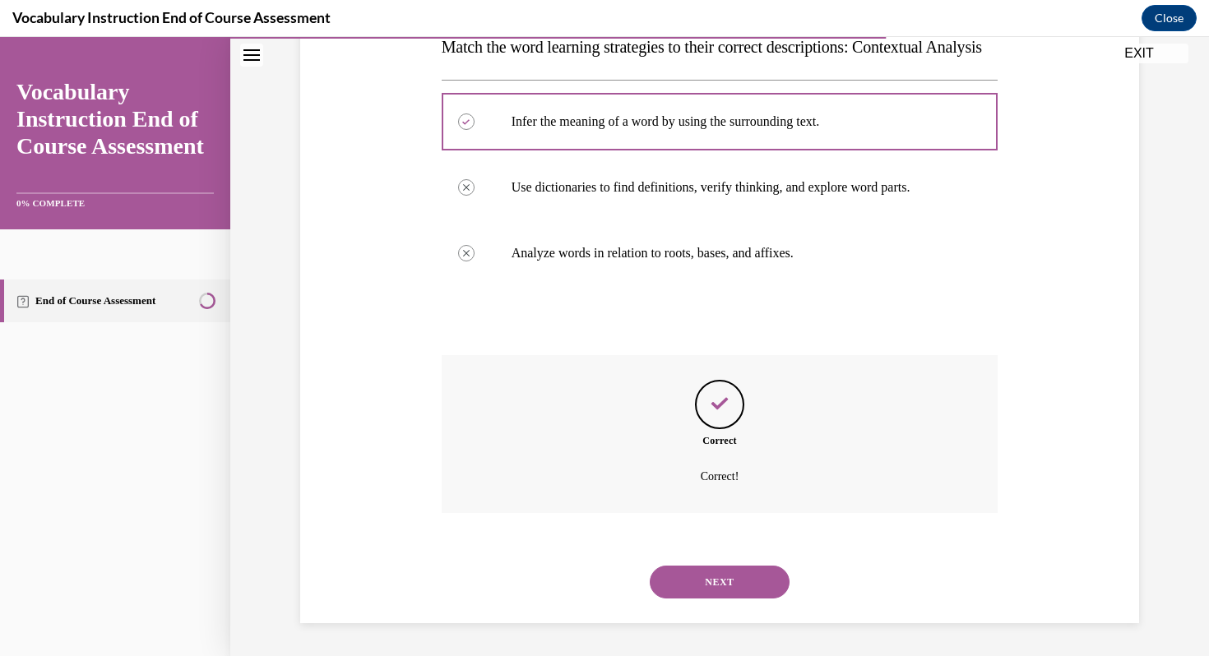
click at [710, 578] on button "NEXT" at bounding box center [720, 582] width 140 height 33
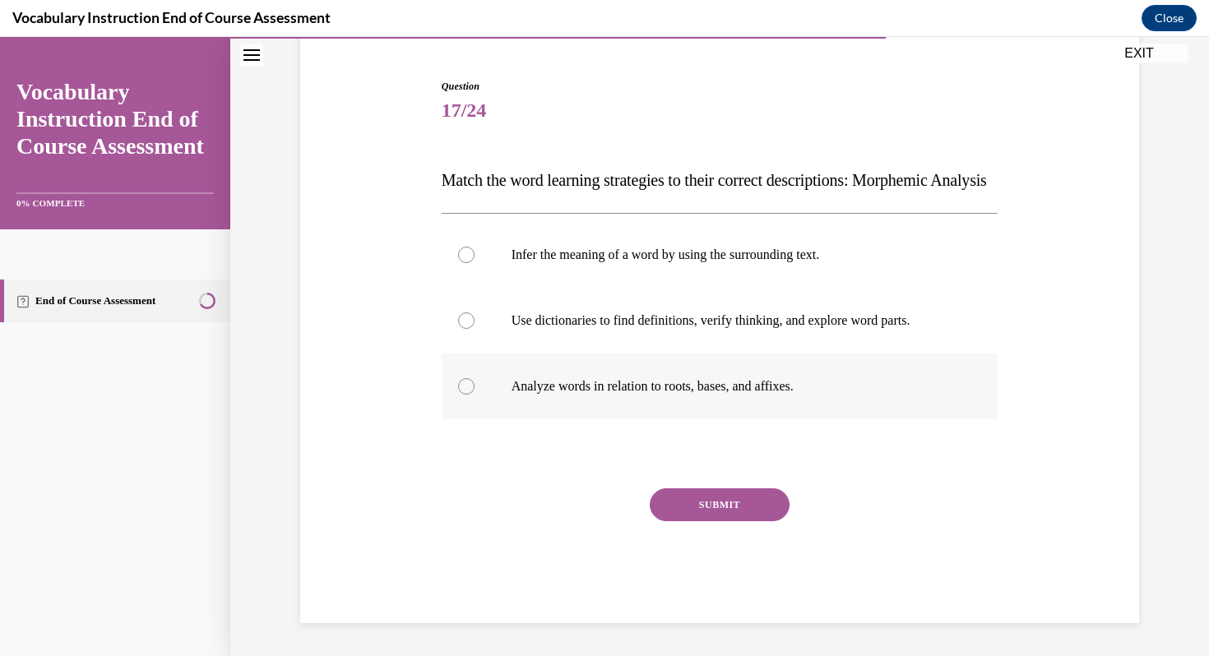
click at [684, 398] on label "Analyze words in relation to roots, bases, and affixes." at bounding box center [720, 387] width 557 height 66
click at [475, 395] on input "Analyze words in relation to roots, bases, and affixes." at bounding box center [466, 386] width 16 height 16
radio input "true"
click at [693, 489] on button "SUBMIT" at bounding box center [720, 505] width 140 height 33
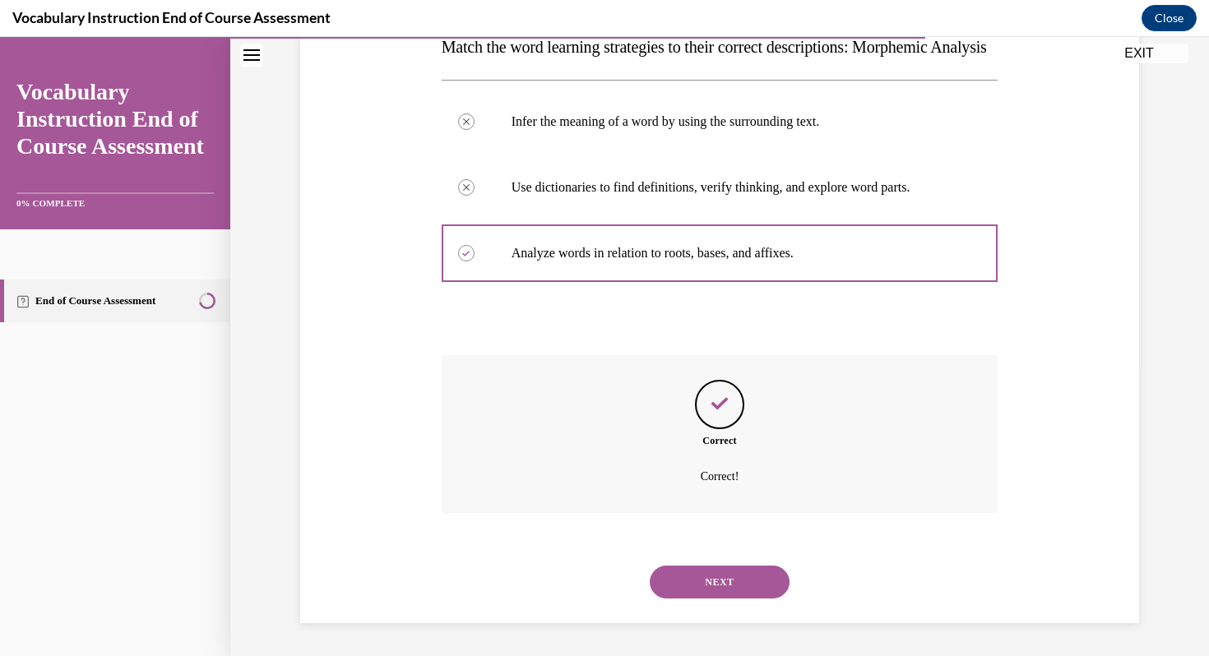
click at [714, 590] on button "NEXT" at bounding box center [720, 582] width 140 height 33
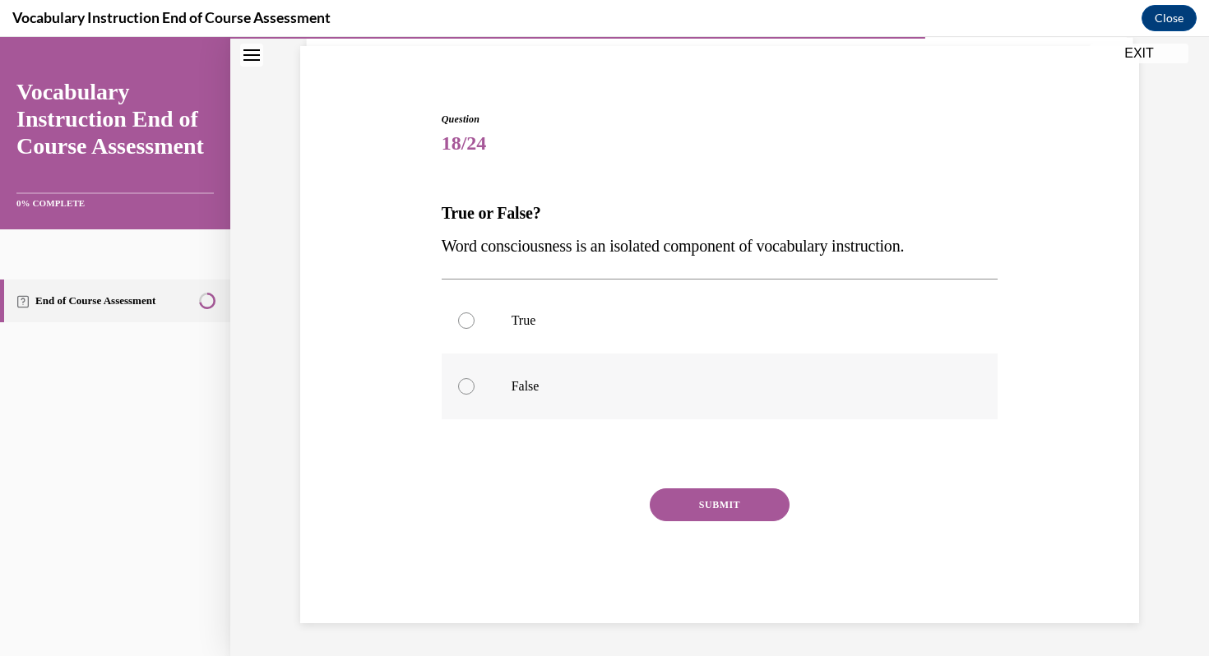
click at [634, 409] on label "False" at bounding box center [720, 387] width 557 height 66
click at [475, 395] on input "False" at bounding box center [466, 386] width 16 height 16
radio input "true"
click at [689, 498] on button "SUBMIT" at bounding box center [720, 505] width 140 height 33
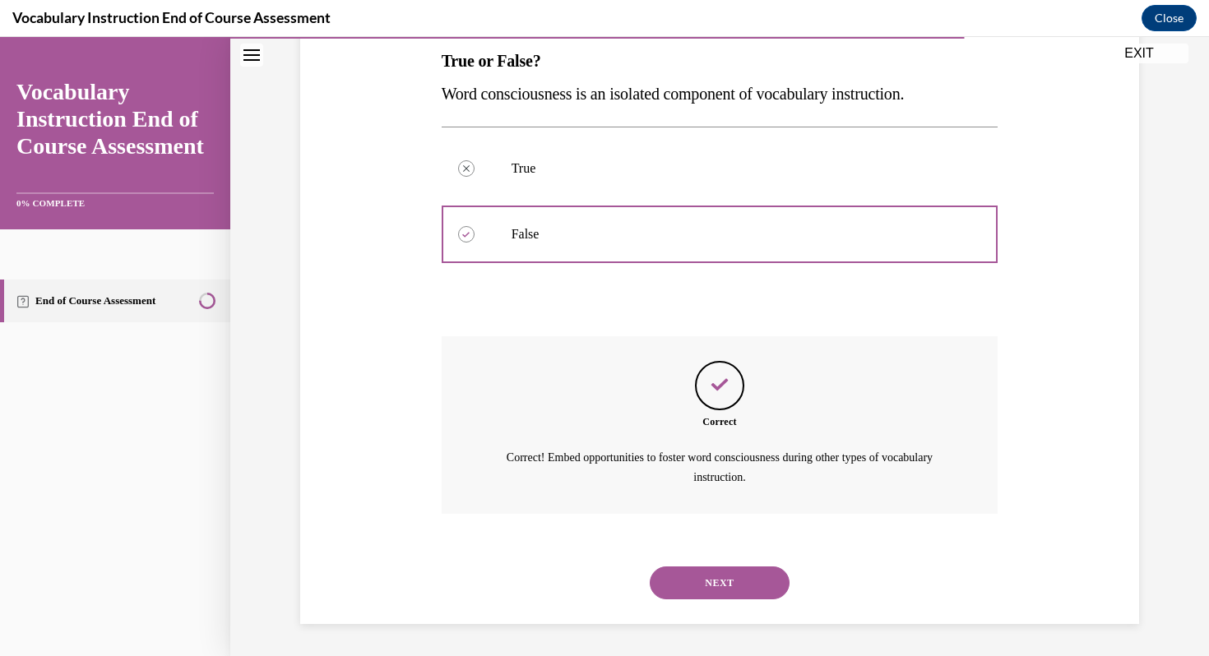
click at [712, 590] on button "NEXT" at bounding box center [720, 583] width 140 height 33
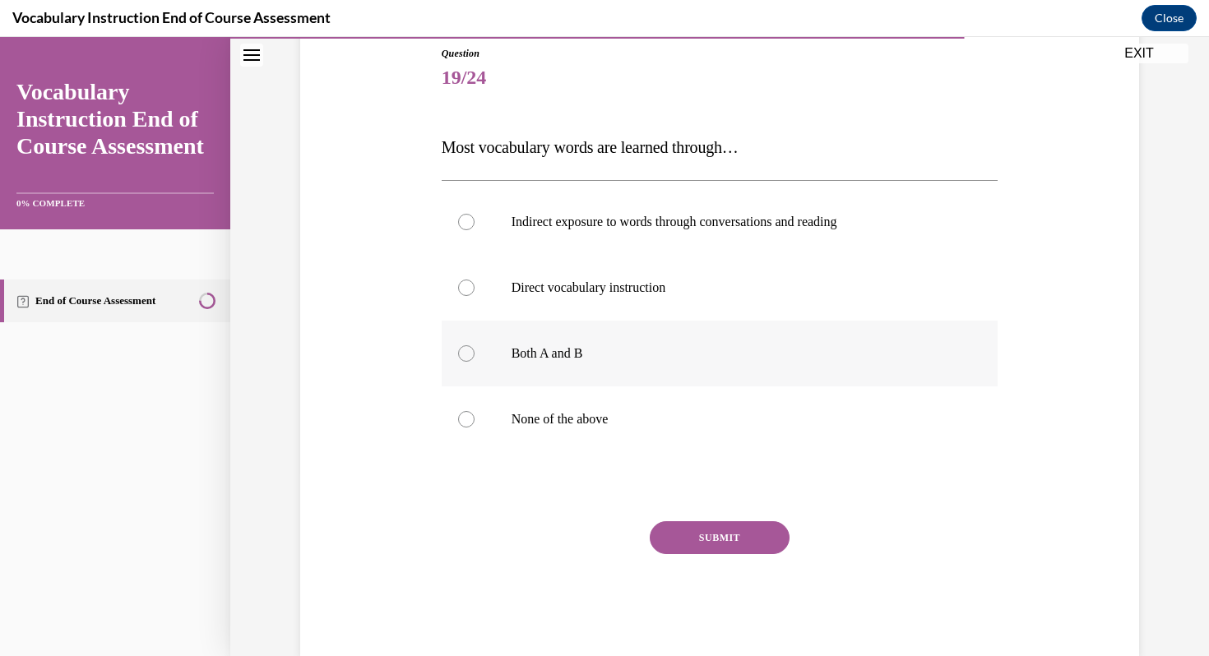
click at [647, 365] on label "Both A and B" at bounding box center [720, 354] width 557 height 66
click at [475, 362] on input "Both A and B" at bounding box center [466, 353] width 16 height 16
radio input "true"
click at [681, 538] on button "SUBMIT" at bounding box center [720, 538] width 140 height 33
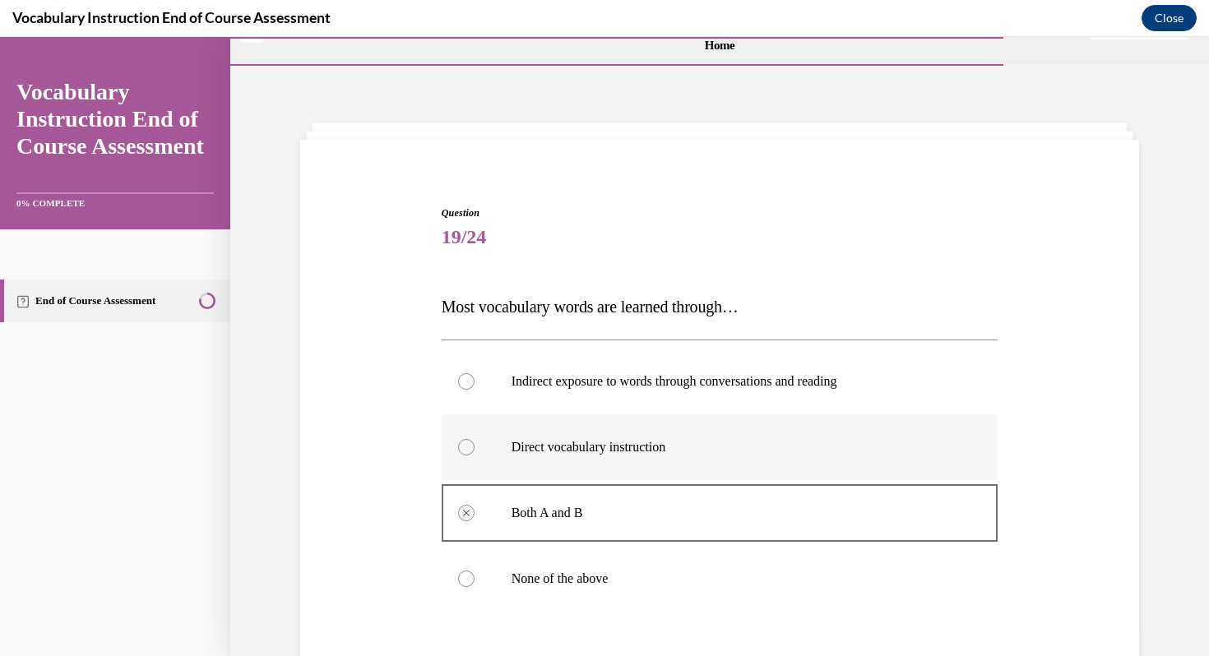
scroll to position [349, 0]
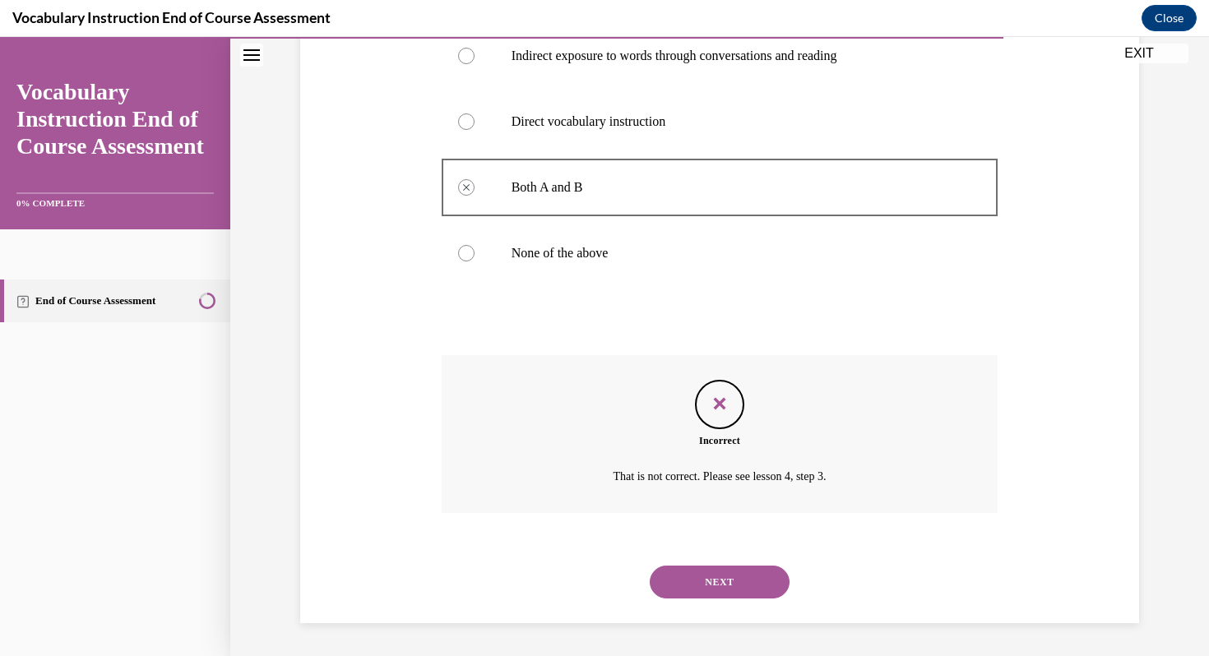
click at [692, 594] on button "NEXT" at bounding box center [720, 582] width 140 height 33
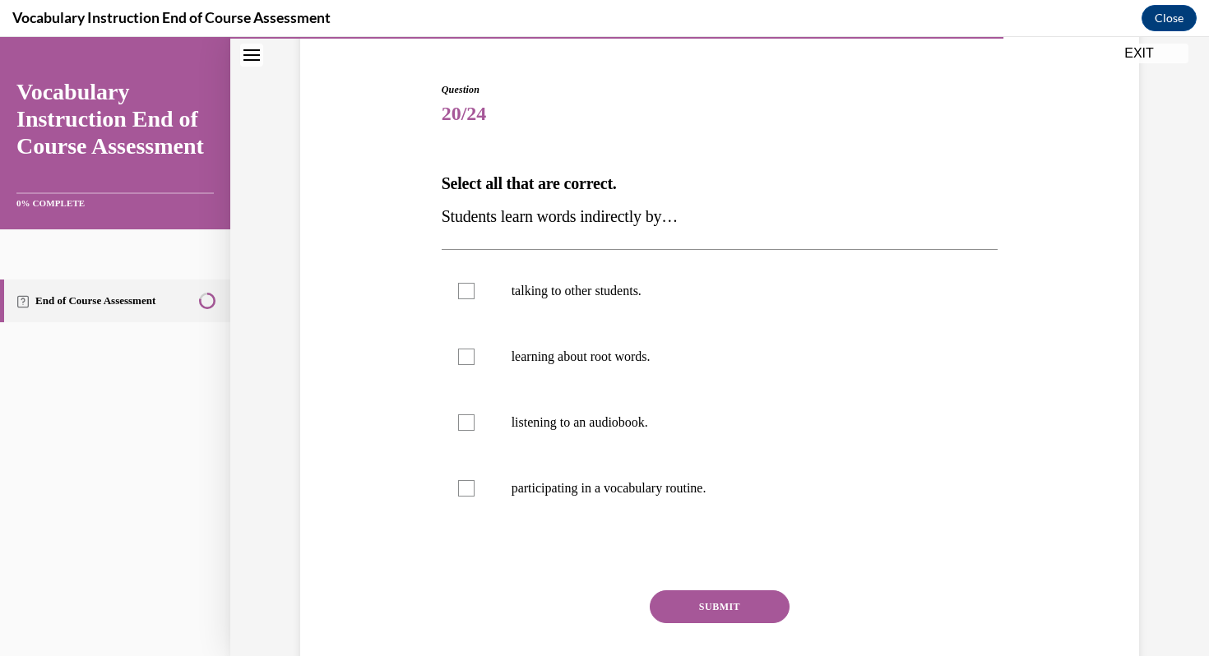
scroll to position [165, 0]
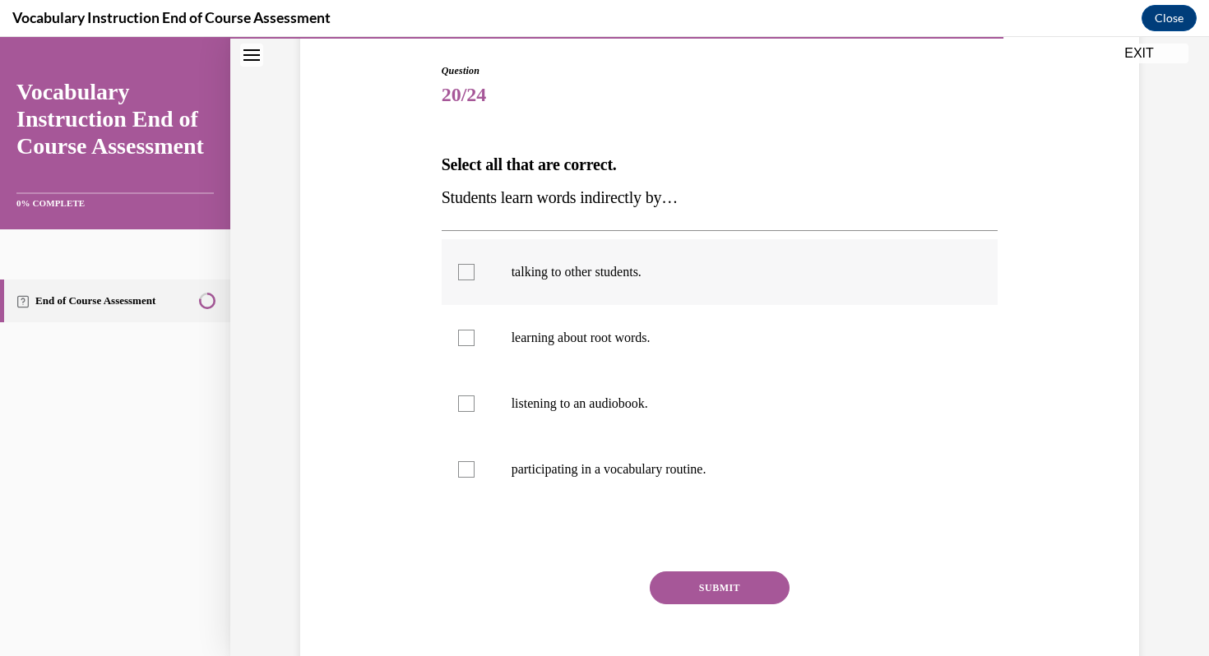
click at [615, 294] on label "talking to other students." at bounding box center [720, 272] width 557 height 66
click at [475, 281] on input "talking to other students." at bounding box center [466, 272] width 16 height 16
checkbox input "true"
click at [618, 342] on p "learning about root words." at bounding box center [735, 338] width 446 height 16
click at [475, 342] on input "learning about root words." at bounding box center [466, 338] width 16 height 16
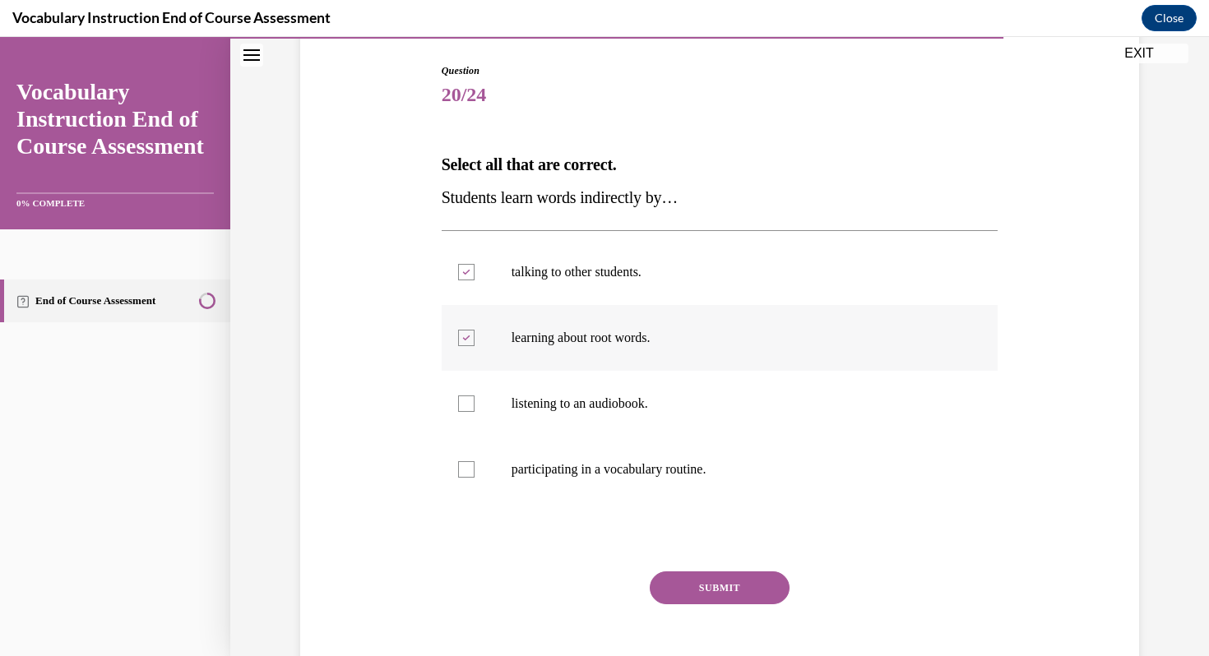
click at [618, 342] on p "learning about root words." at bounding box center [735, 338] width 446 height 16
click at [475, 342] on input "learning about root words." at bounding box center [466, 338] width 16 height 16
checkbox input "false"
click at [624, 394] on label "listening to an audiobook." at bounding box center [720, 404] width 557 height 66
click at [475, 396] on input "listening to an audiobook." at bounding box center [466, 404] width 16 height 16
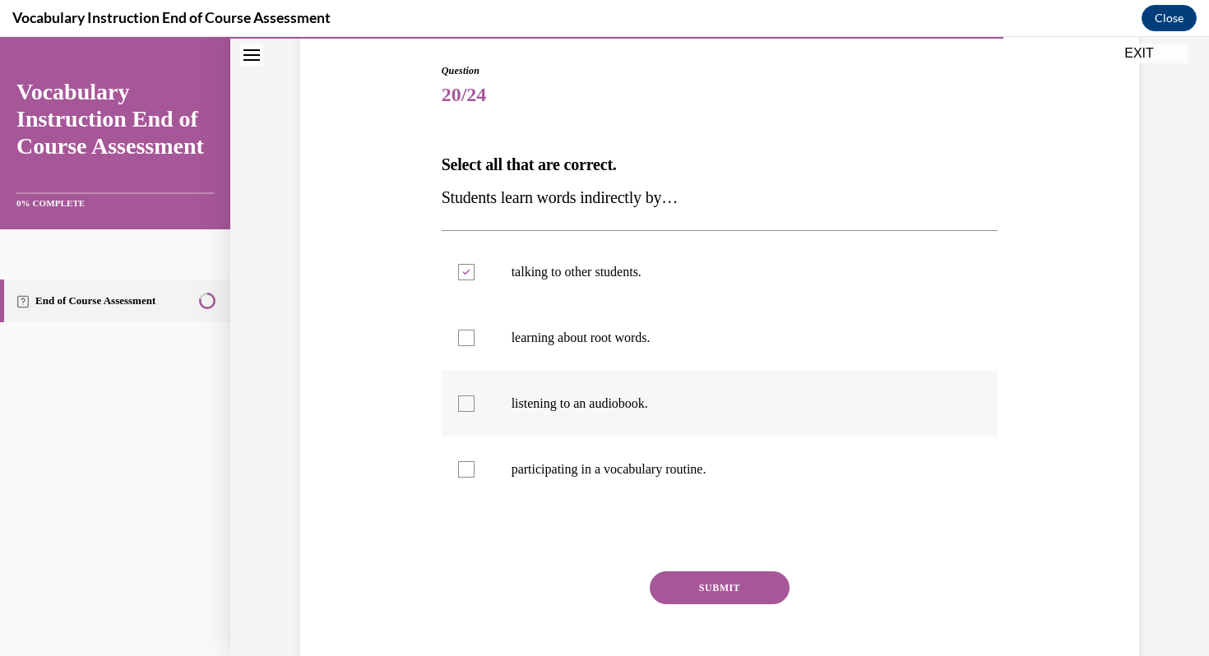
checkbox input "true"
click at [702, 597] on button "SUBMIT" at bounding box center [720, 588] width 140 height 33
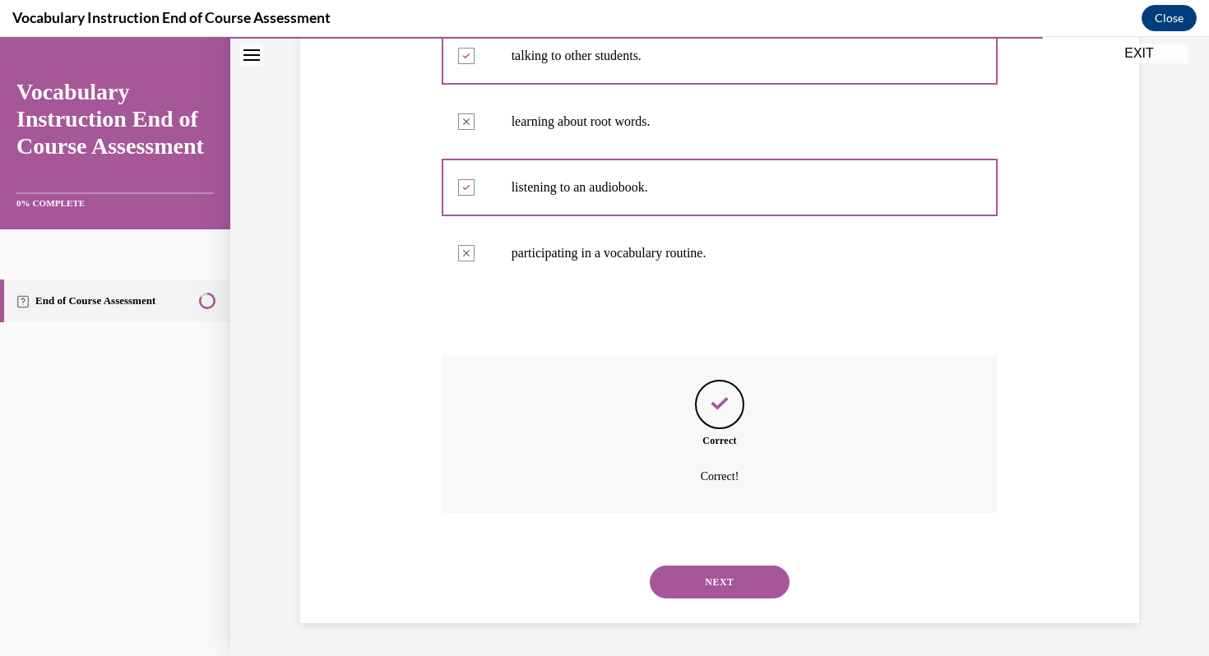
click at [702, 597] on button "NEXT" at bounding box center [720, 582] width 140 height 33
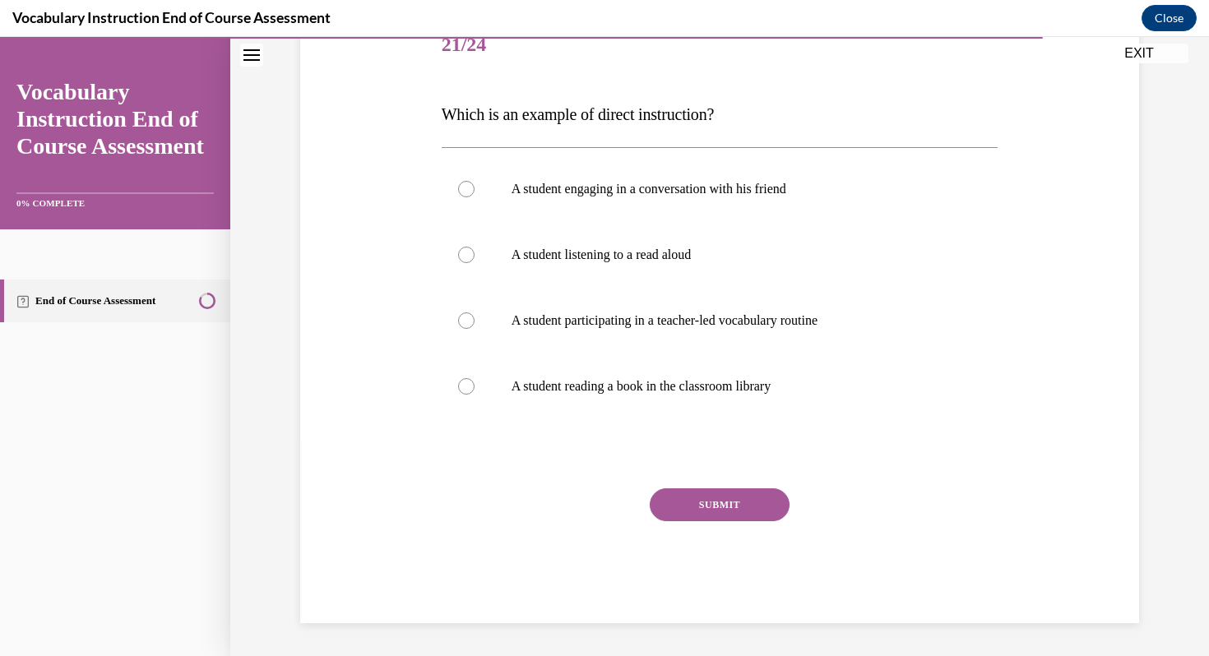
scroll to position [183, 0]
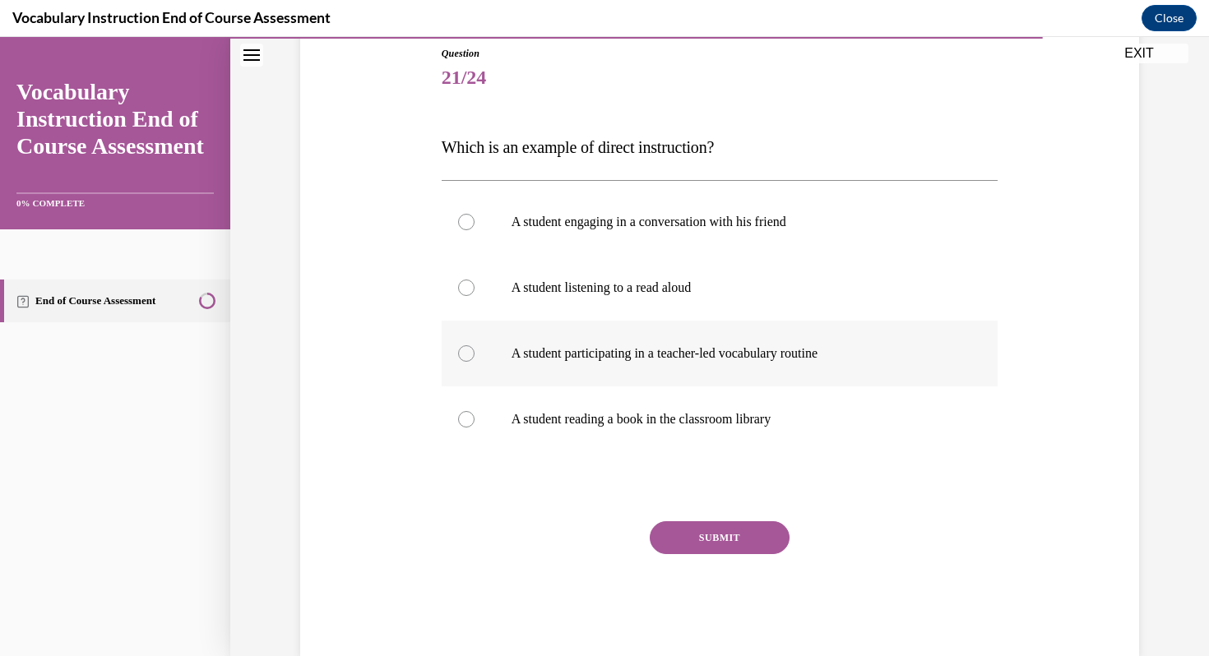
click at [621, 362] on label "A student participating in a teacher-led vocabulary routine" at bounding box center [720, 354] width 557 height 66
click at [475, 362] on input "A student participating in a teacher-led vocabulary routine" at bounding box center [466, 353] width 16 height 16
radio input "true"
click at [701, 543] on button "SUBMIT" at bounding box center [720, 538] width 140 height 33
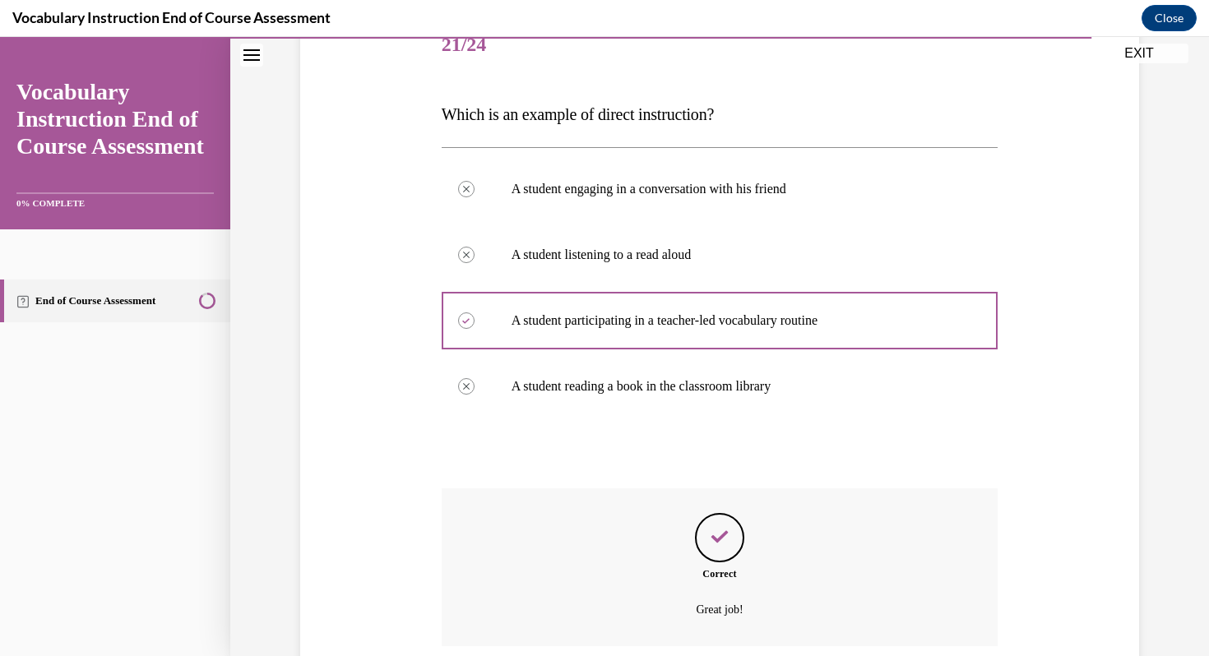
scroll to position [349, 0]
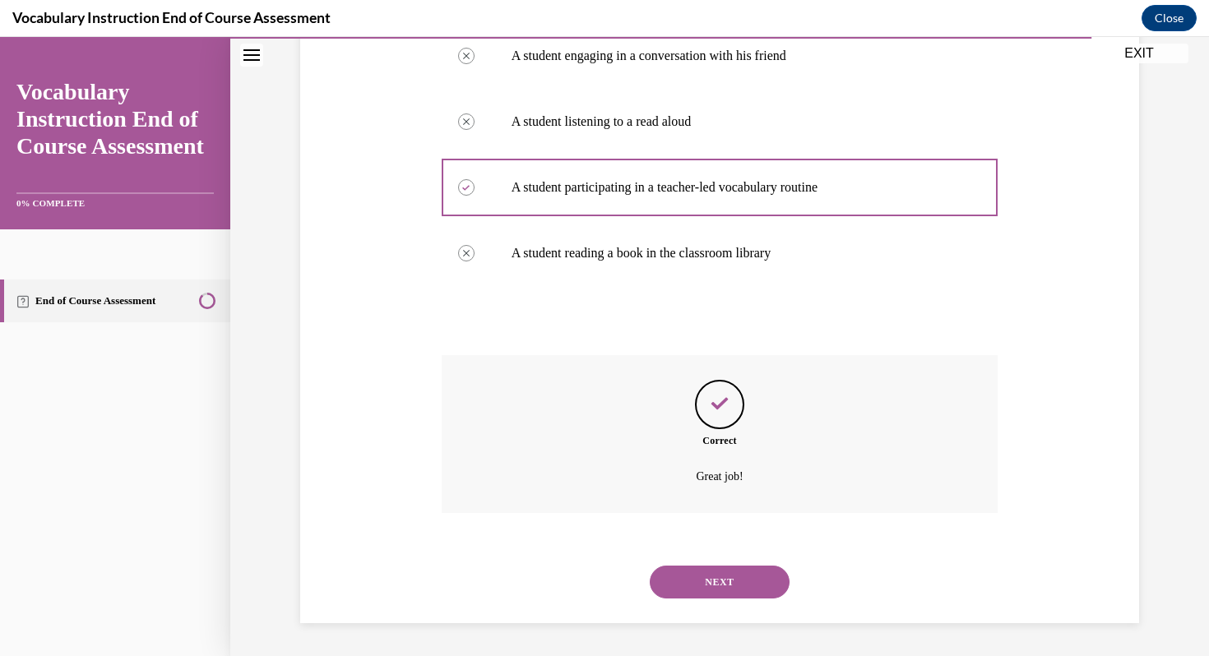
click at [698, 585] on button "NEXT" at bounding box center [720, 582] width 140 height 33
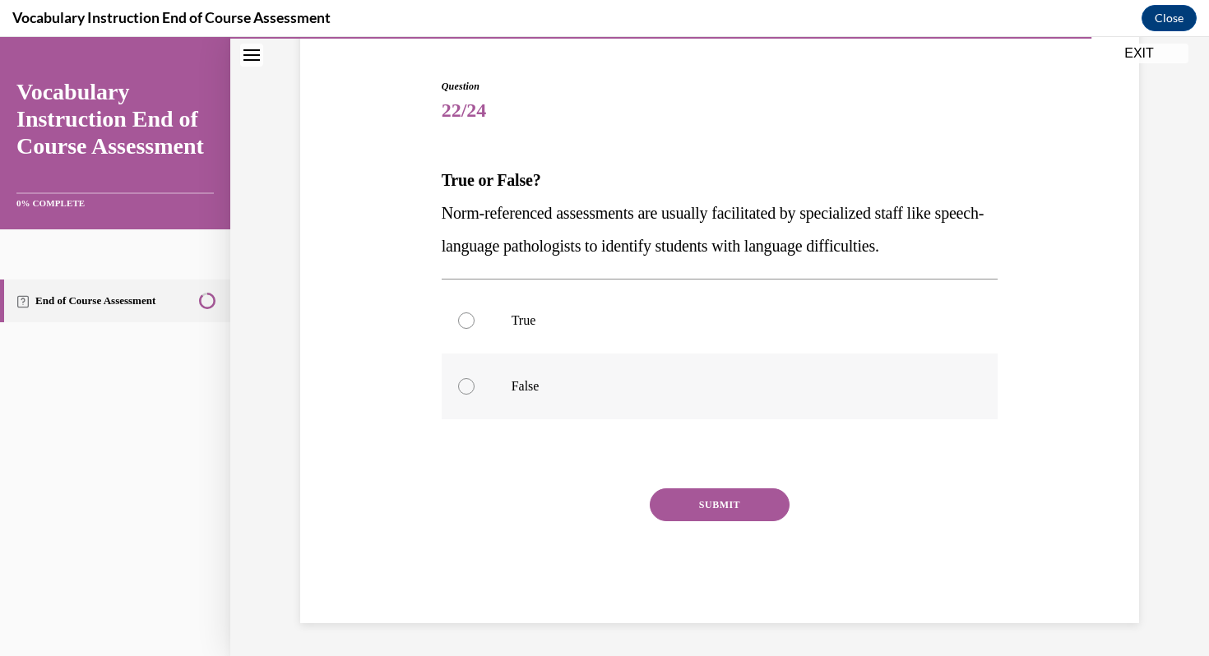
click at [658, 397] on label "False" at bounding box center [720, 387] width 557 height 66
click at [475, 395] on input "False" at bounding box center [466, 386] width 16 height 16
radio input "true"
click at [664, 326] on p "True" at bounding box center [735, 321] width 446 height 16
click at [475, 326] on input "True" at bounding box center [466, 321] width 16 height 16
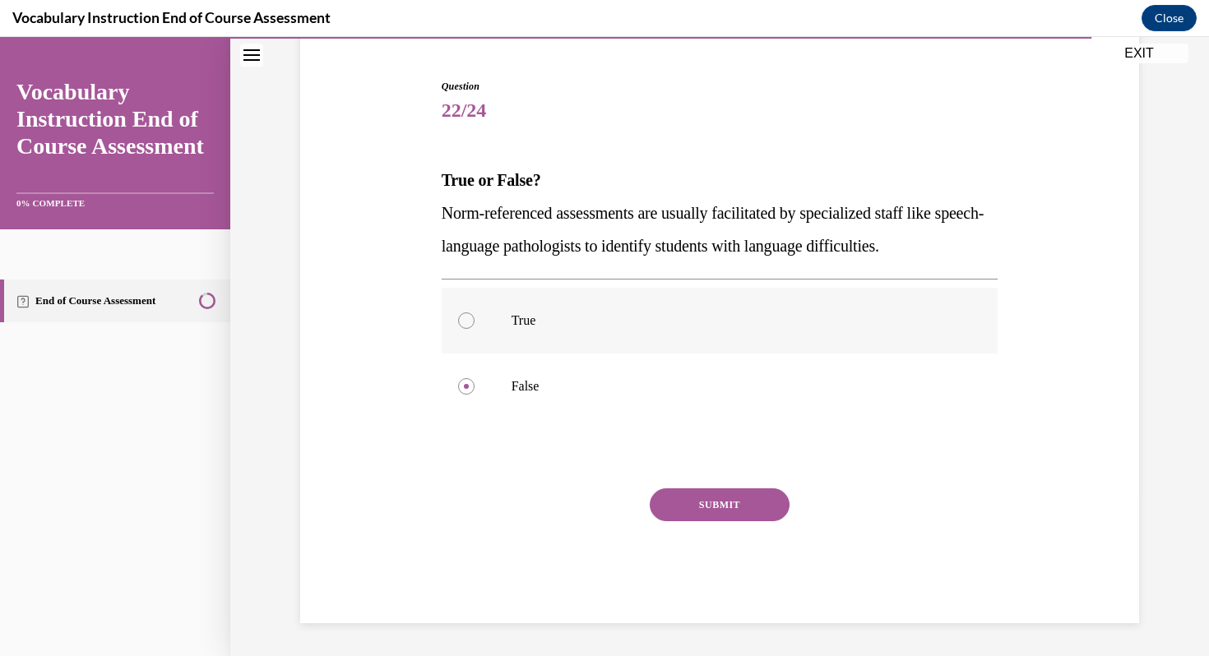
radio input "true"
click at [701, 531] on div "SUBMIT" at bounding box center [720, 530] width 557 height 82
click at [701, 497] on button "SUBMIT" at bounding box center [720, 505] width 140 height 33
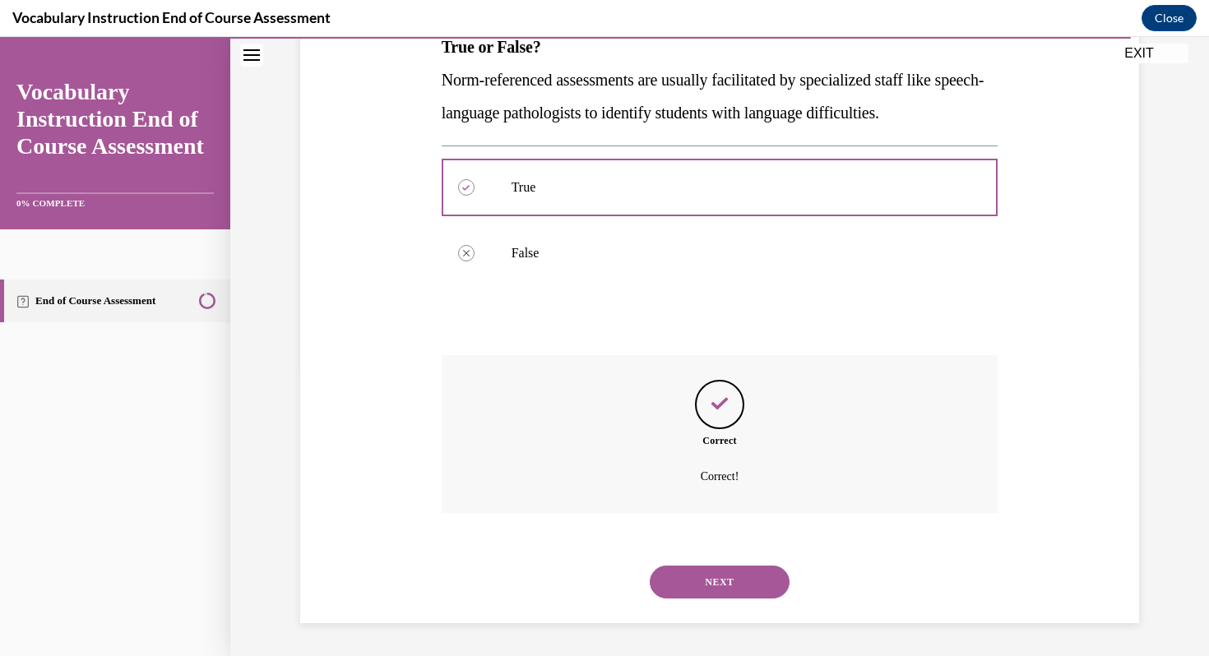
click at [699, 576] on button "NEXT" at bounding box center [720, 582] width 140 height 33
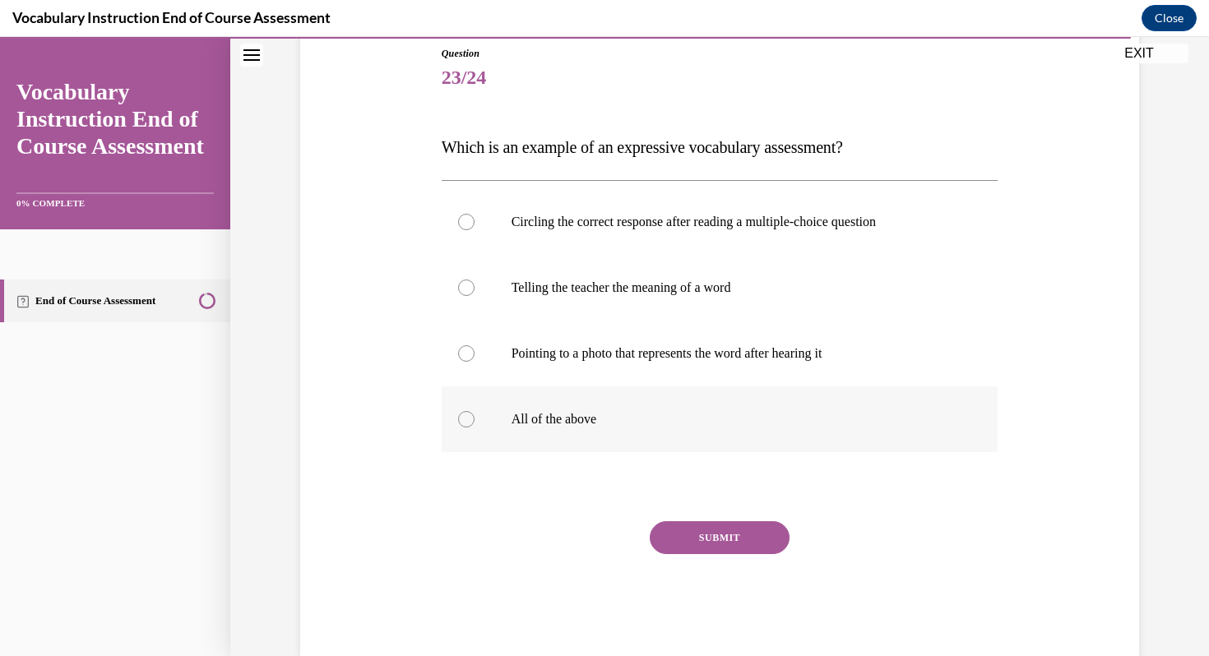
click at [651, 415] on p "All of the above" at bounding box center [735, 419] width 446 height 16
click at [475, 415] on input "All of the above" at bounding box center [466, 419] width 16 height 16
radio input "true"
click at [731, 522] on button "SUBMIT" at bounding box center [720, 538] width 140 height 33
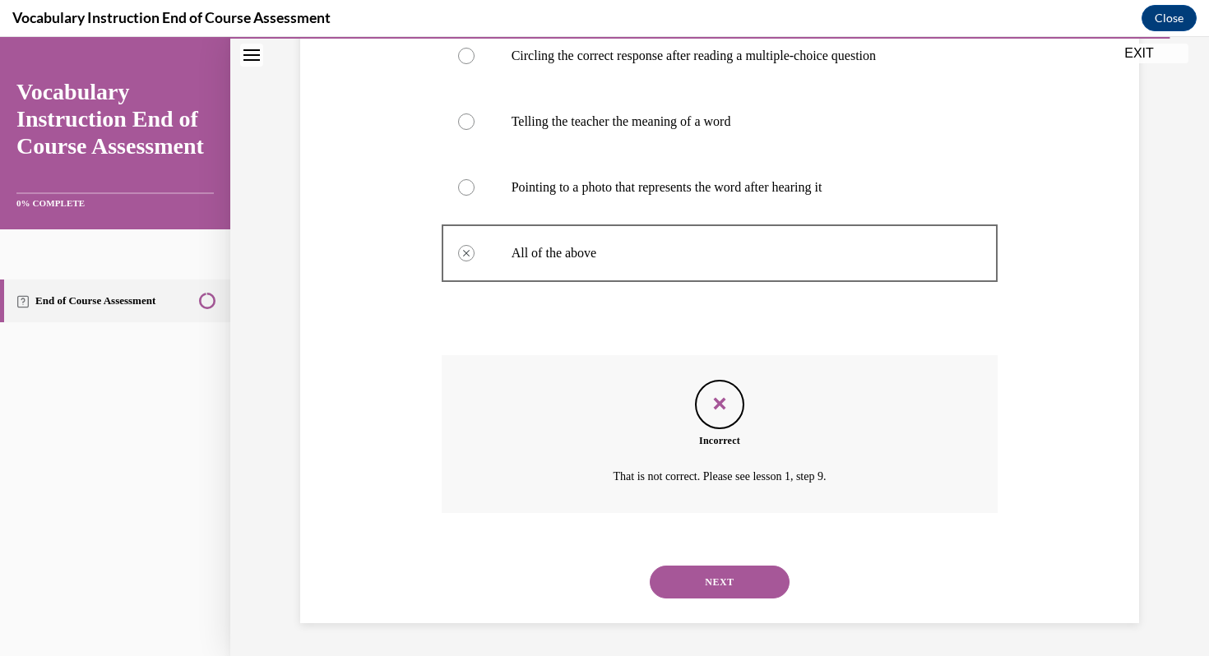
click at [738, 580] on button "NEXT" at bounding box center [720, 582] width 140 height 33
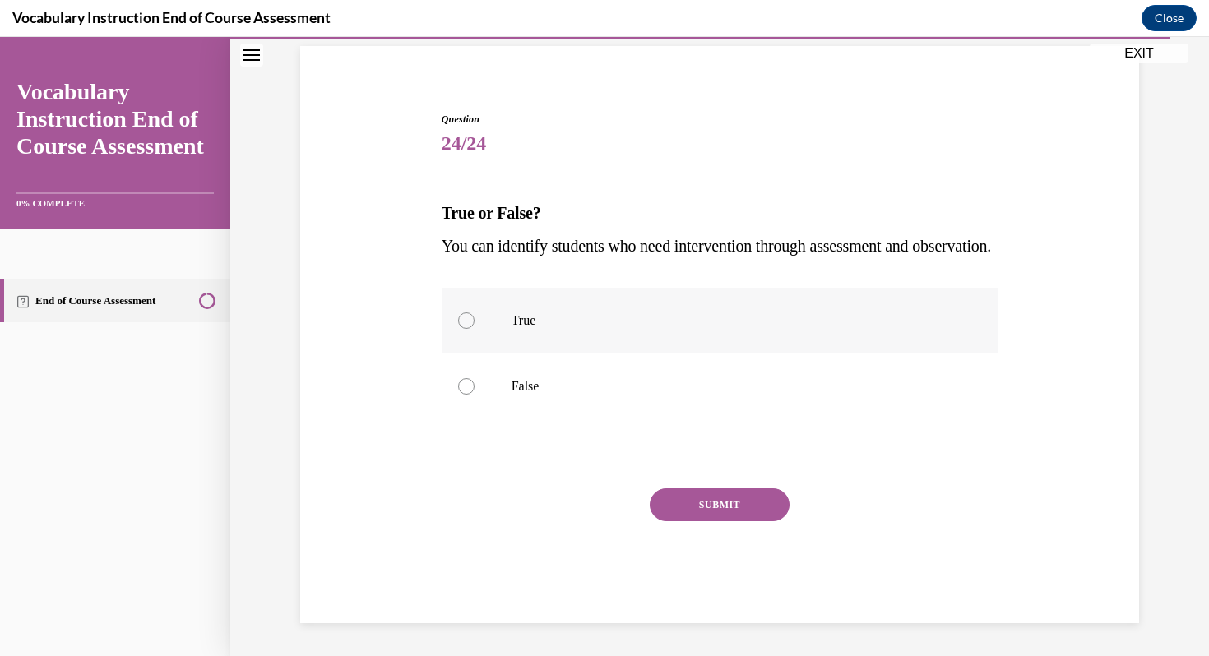
click at [702, 313] on p "True" at bounding box center [735, 321] width 446 height 16
click at [475, 313] on input "True" at bounding box center [466, 321] width 16 height 16
radio input "true"
click at [704, 502] on button "SUBMIT" at bounding box center [720, 505] width 140 height 33
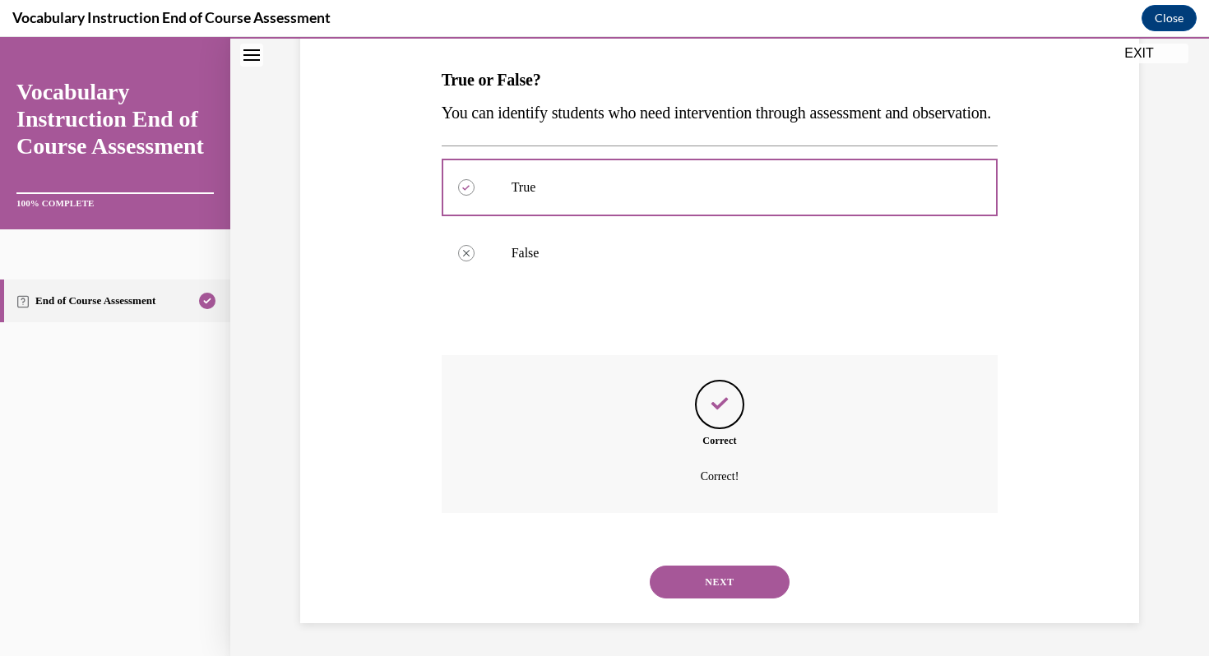
click at [701, 585] on button "NEXT" at bounding box center [720, 582] width 140 height 33
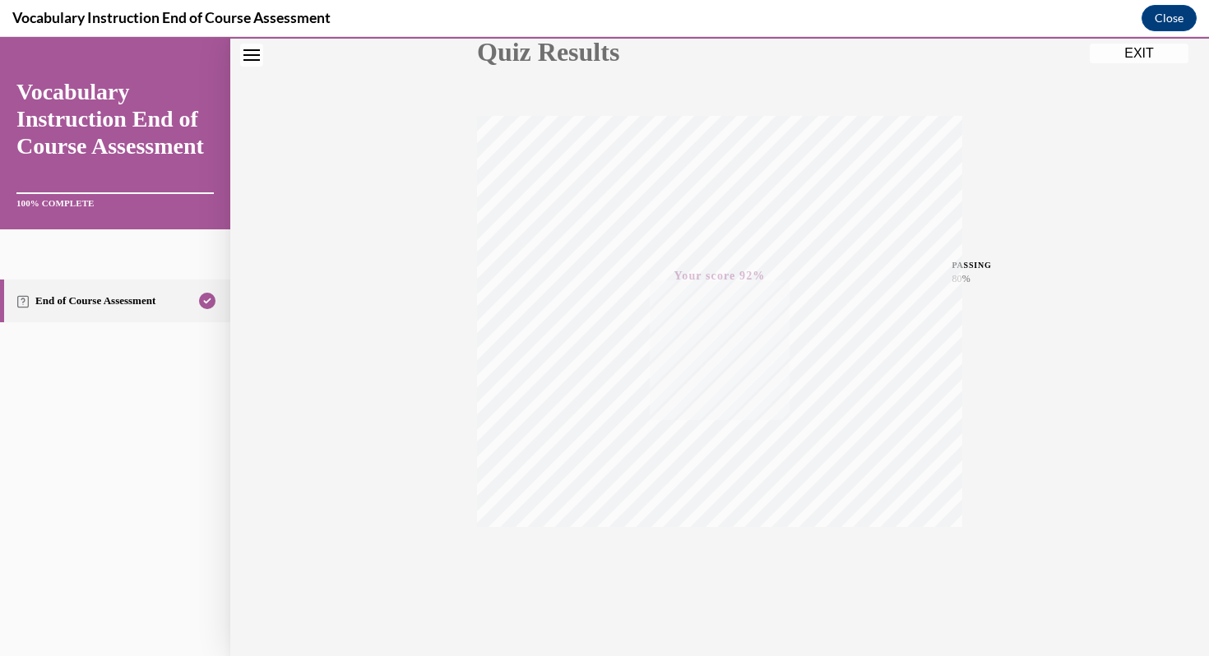
scroll to position [224, 0]
click at [1134, 58] on button "EXIT" at bounding box center [1139, 54] width 99 height 20
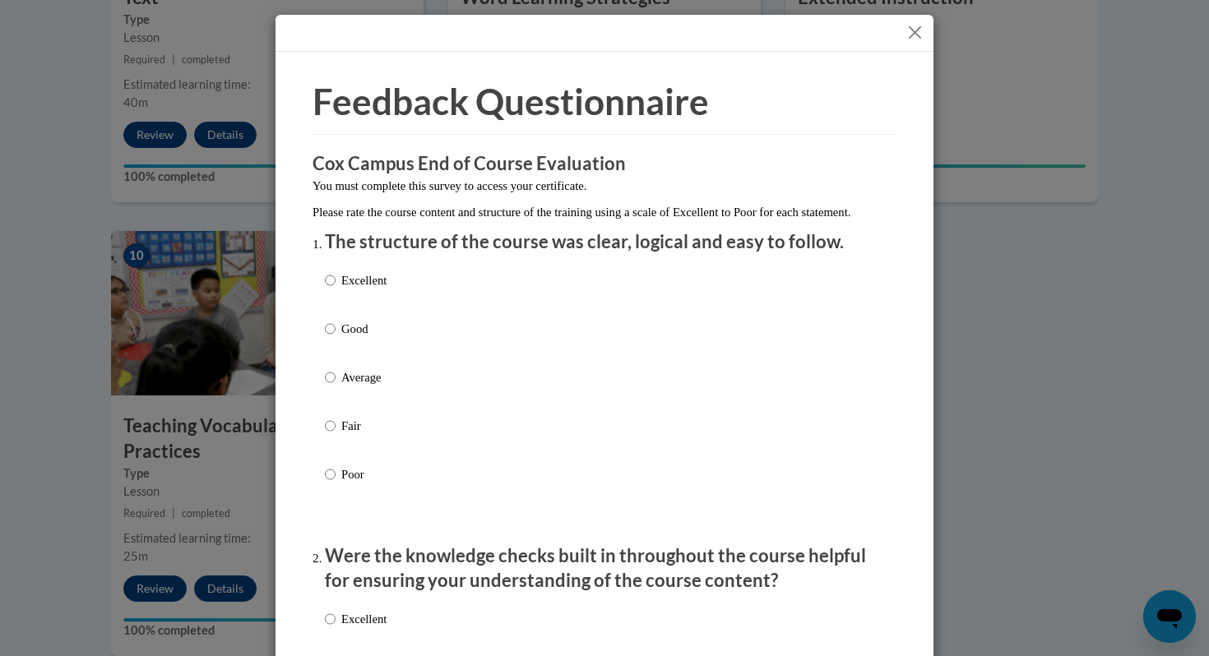
click at [916, 37] on button "Close" at bounding box center [915, 32] width 21 height 21
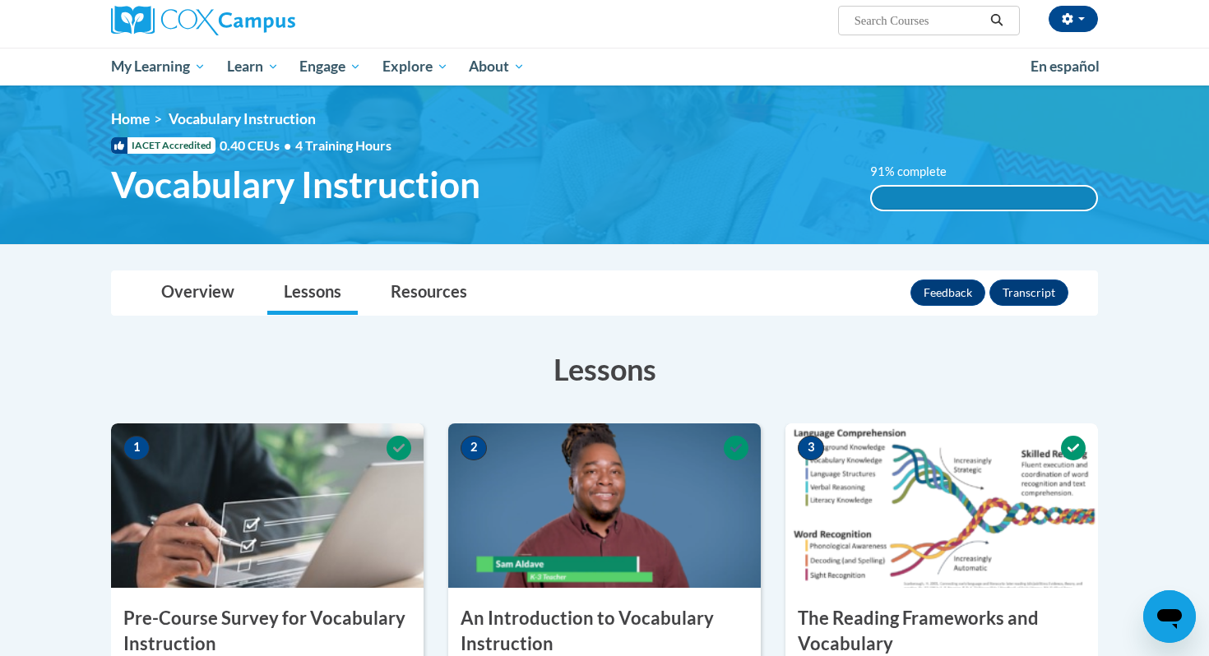
scroll to position [58, 0]
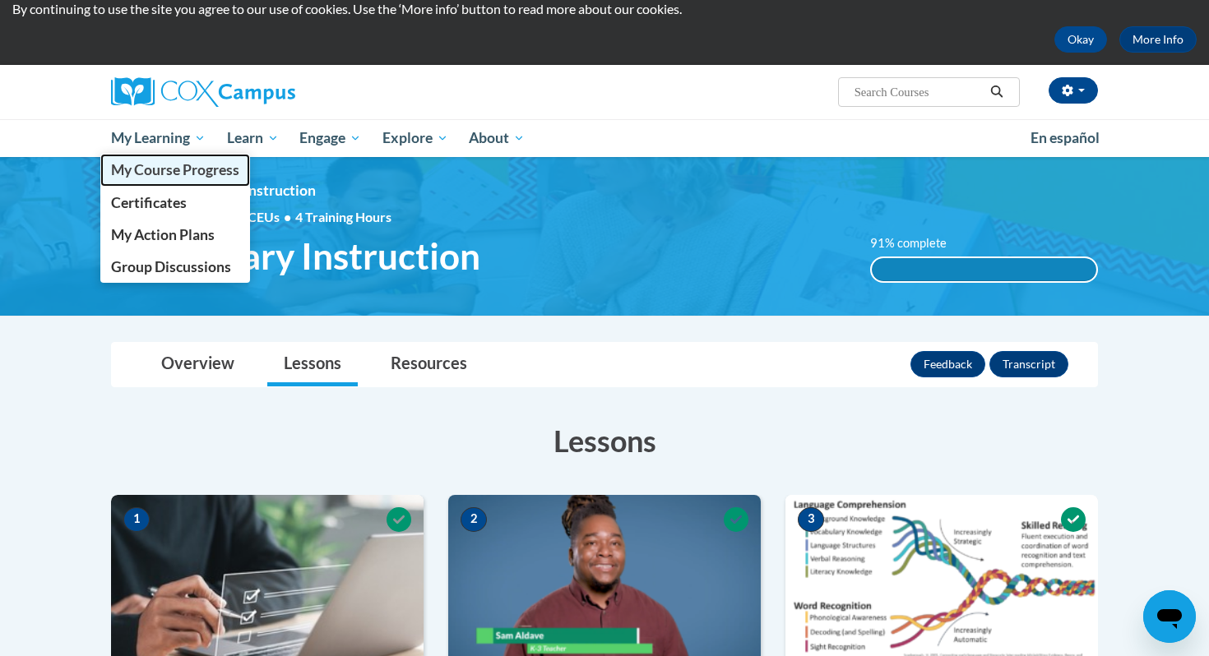
click at [168, 179] on link "My Course Progress" at bounding box center [175, 170] width 150 height 32
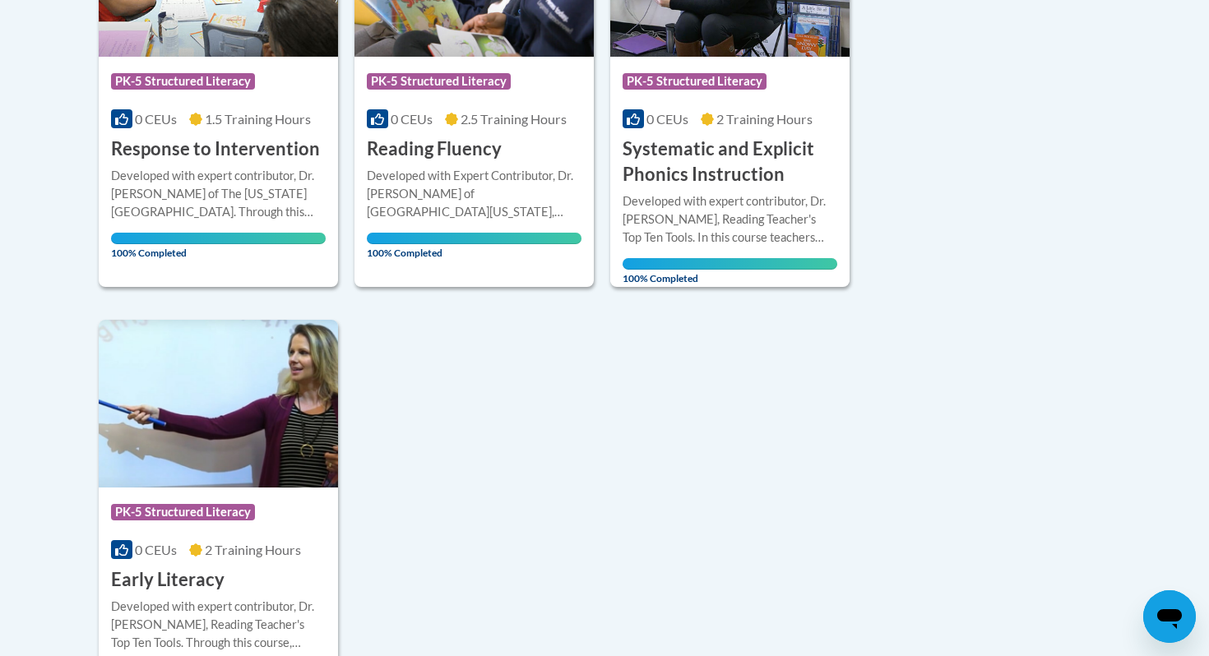
scroll to position [1569, 0]
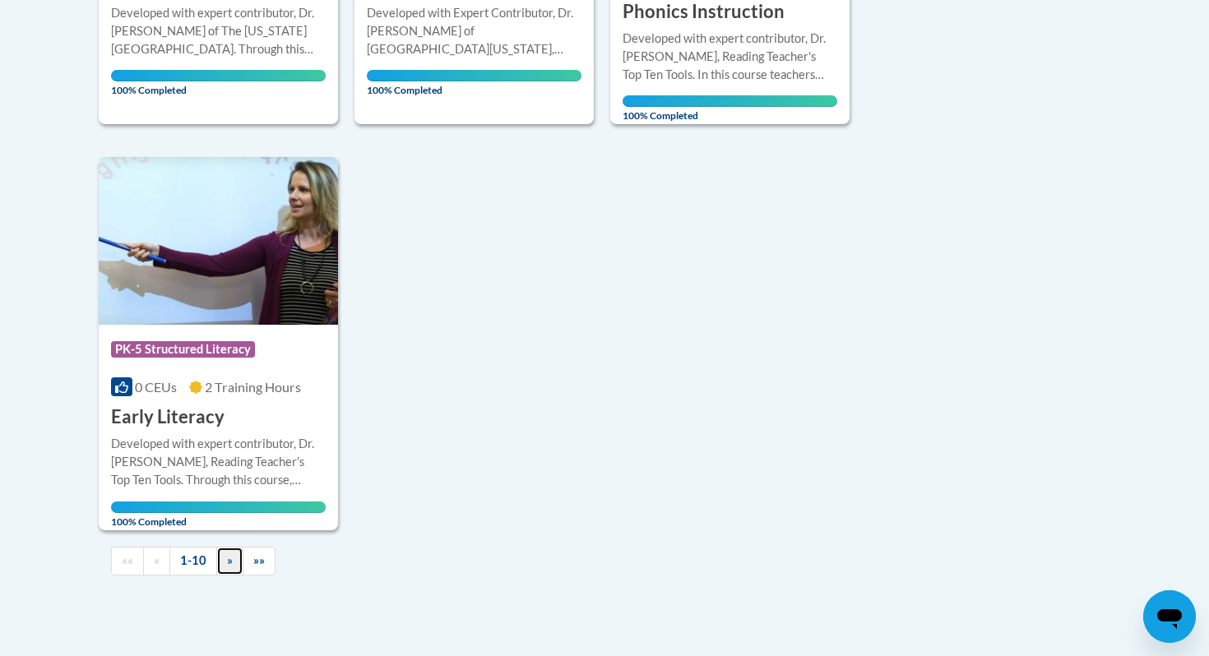
click at [234, 560] on link "»" at bounding box center [229, 561] width 27 height 29
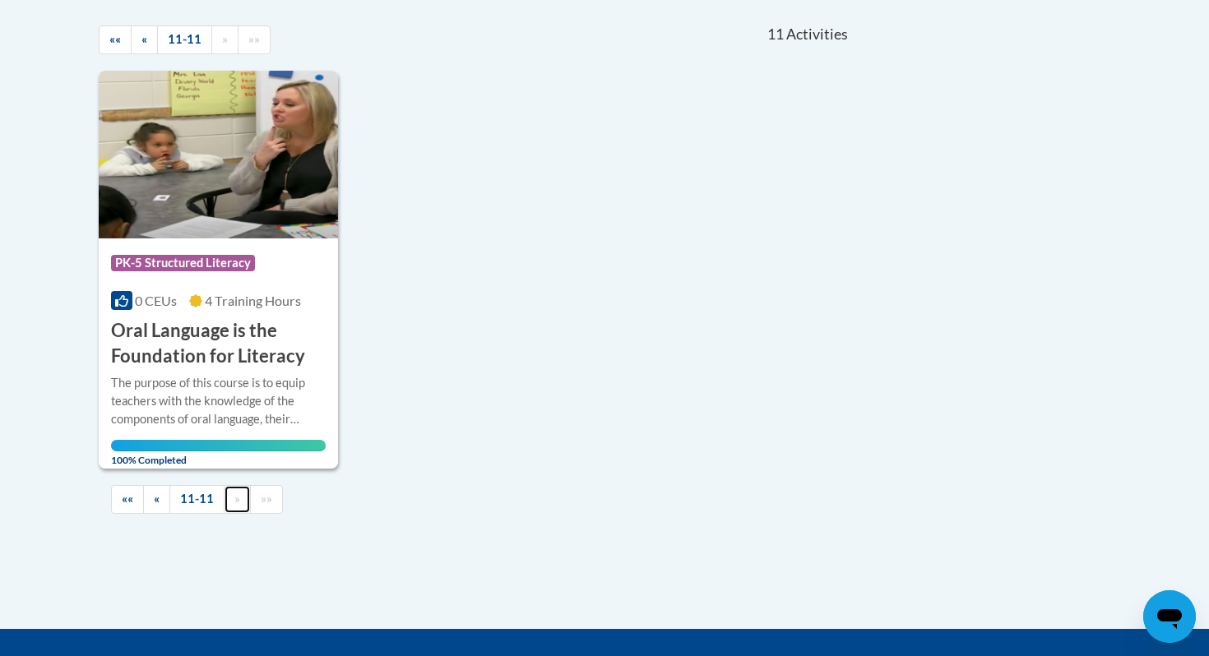
scroll to position [359, 0]
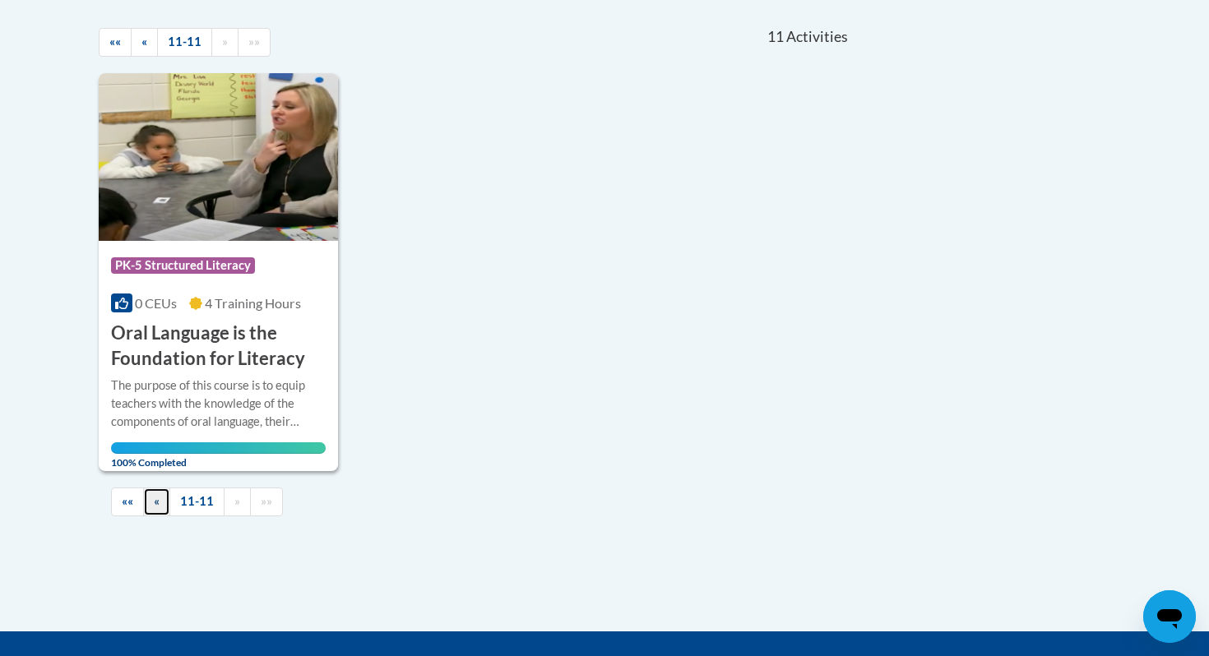
click at [161, 502] on link "«" at bounding box center [156, 502] width 27 height 29
